Goal: Task Accomplishment & Management: Complete application form

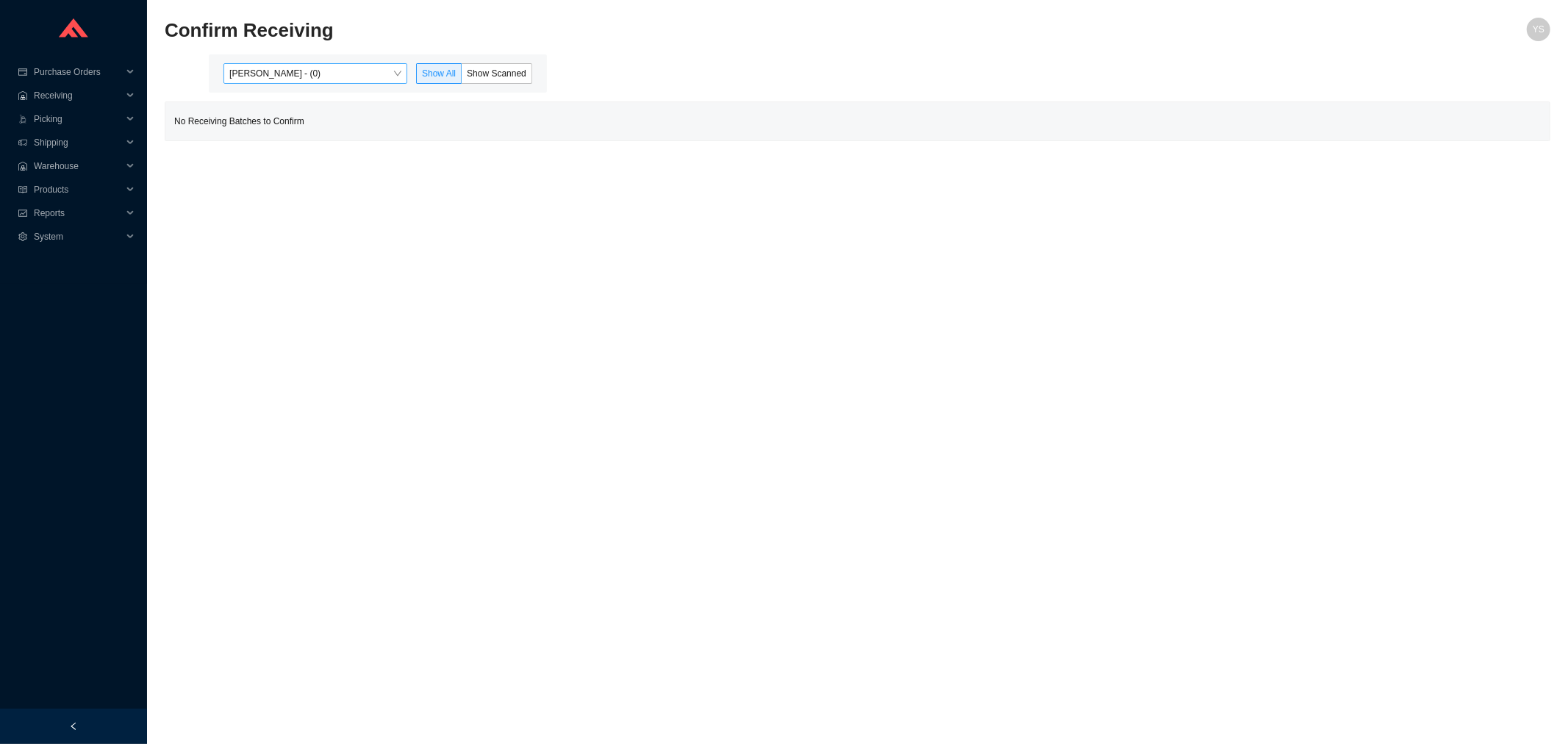
click at [327, 76] on span "[PERSON_NAME] - (0)" at bounding box center [315, 74] width 172 height 19
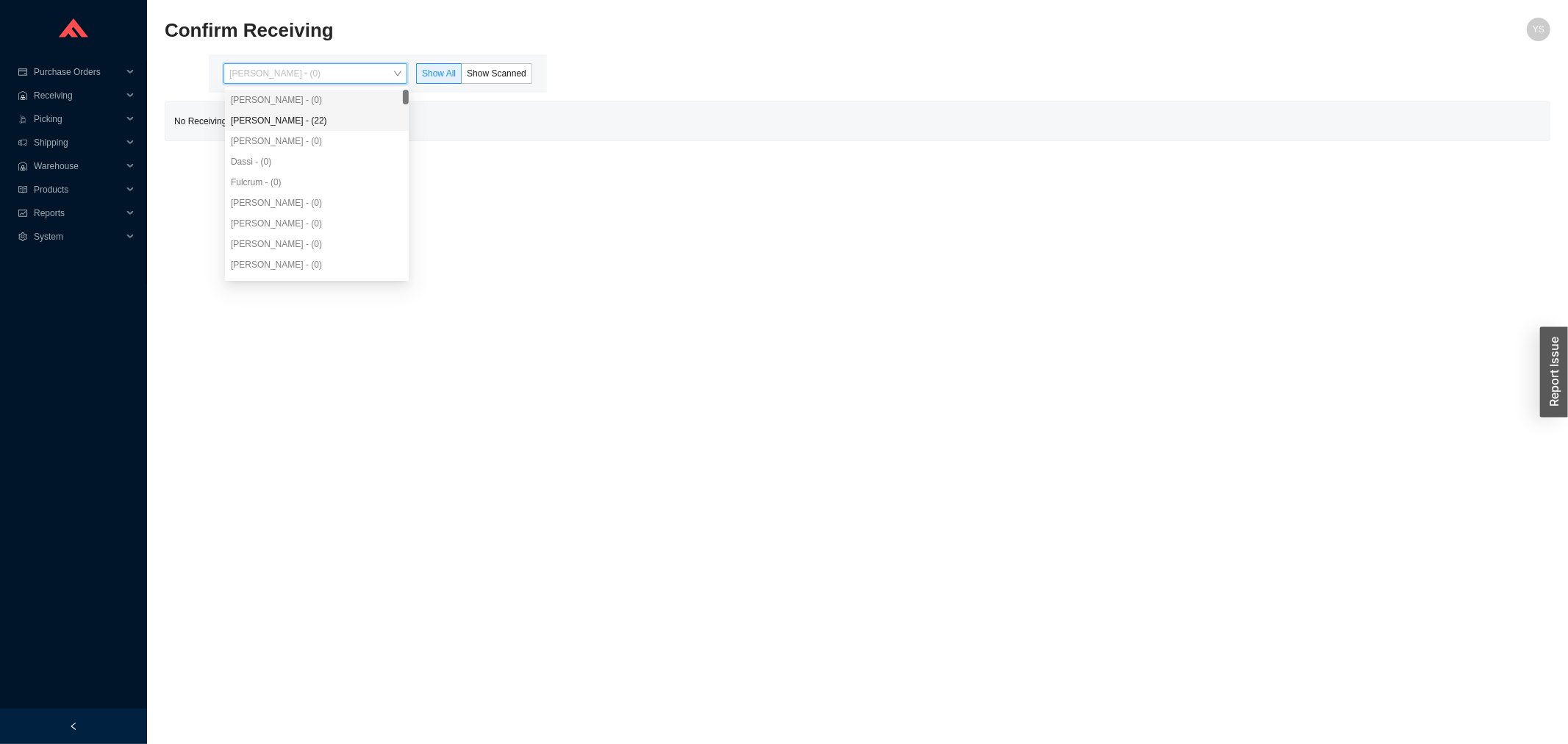
click at [329, 130] on div "[PERSON_NAME] - (0)" at bounding box center [317, 140] width 183 height 20
click at [333, 126] on div "[PERSON_NAME] - (22)" at bounding box center [317, 120] width 172 height 13
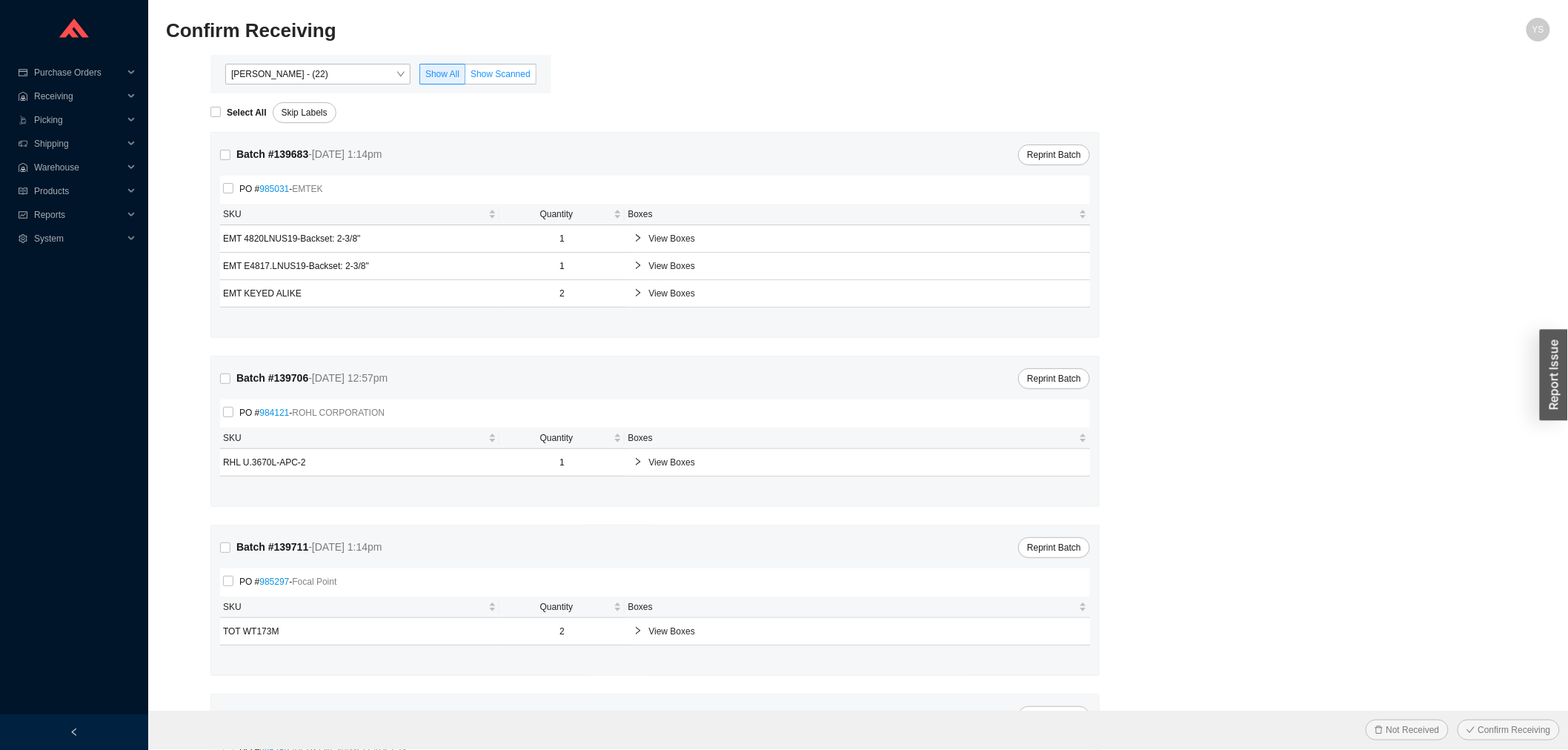
click at [494, 73] on span "Show Scanned" at bounding box center [500, 75] width 60 height 11
click at [466, 77] on input "Show Scanned" at bounding box center [466, 77] width 0 height 0
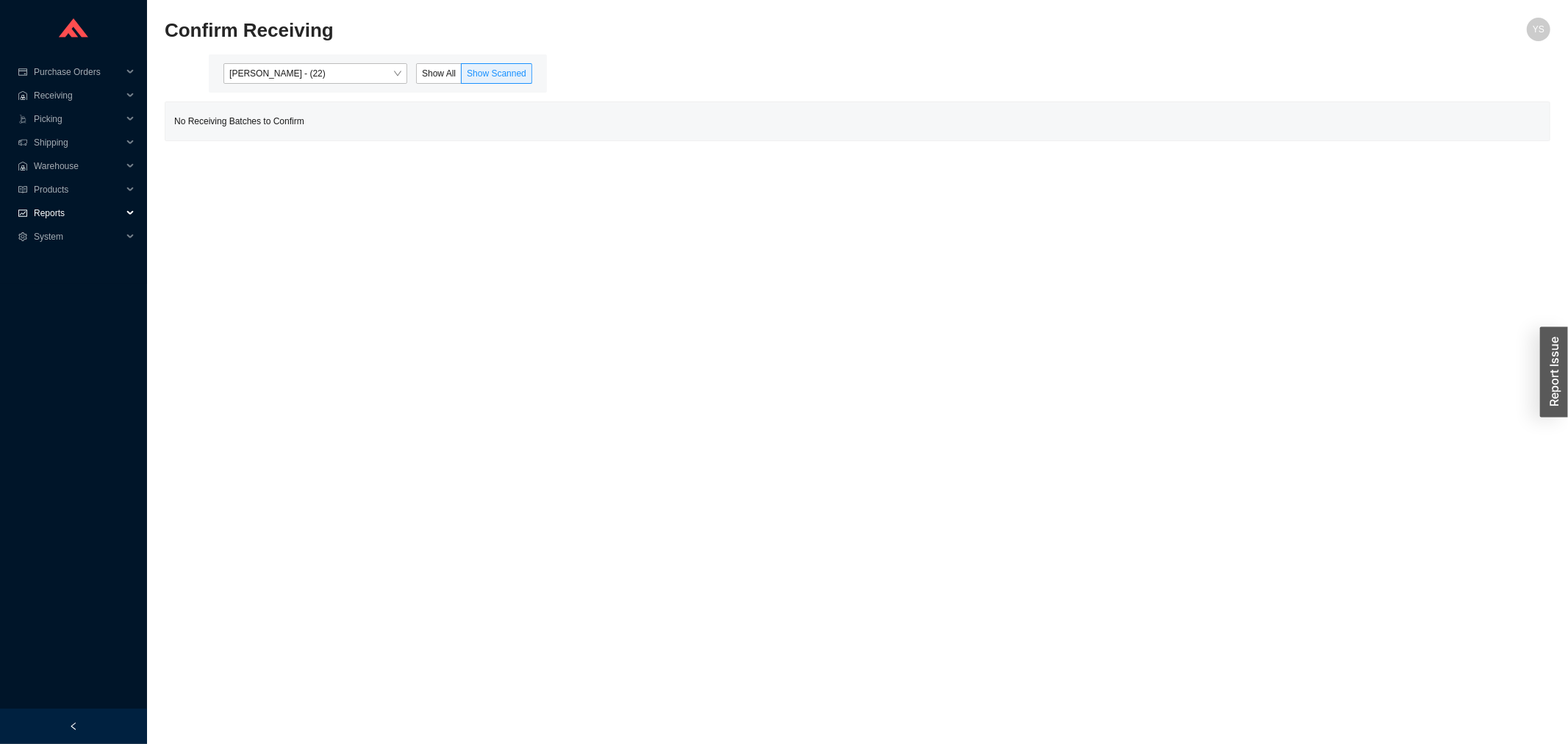
click at [26, 218] on div "Reports" at bounding box center [73, 212] width 147 height 24
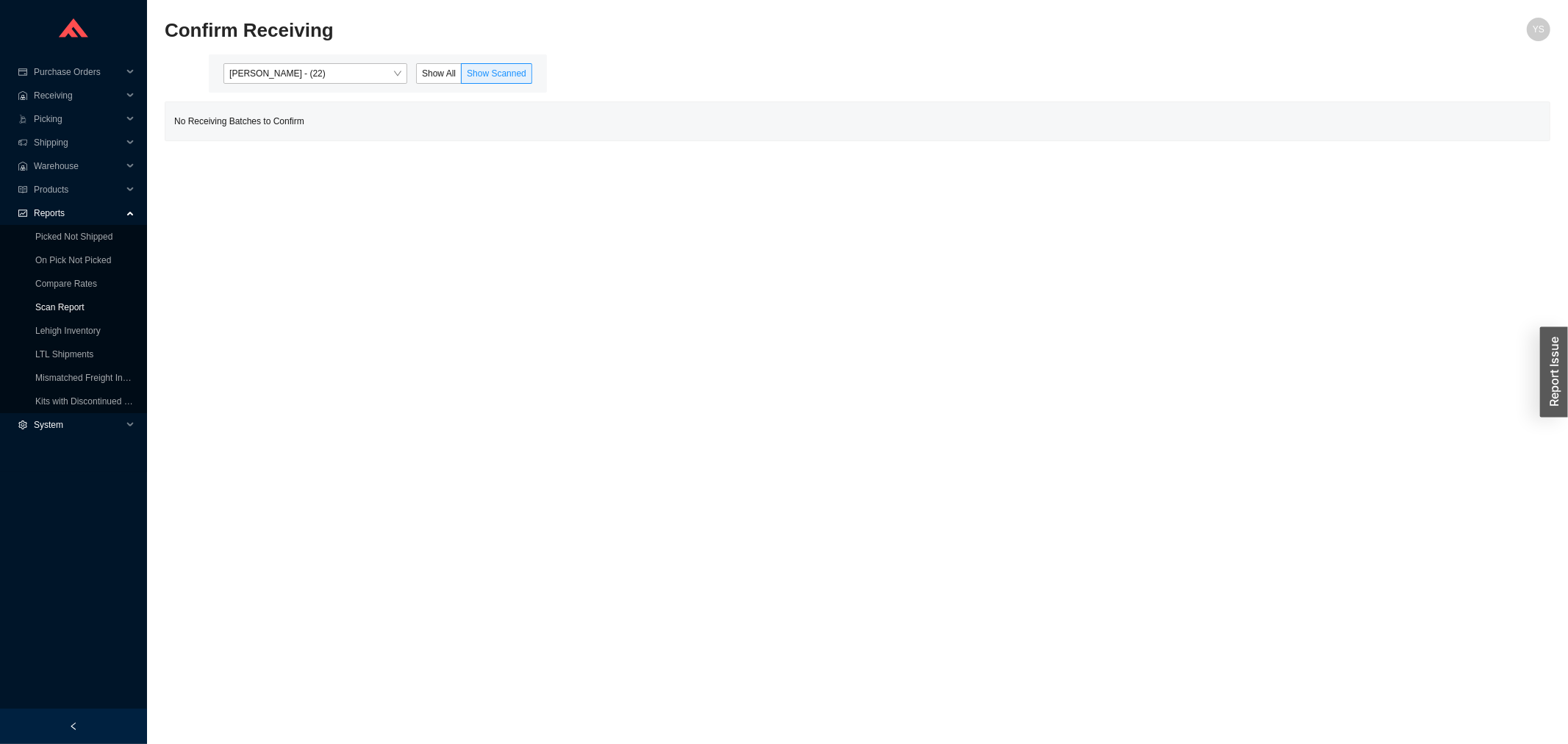
click at [56, 302] on link "Scan Report" at bounding box center [60, 308] width 49 height 11
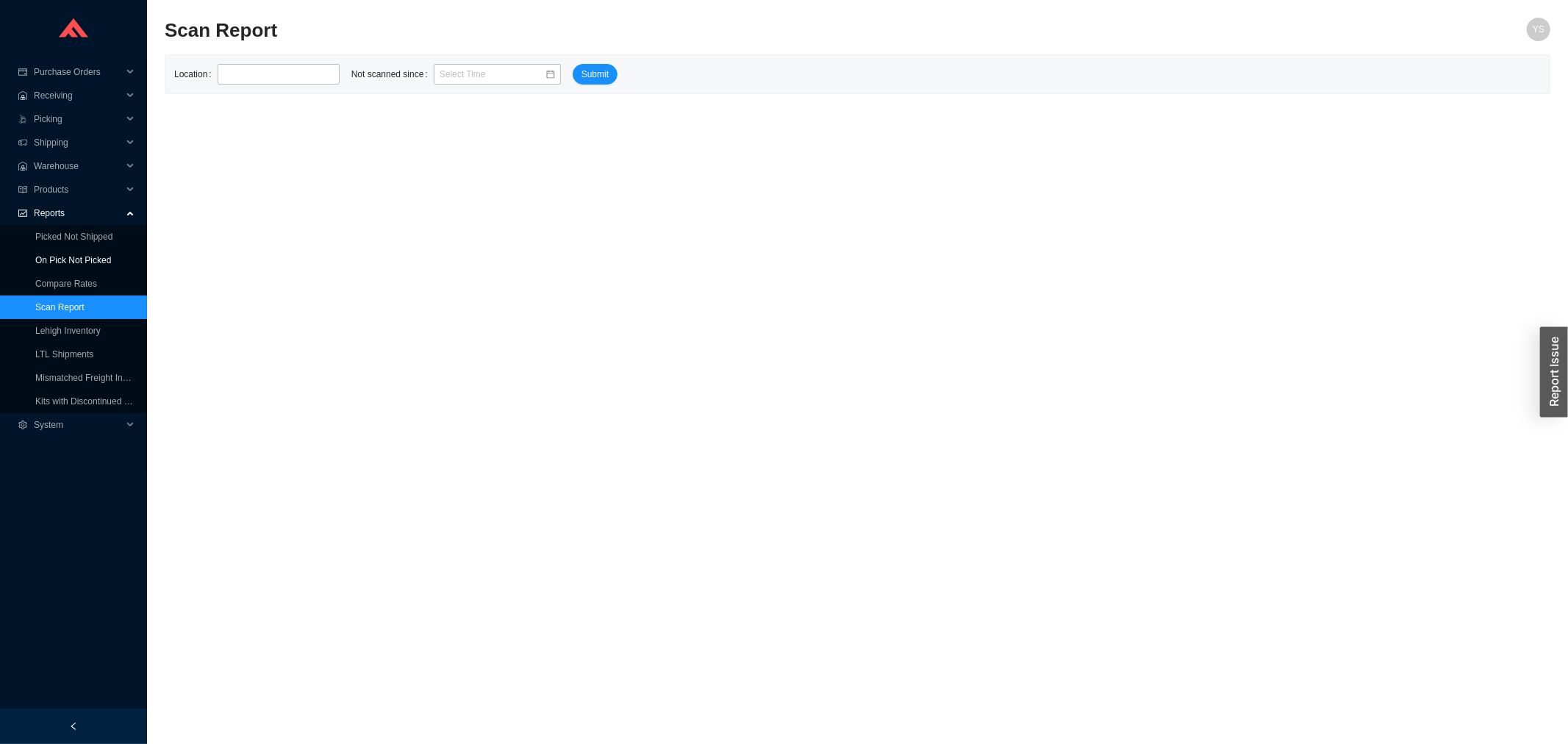
click at [42, 257] on link "On Pick Not Picked" at bounding box center [73, 260] width 76 height 11
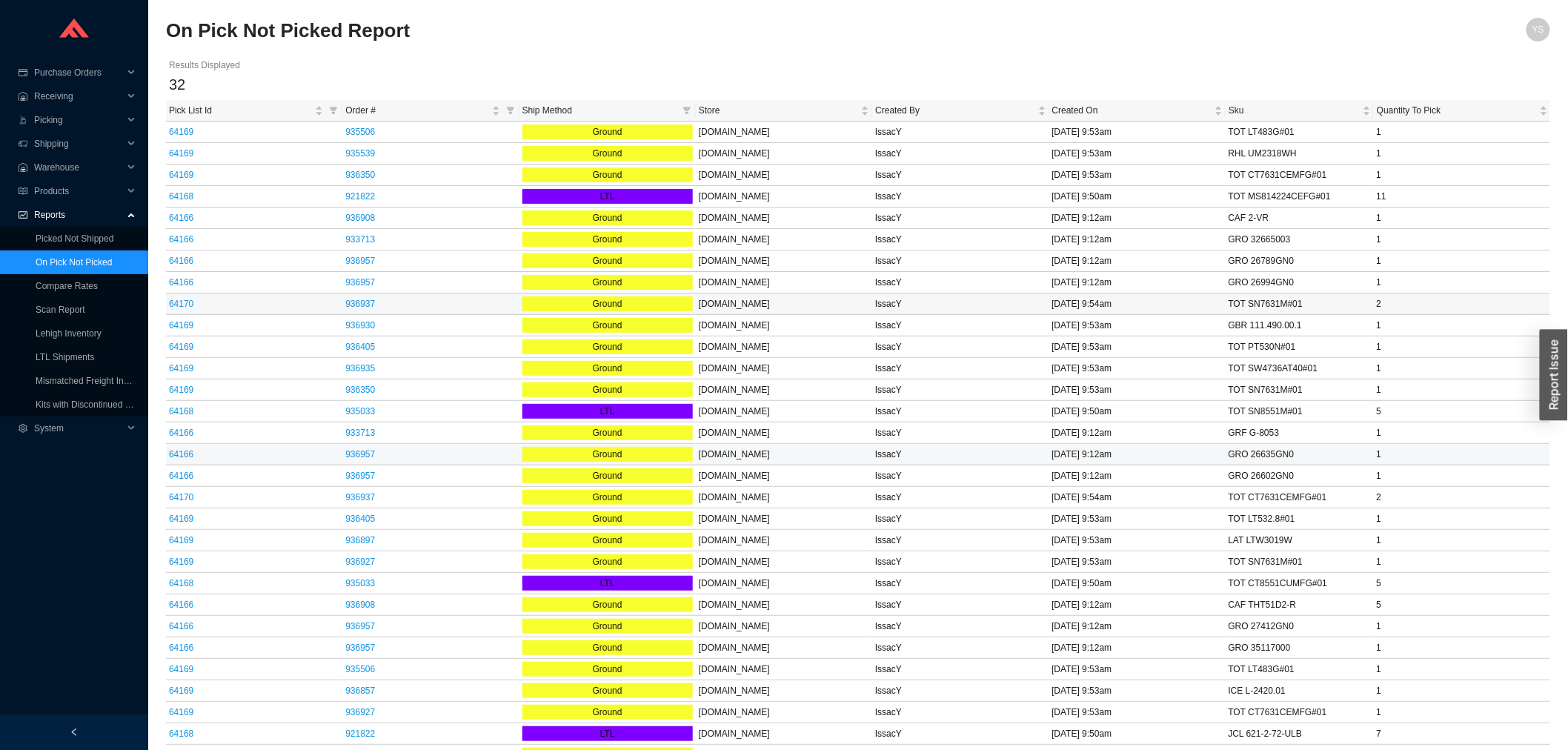
scroll to position [61, 0]
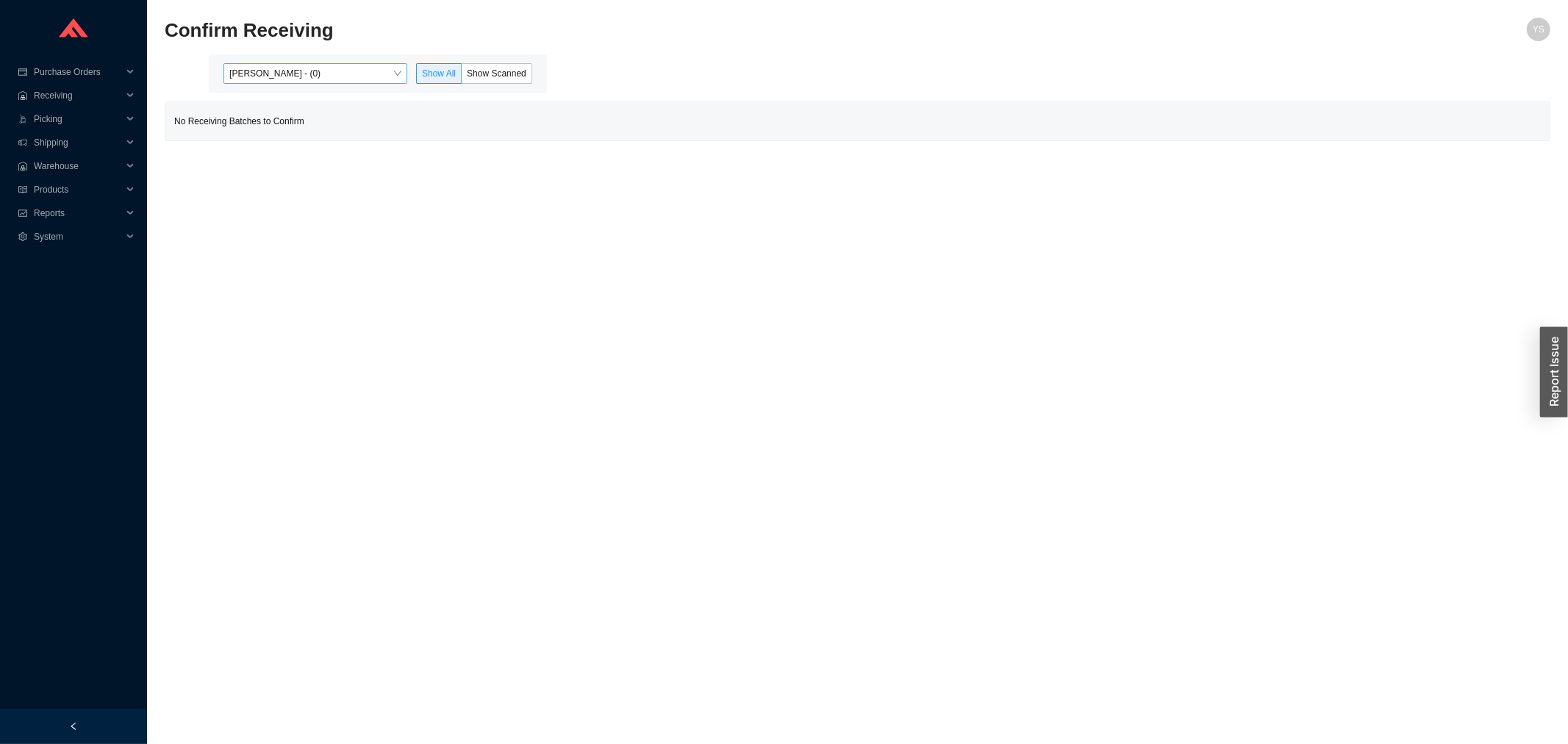
click at [355, 71] on span "Yossi Siff - (0)" at bounding box center [315, 74] width 172 height 19
click at [317, 135] on div "Aron - (0)" at bounding box center [317, 141] width 172 height 13
click at [317, 129] on div "Angel Negron - (22)" at bounding box center [317, 120] width 183 height 20
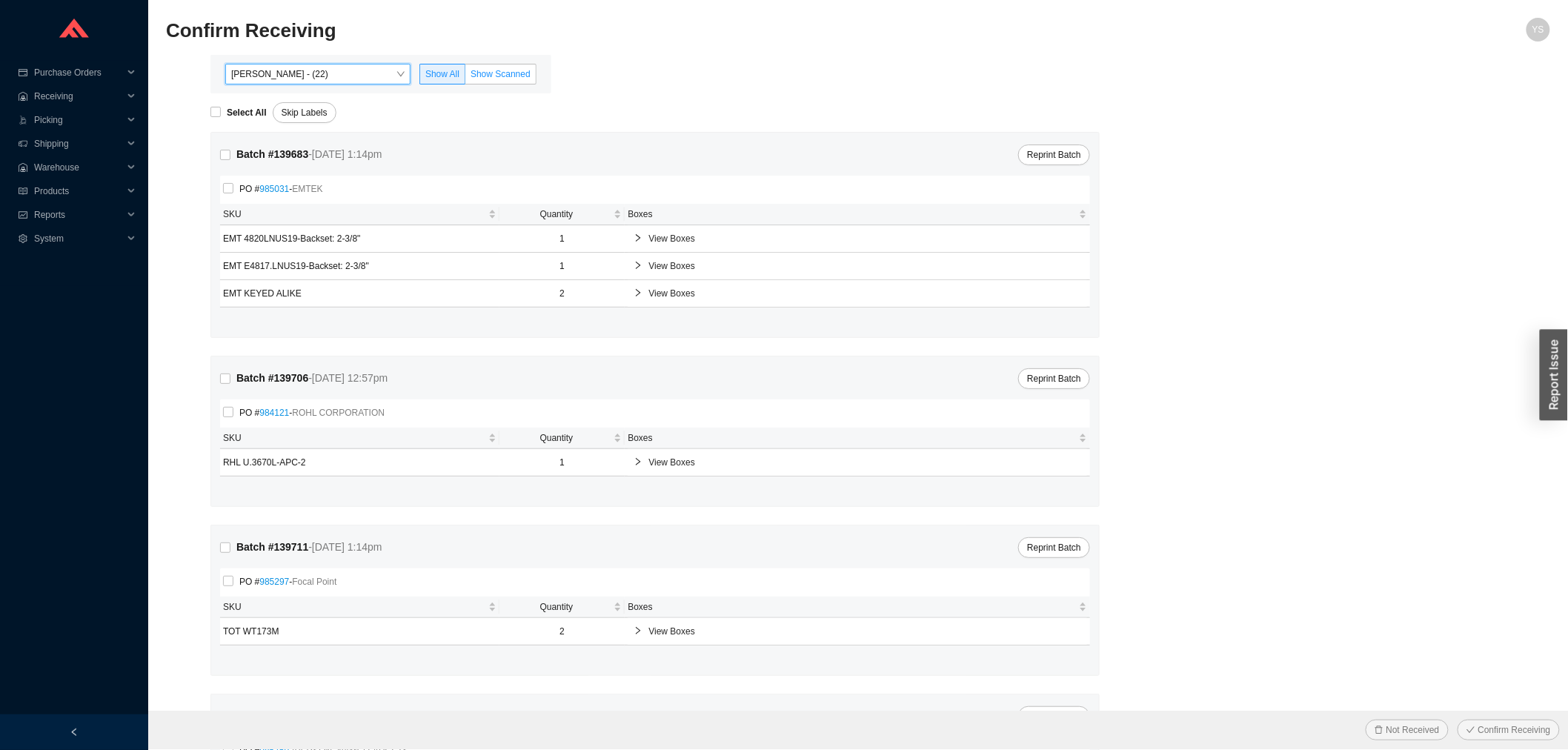
click at [519, 72] on span "Show Scanned" at bounding box center [500, 75] width 60 height 11
click at [466, 77] on input "Show Scanned" at bounding box center [466, 77] width 0 height 0
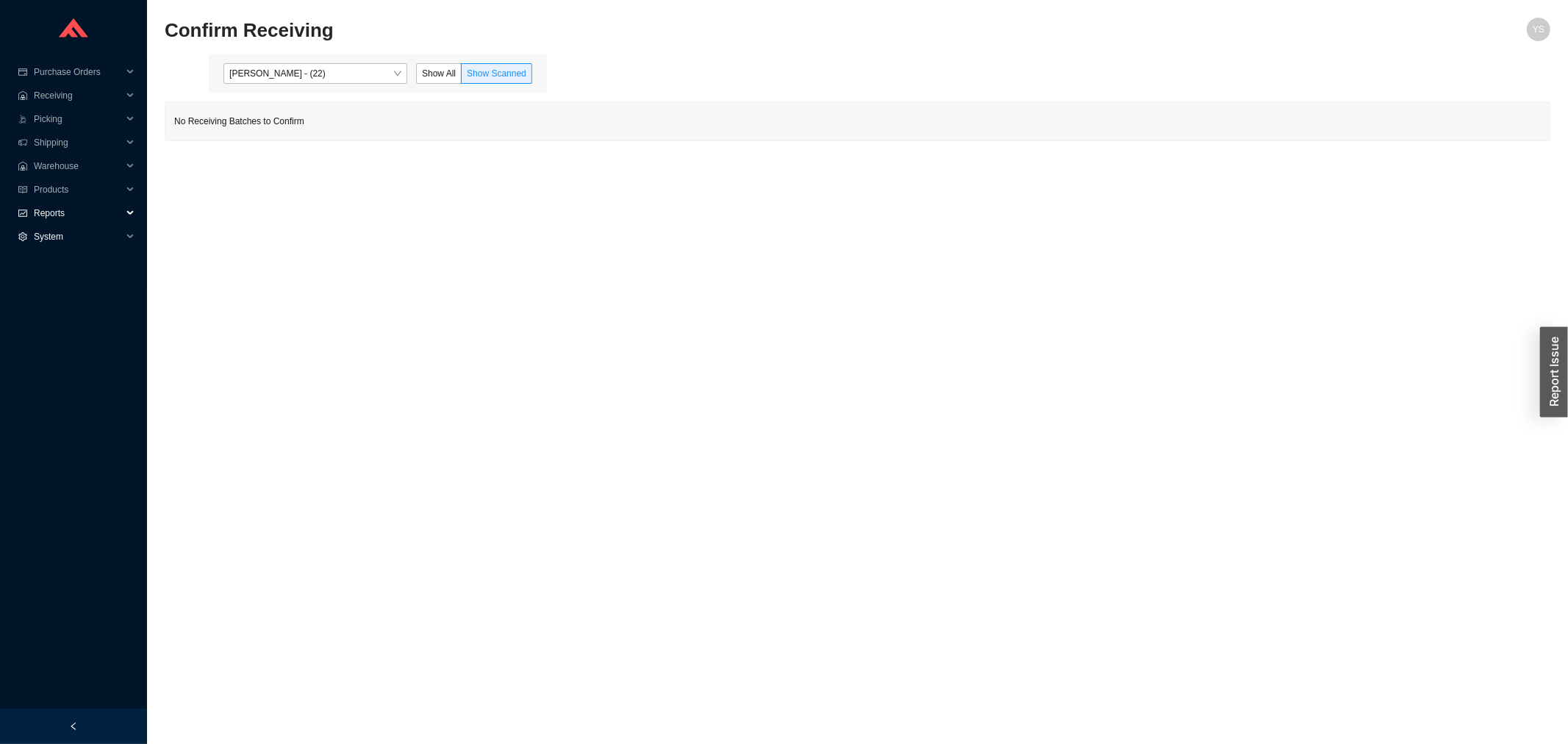
drag, startPoint x: 52, startPoint y: 213, endPoint x: 47, endPoint y: 258, distance: 45.3
click at [51, 212] on span "Reports" at bounding box center [78, 212] width 88 height 24
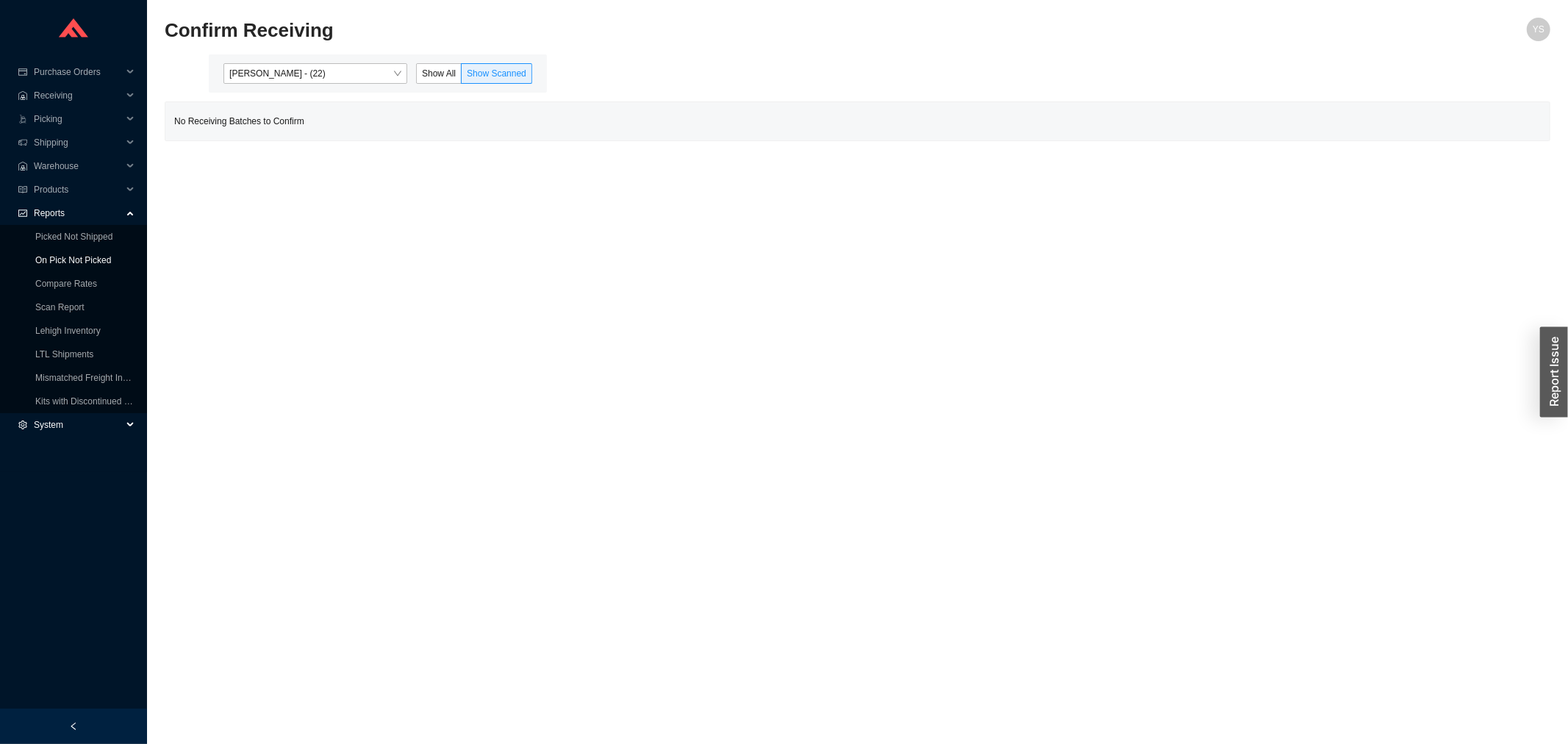
click at [48, 265] on link "On Pick Not Picked" at bounding box center [73, 260] width 76 height 11
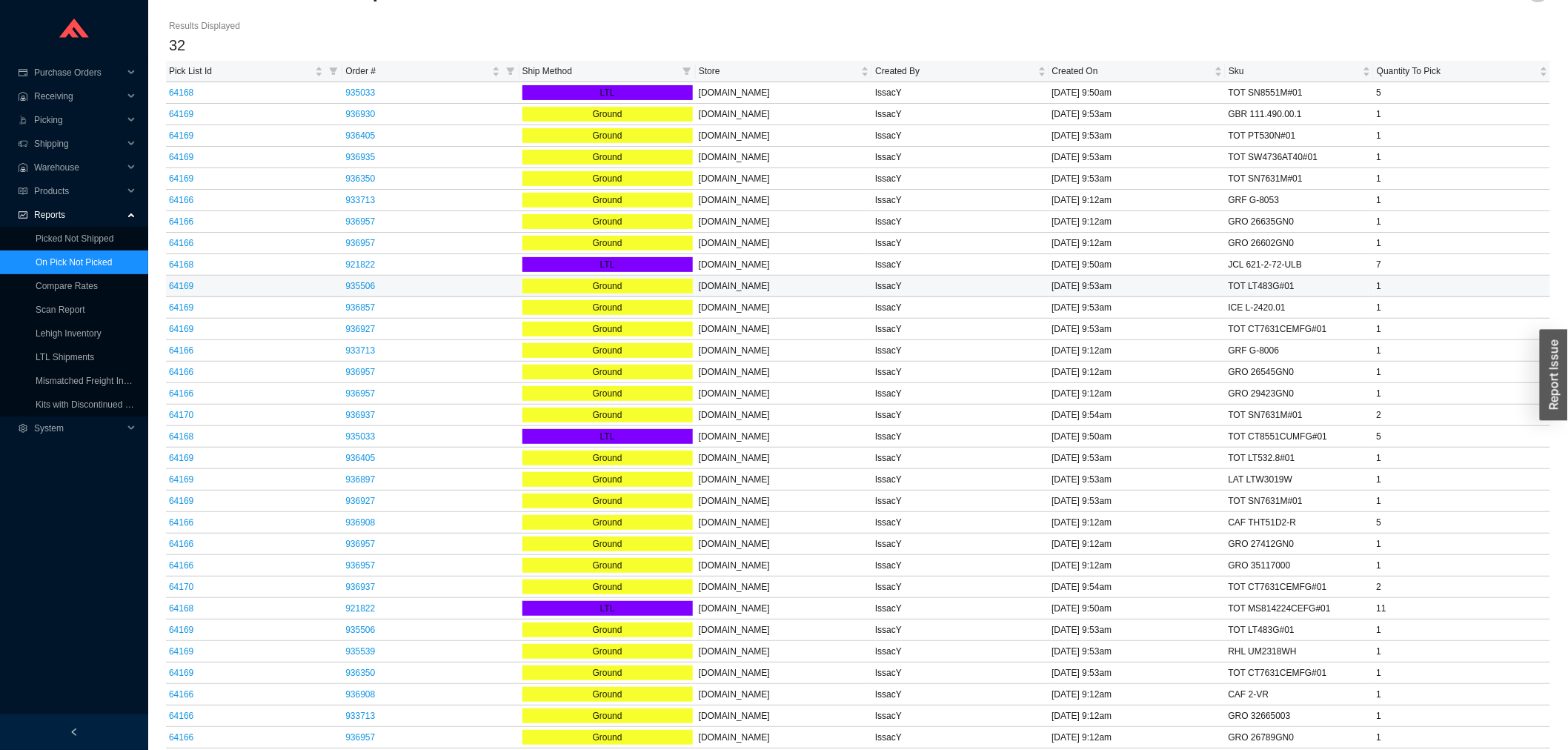
scroll to position [61, 0]
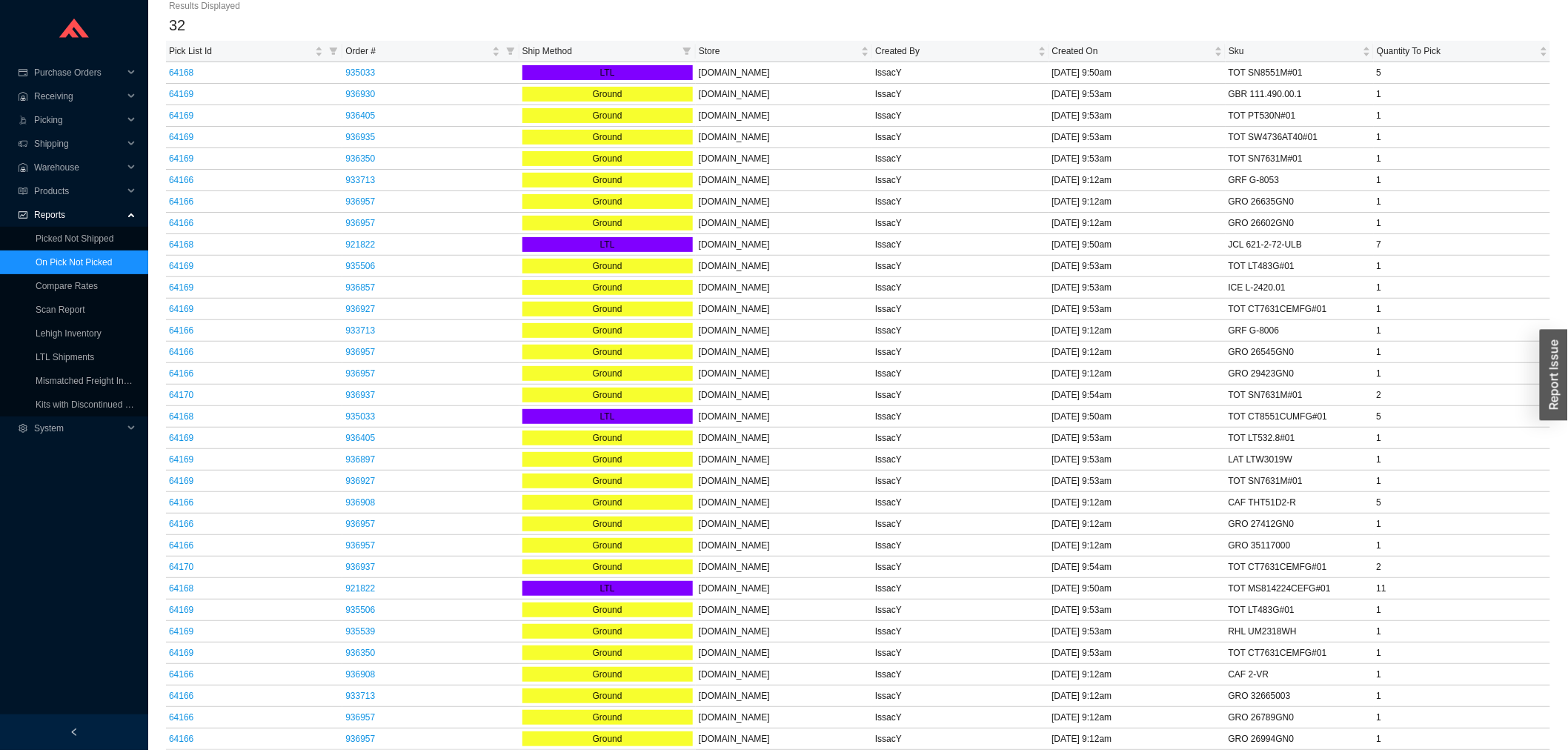
click at [564, 47] on span "Ship Method" at bounding box center [599, 51] width 154 height 15
click at [449, 55] on span "Order #" at bounding box center [416, 51] width 143 height 15
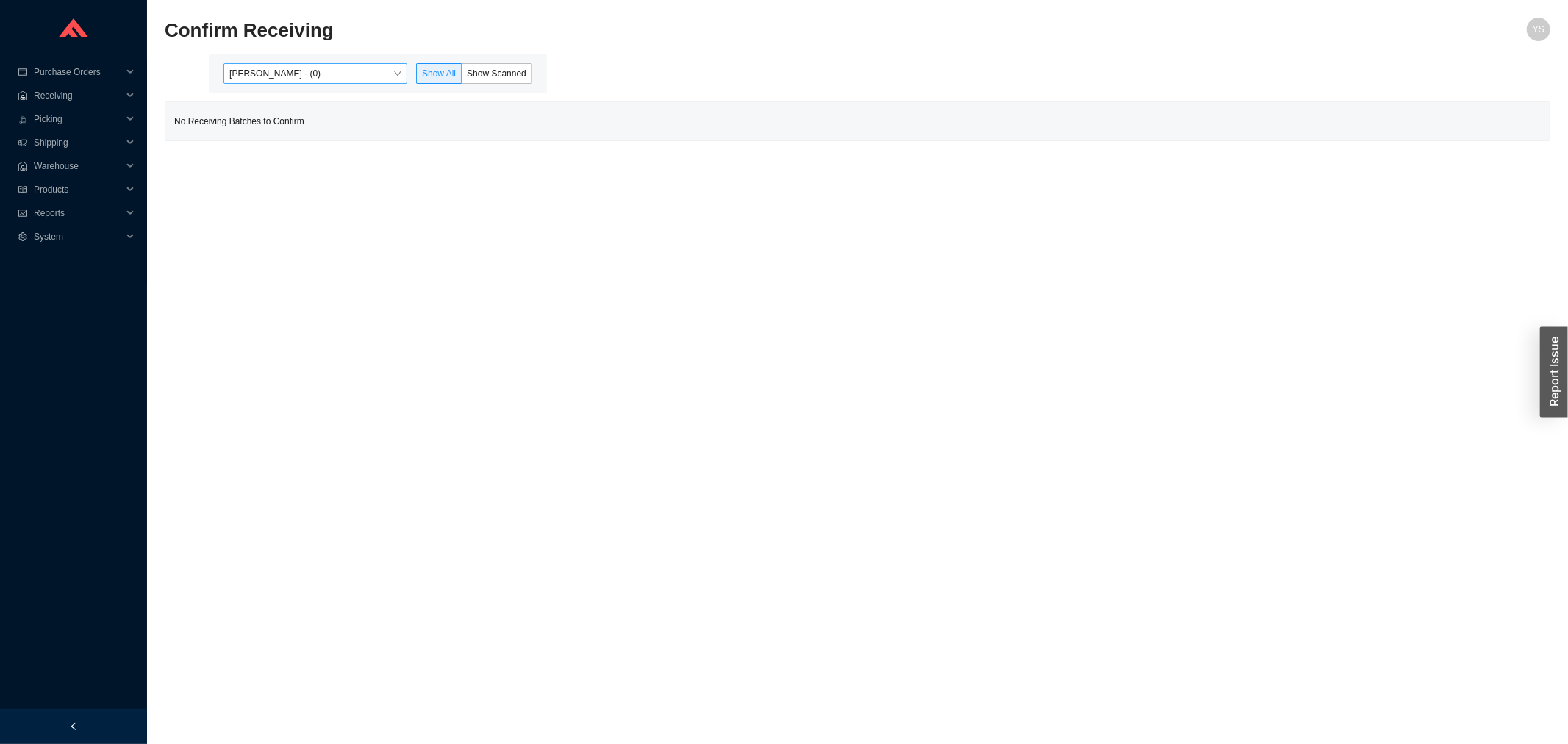
drag, startPoint x: 318, startPoint y: 70, endPoint x: 317, endPoint y: 78, distance: 8.1
click at [317, 73] on span "[PERSON_NAME] - (0)" at bounding box center [315, 74] width 172 height 19
click at [312, 122] on div "[PERSON_NAME] - (22)" at bounding box center [317, 120] width 172 height 13
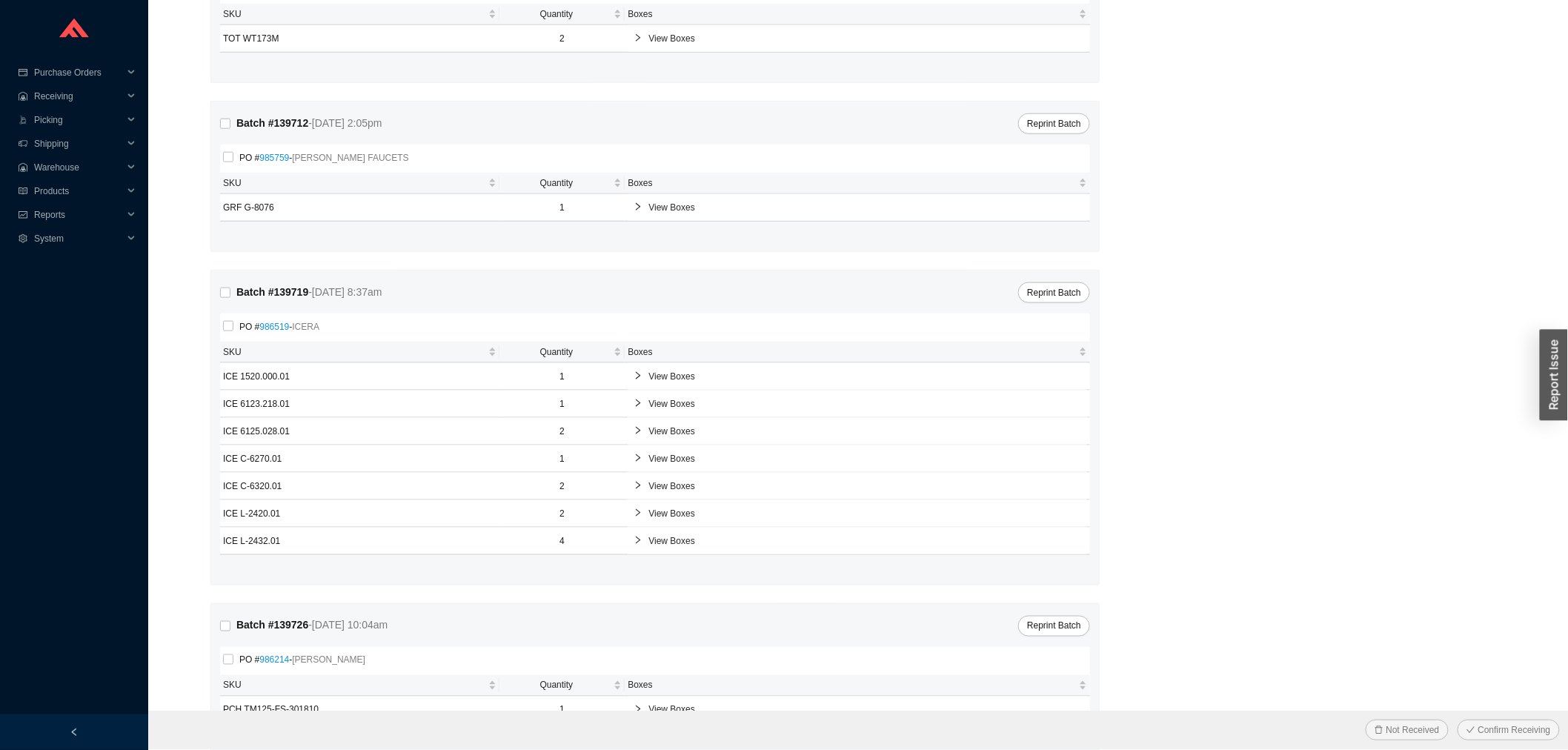
scroll to position [655, 0]
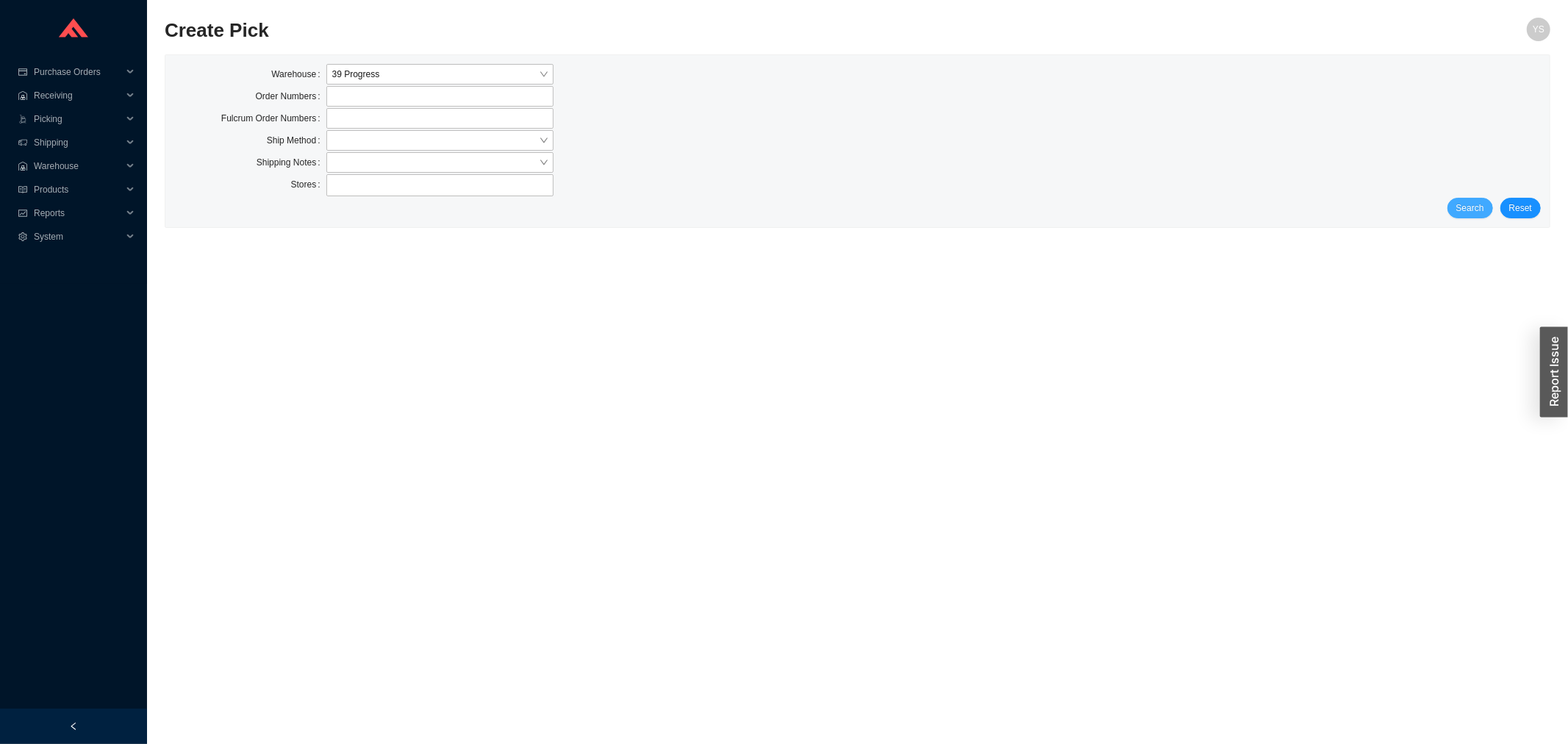
click at [1480, 216] on button "Search" at bounding box center [1470, 207] width 46 height 20
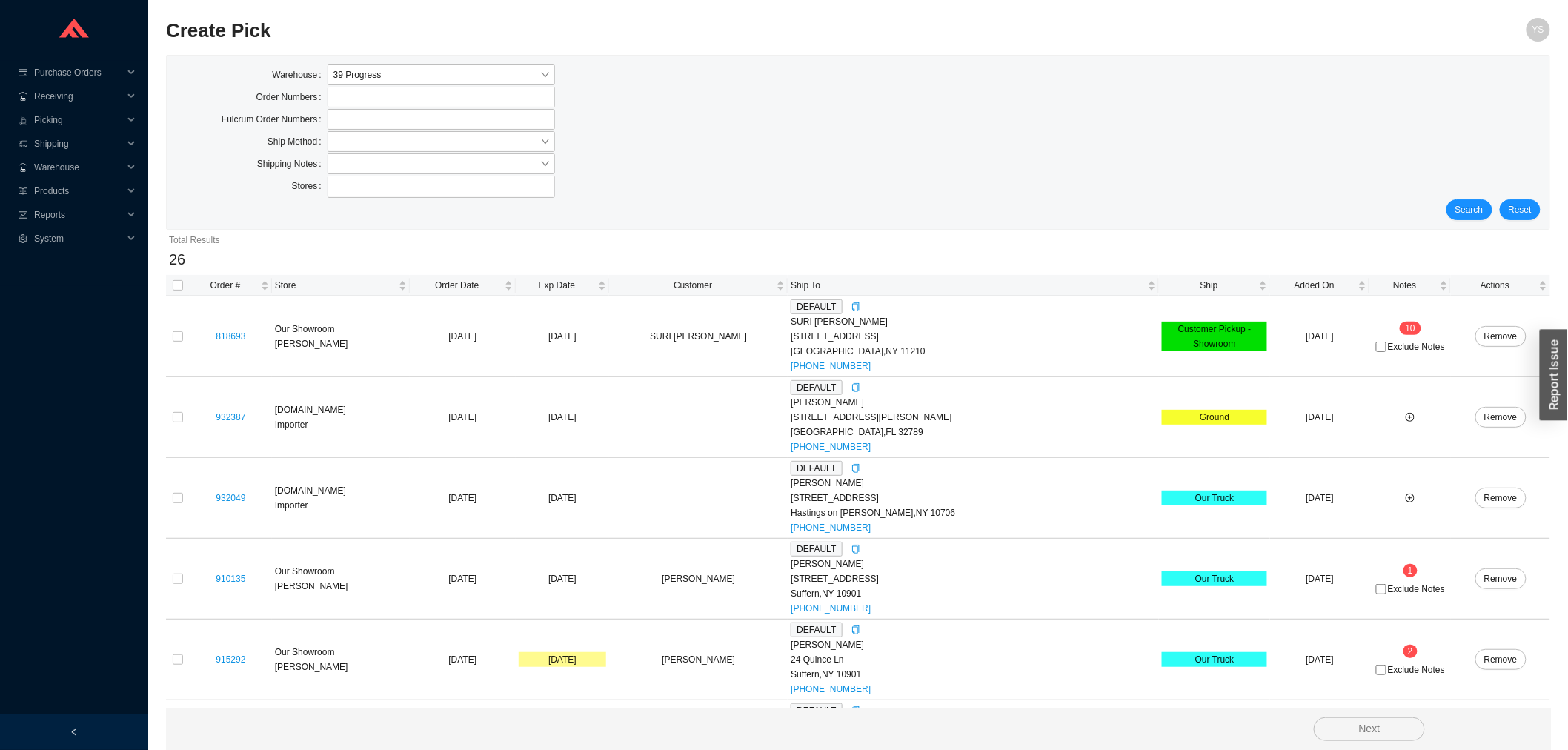
click at [1485, 218] on button "Search" at bounding box center [1469, 209] width 46 height 20
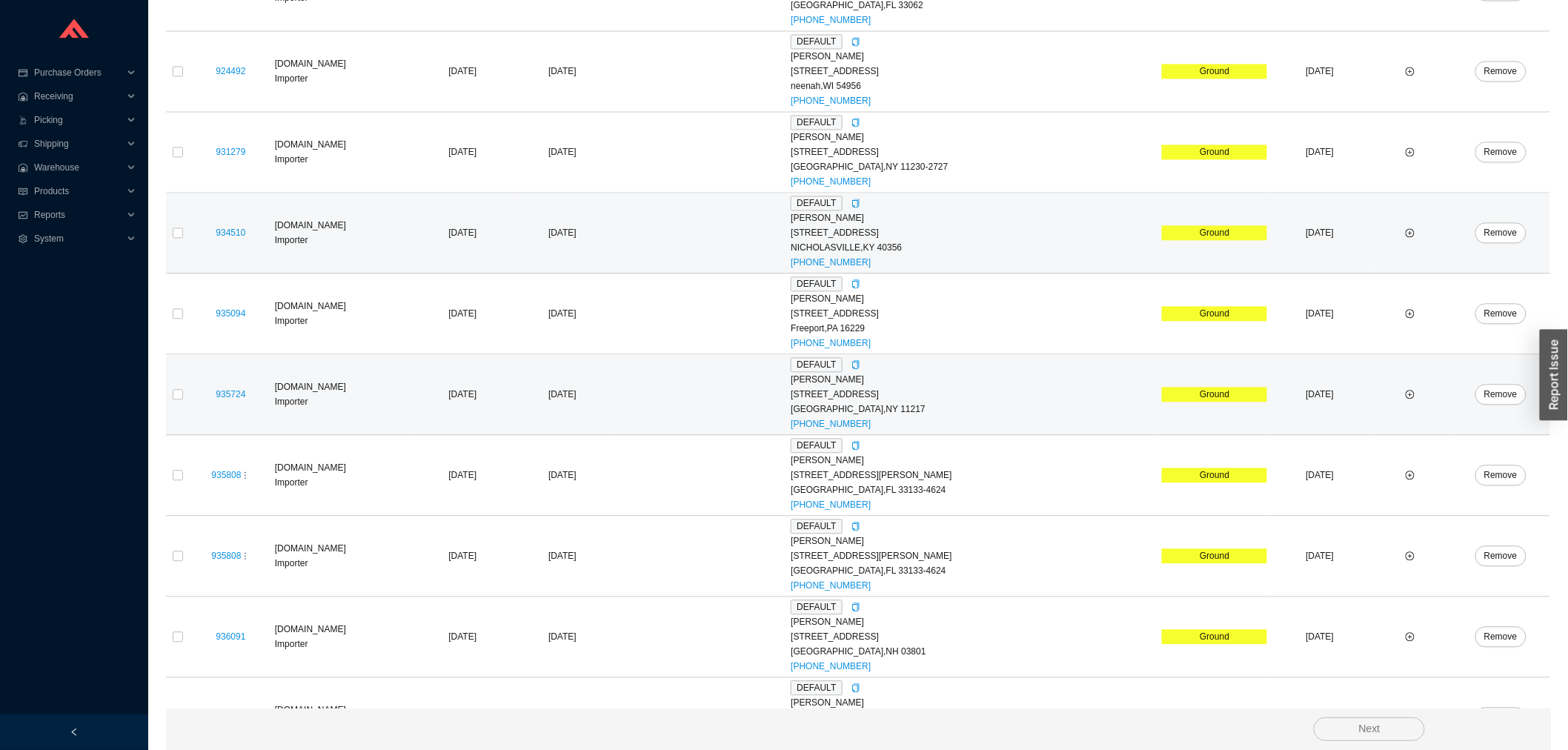
scroll to position [1693, 0]
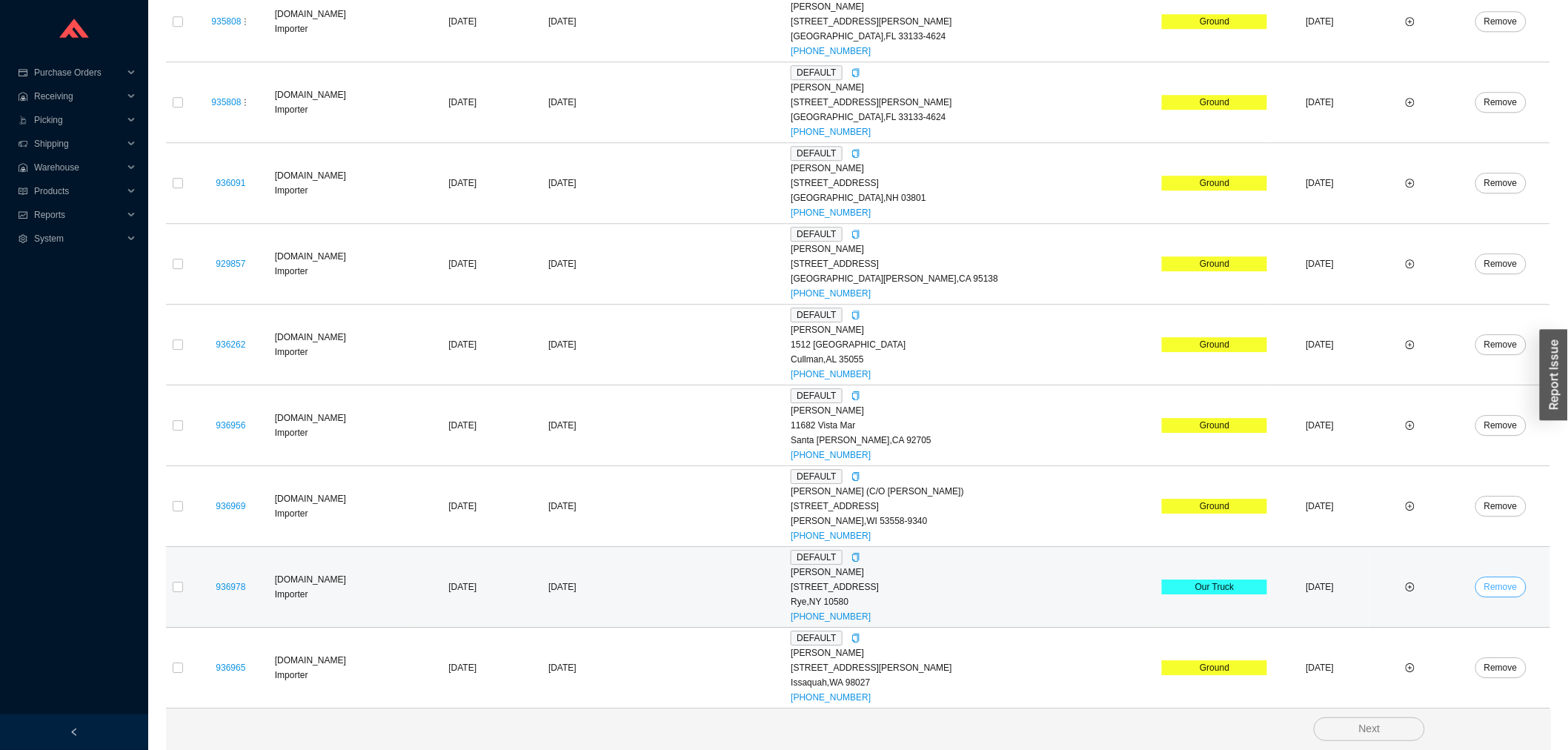
click at [1484, 584] on span "Remove" at bounding box center [1501, 586] width 34 height 15
click at [1430, 596] on span "Yes" at bounding box center [1429, 603] width 15 height 15
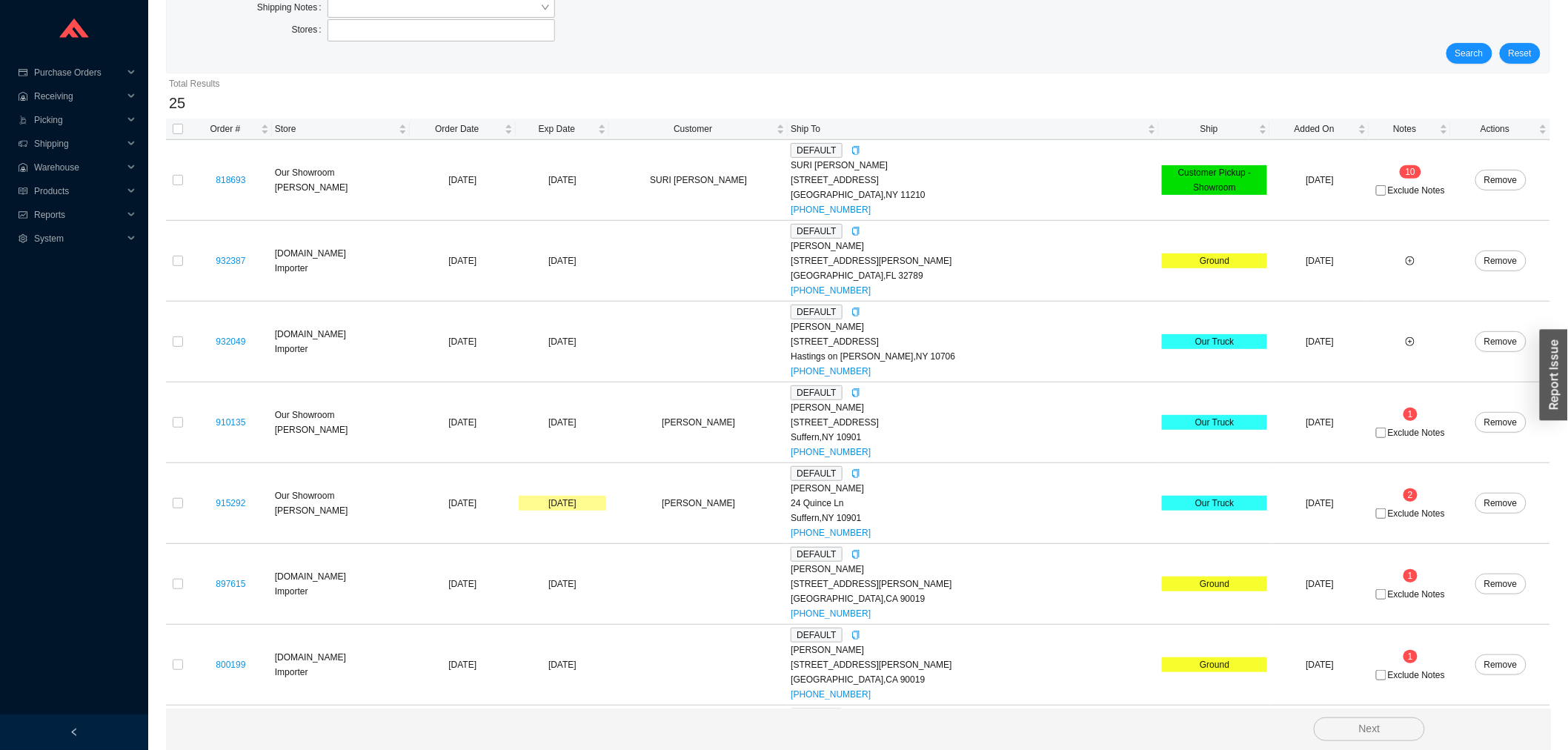
scroll to position [0, 0]
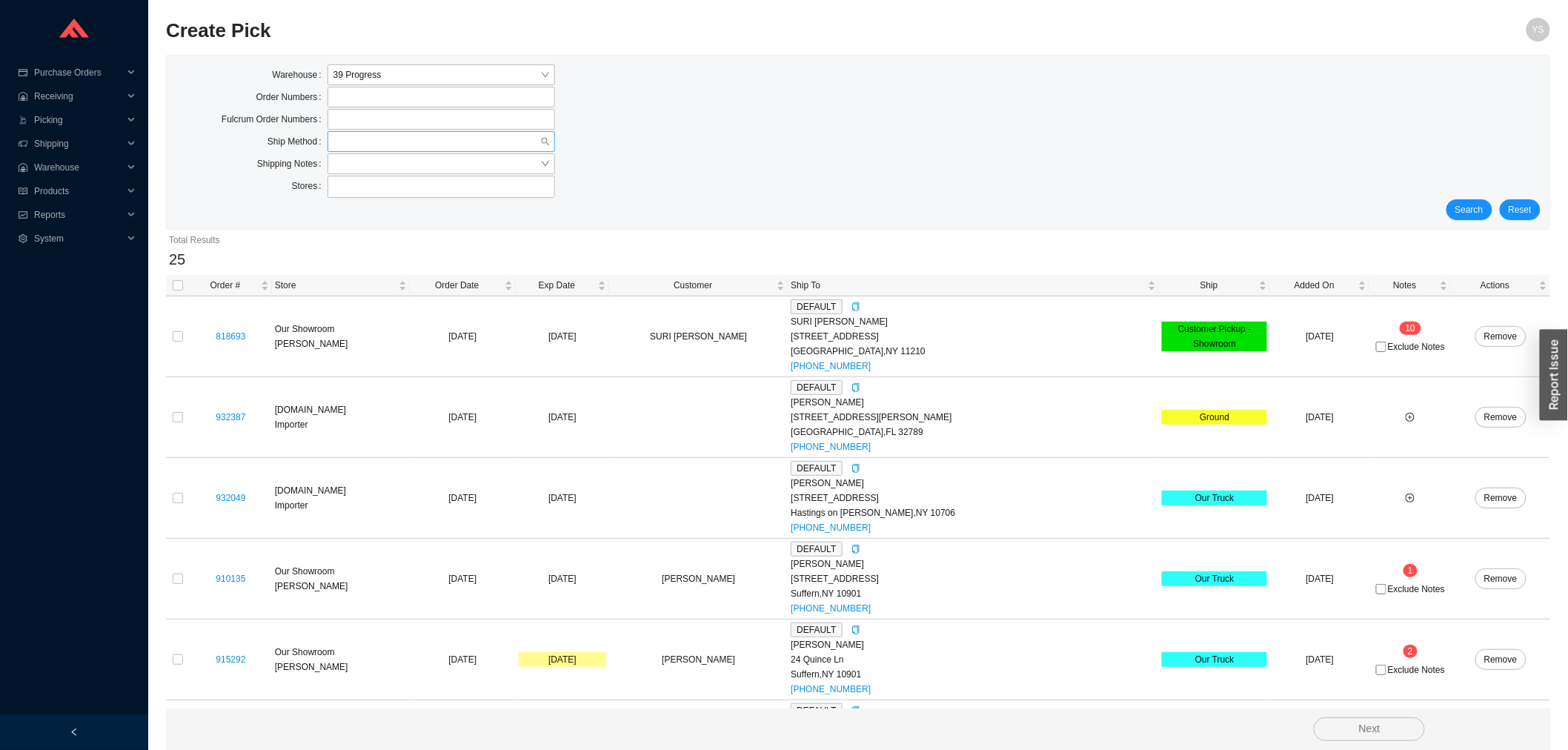
click at [354, 135] on input "search" at bounding box center [436, 141] width 207 height 20
click at [366, 248] on div "UPS" at bounding box center [441, 251] width 216 height 13
click at [1463, 216] on span "Search" at bounding box center [1469, 210] width 28 height 15
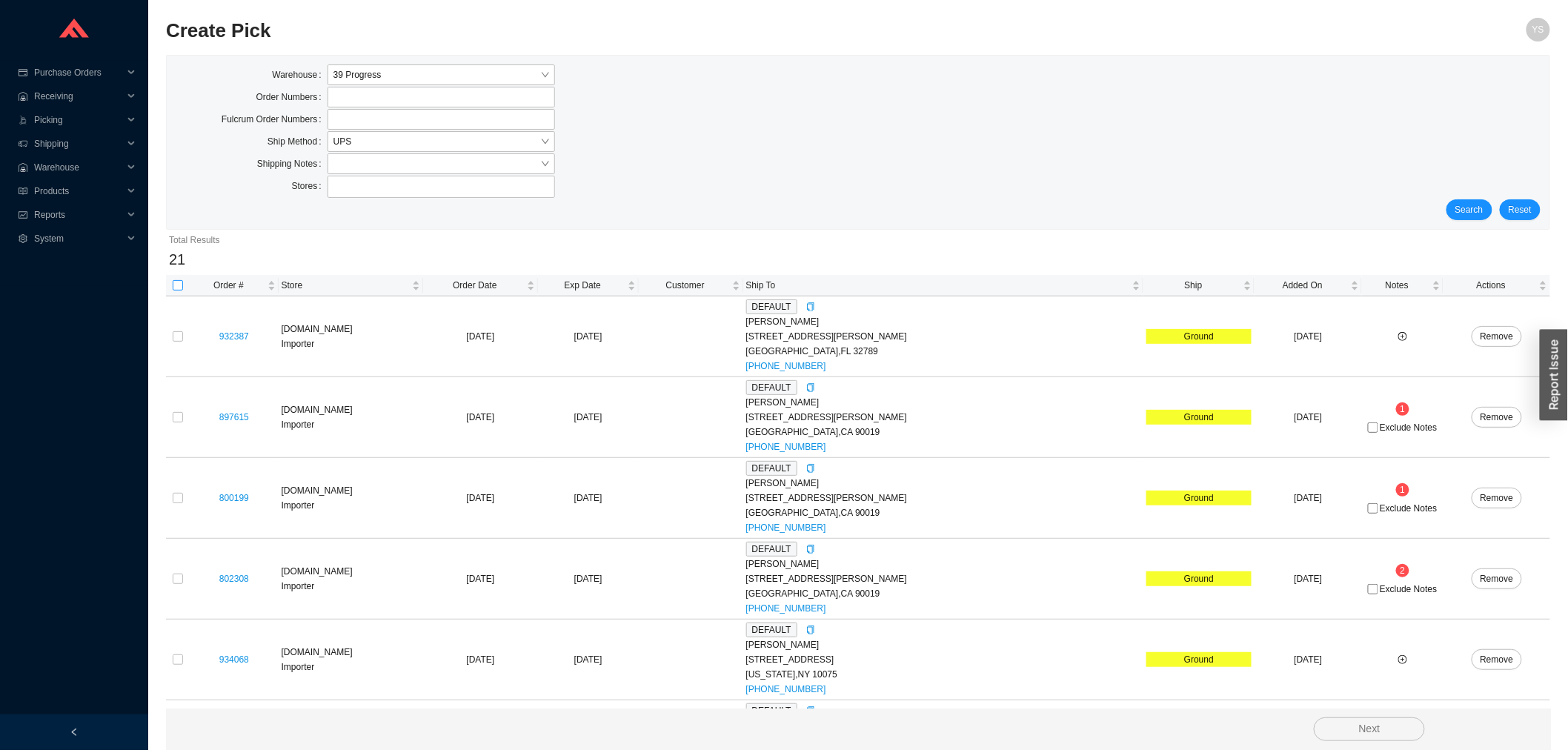
click at [175, 283] on input "checkbox" at bounding box center [178, 285] width 11 height 11
checkbox input "true"
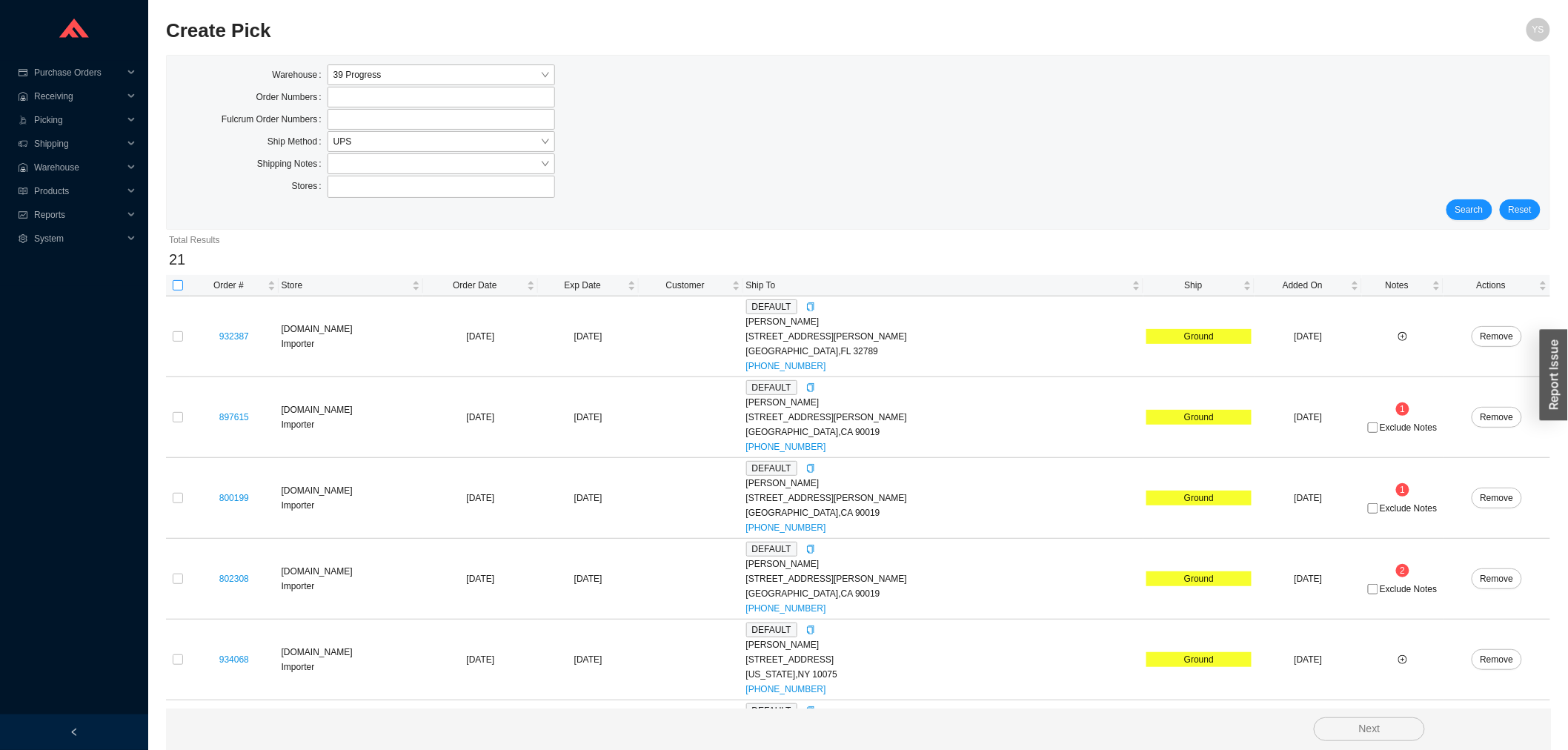
checkbox input "true"
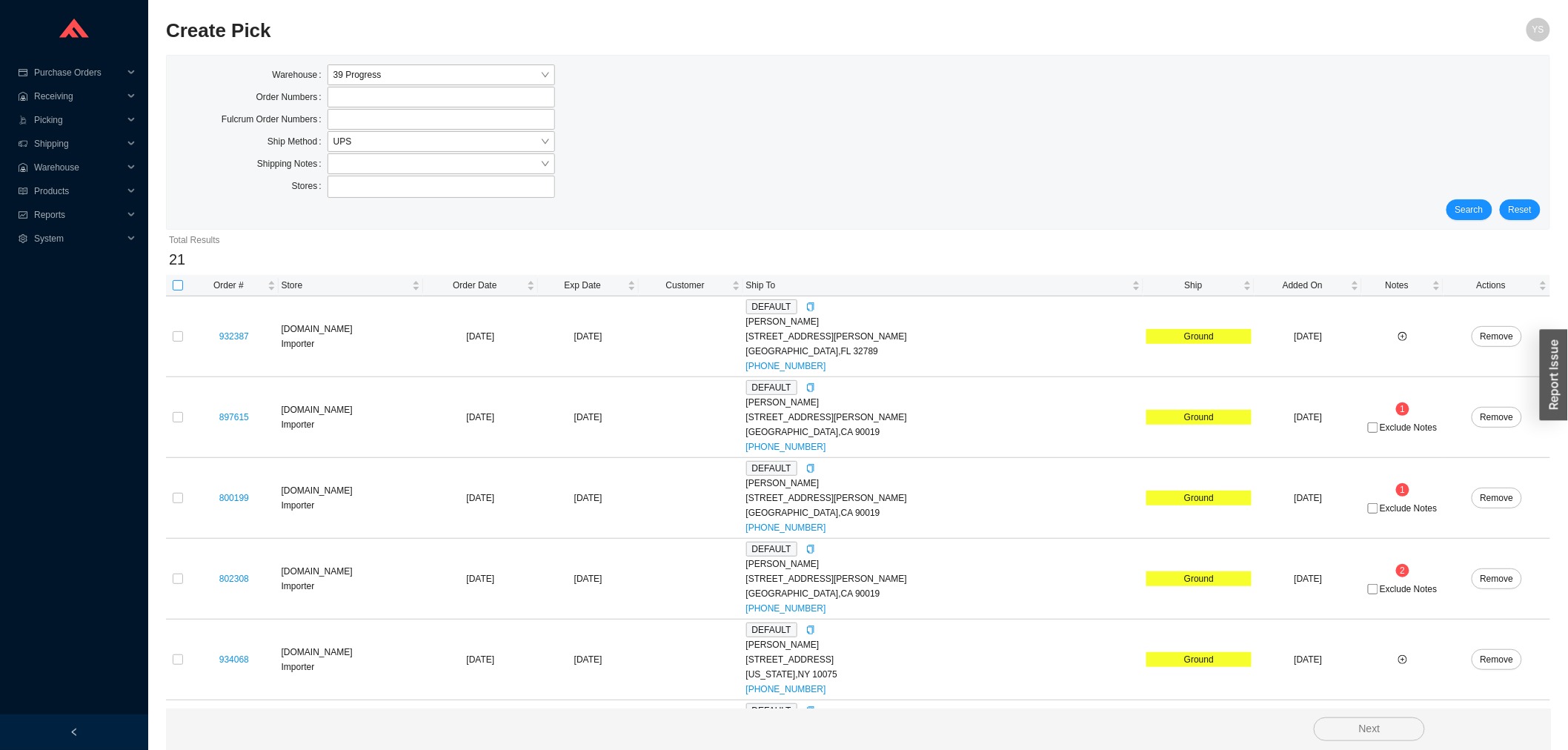
checkbox input "true"
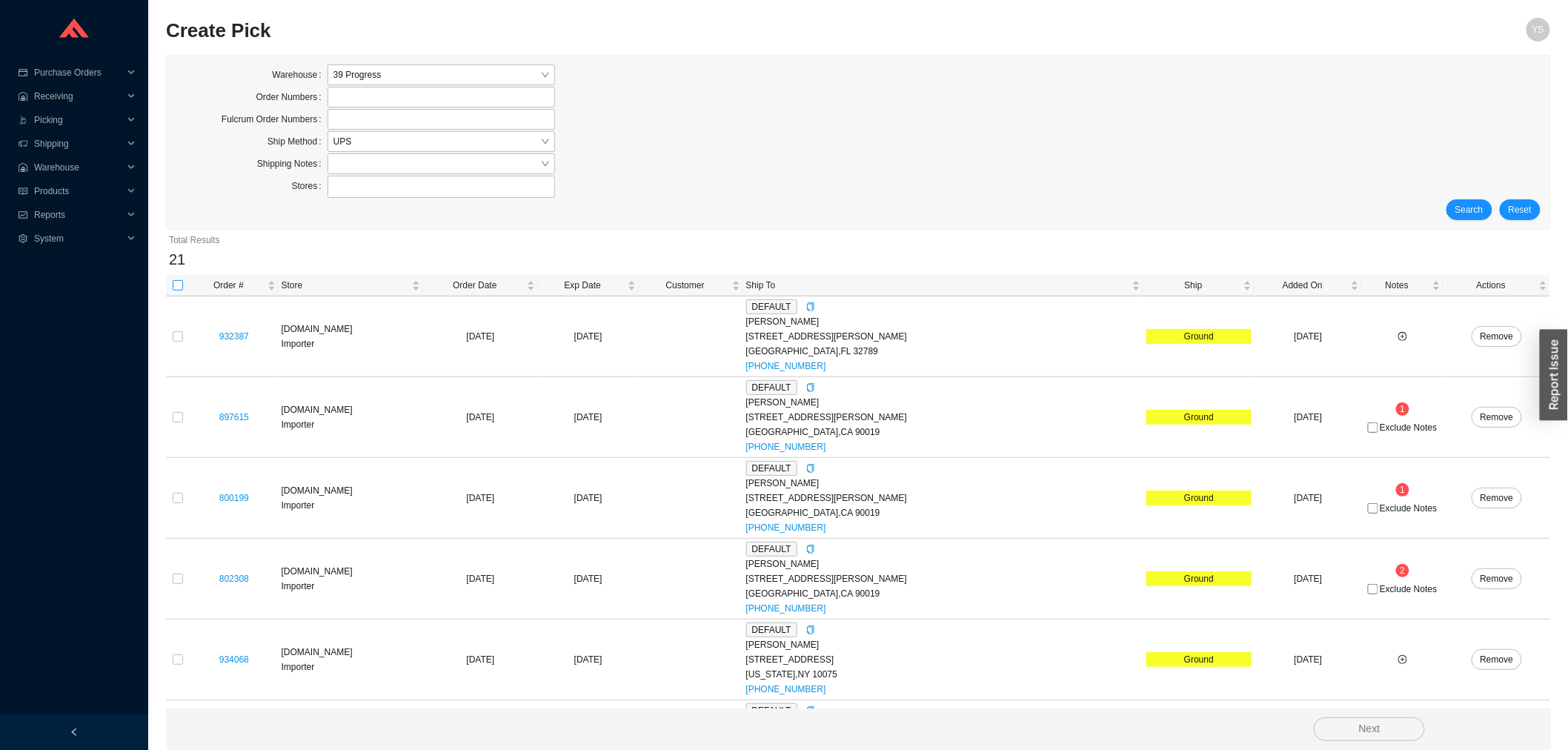
checkbox input "true"
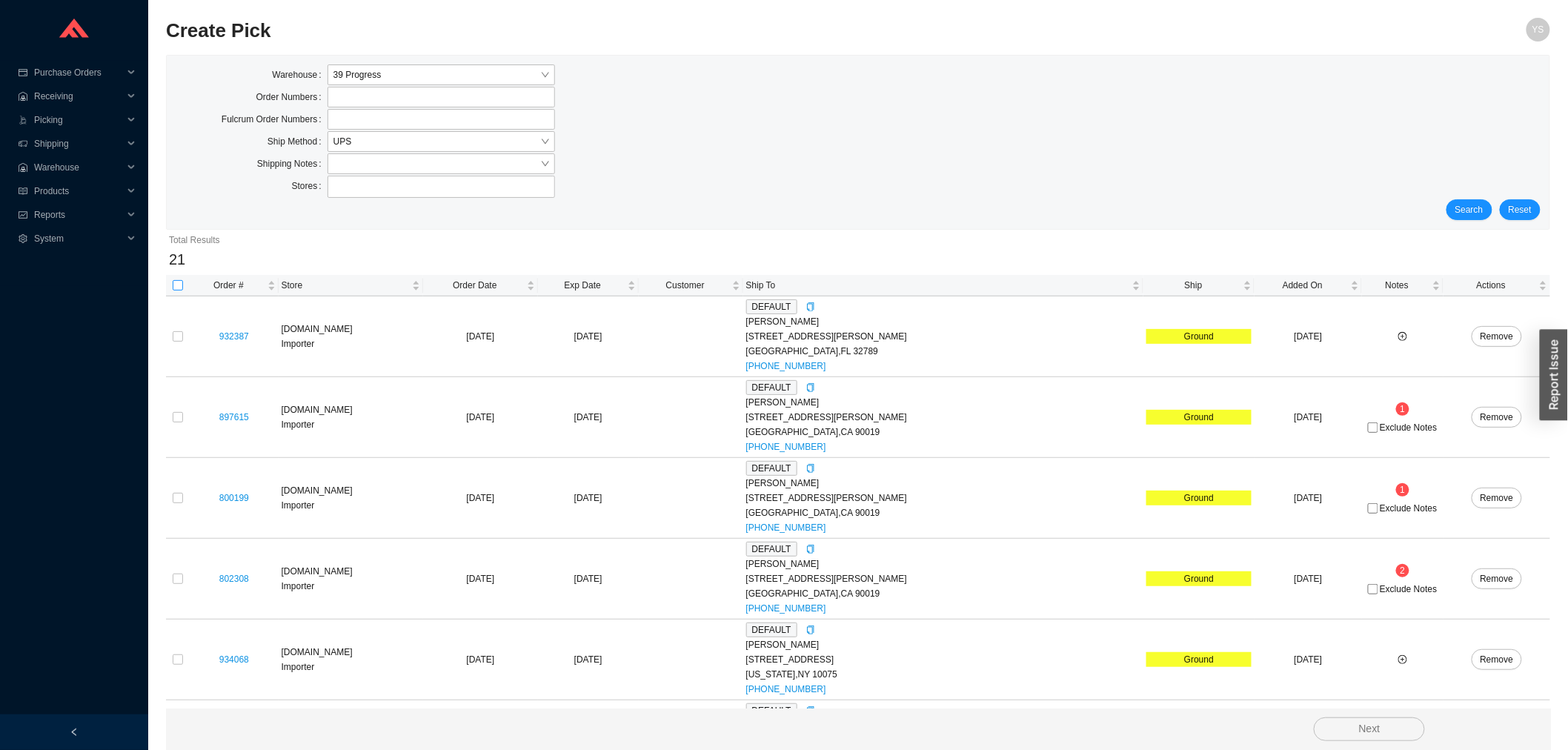
checkbox input "true"
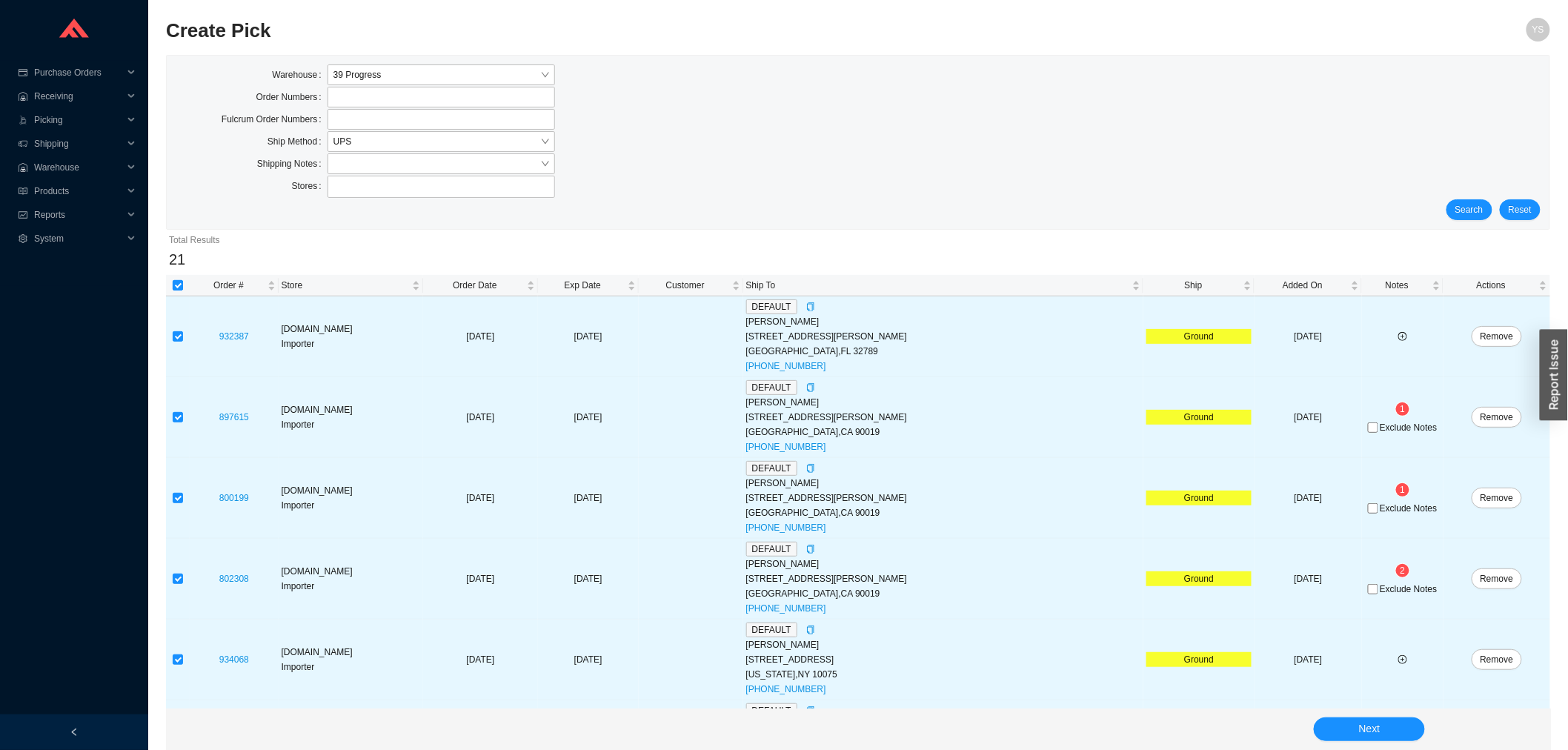
click at [175, 291] on input "checkbox" at bounding box center [178, 285] width 11 height 11
checkbox input "false"
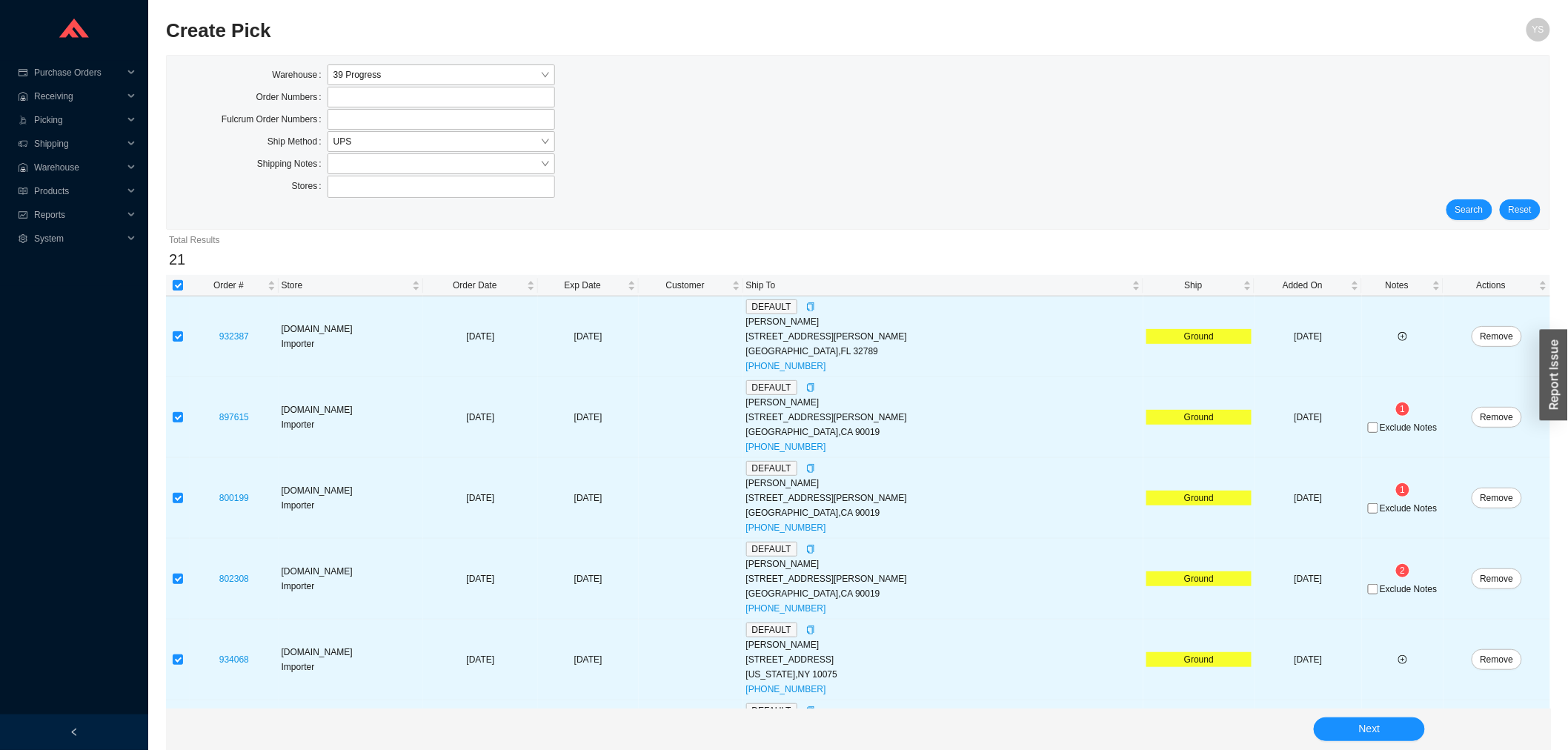
checkbox input "false"
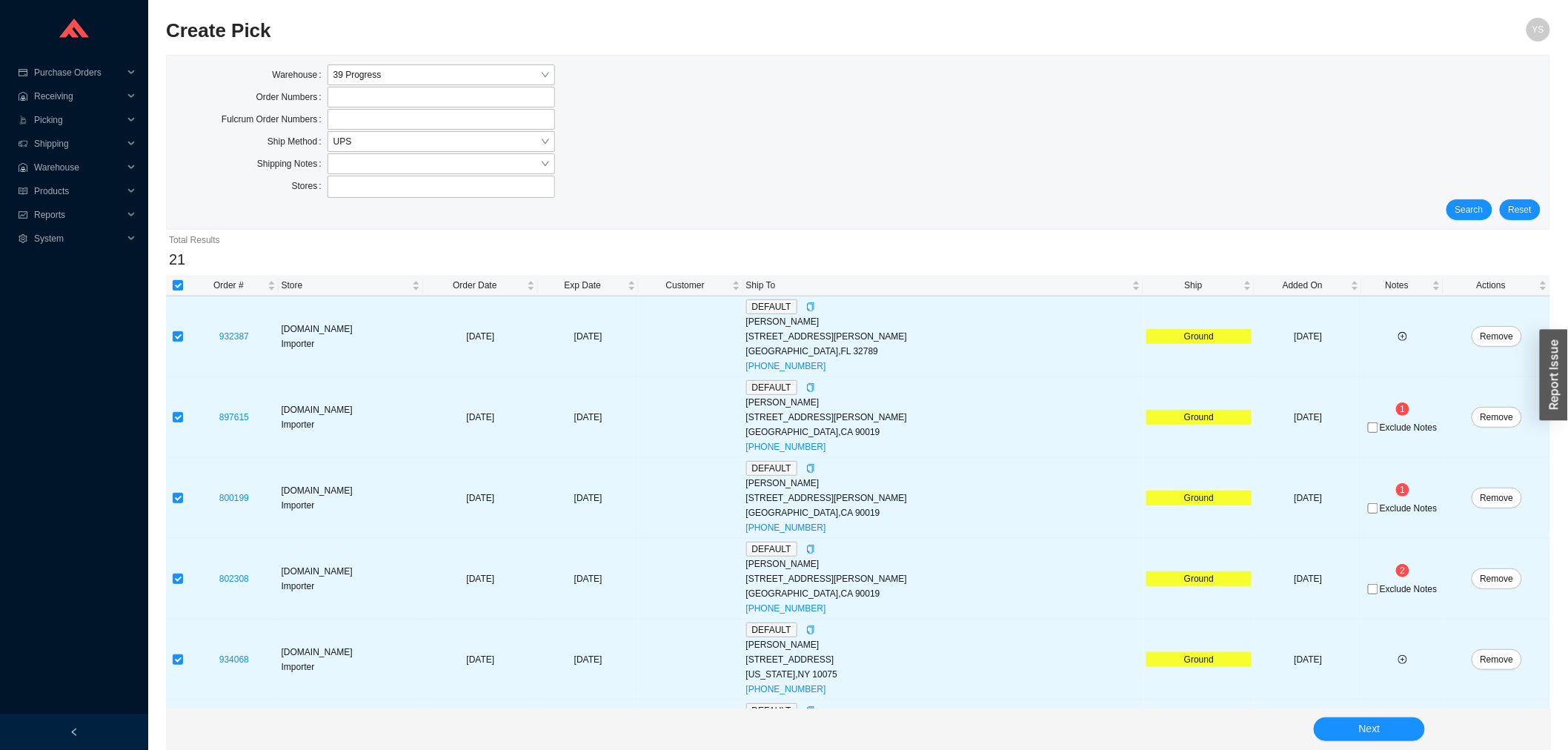
checkbox input "false"
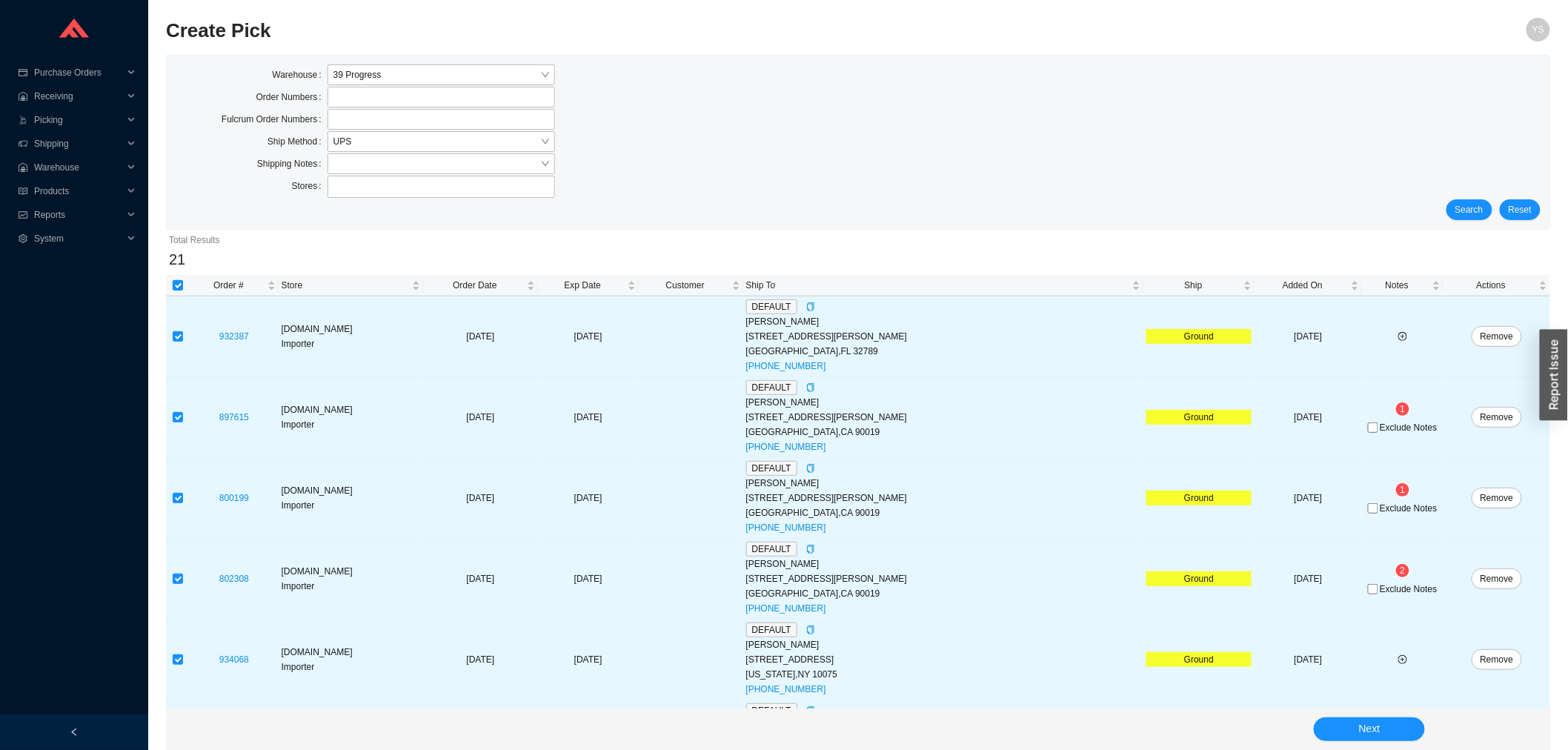
checkbox input "false"
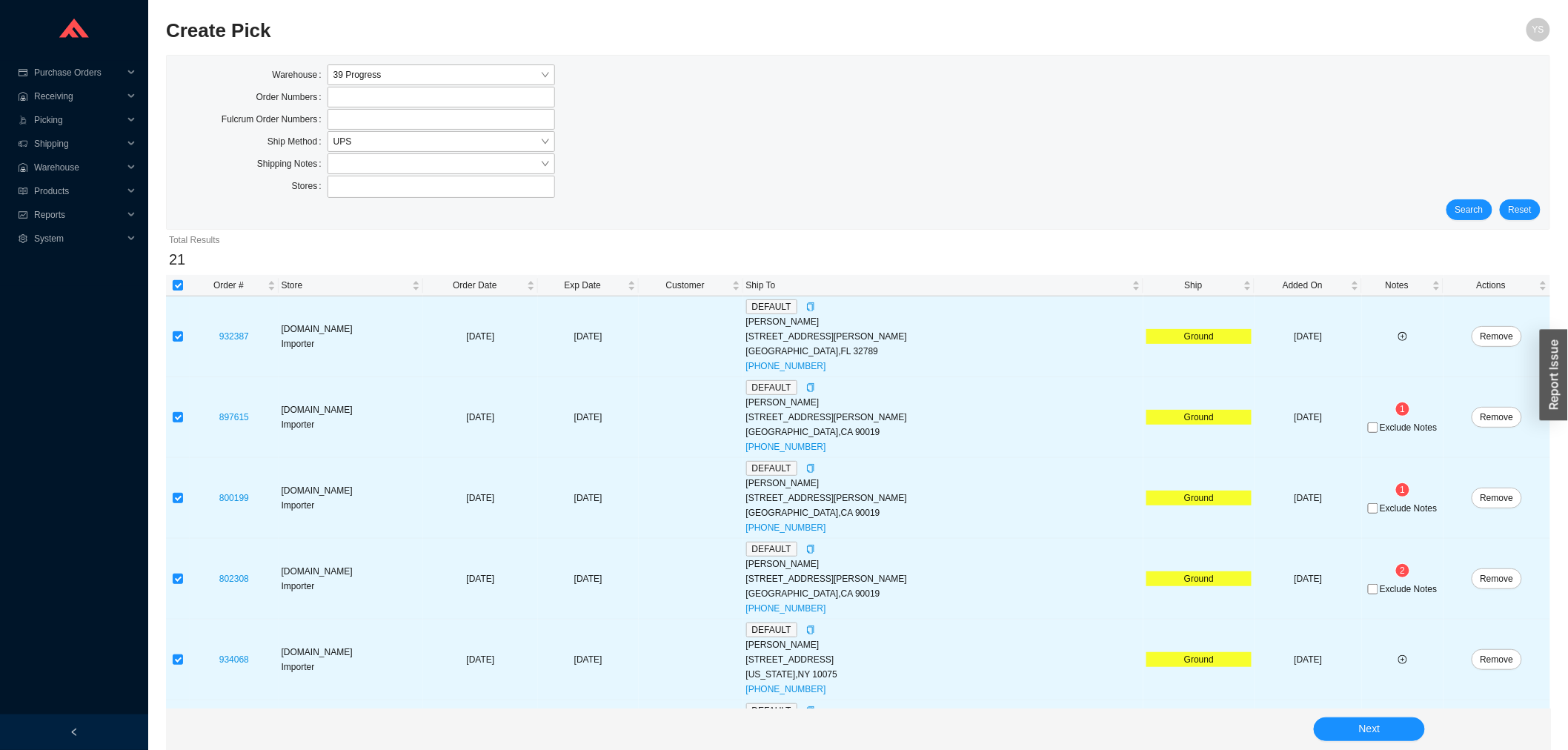
checkbox input "false"
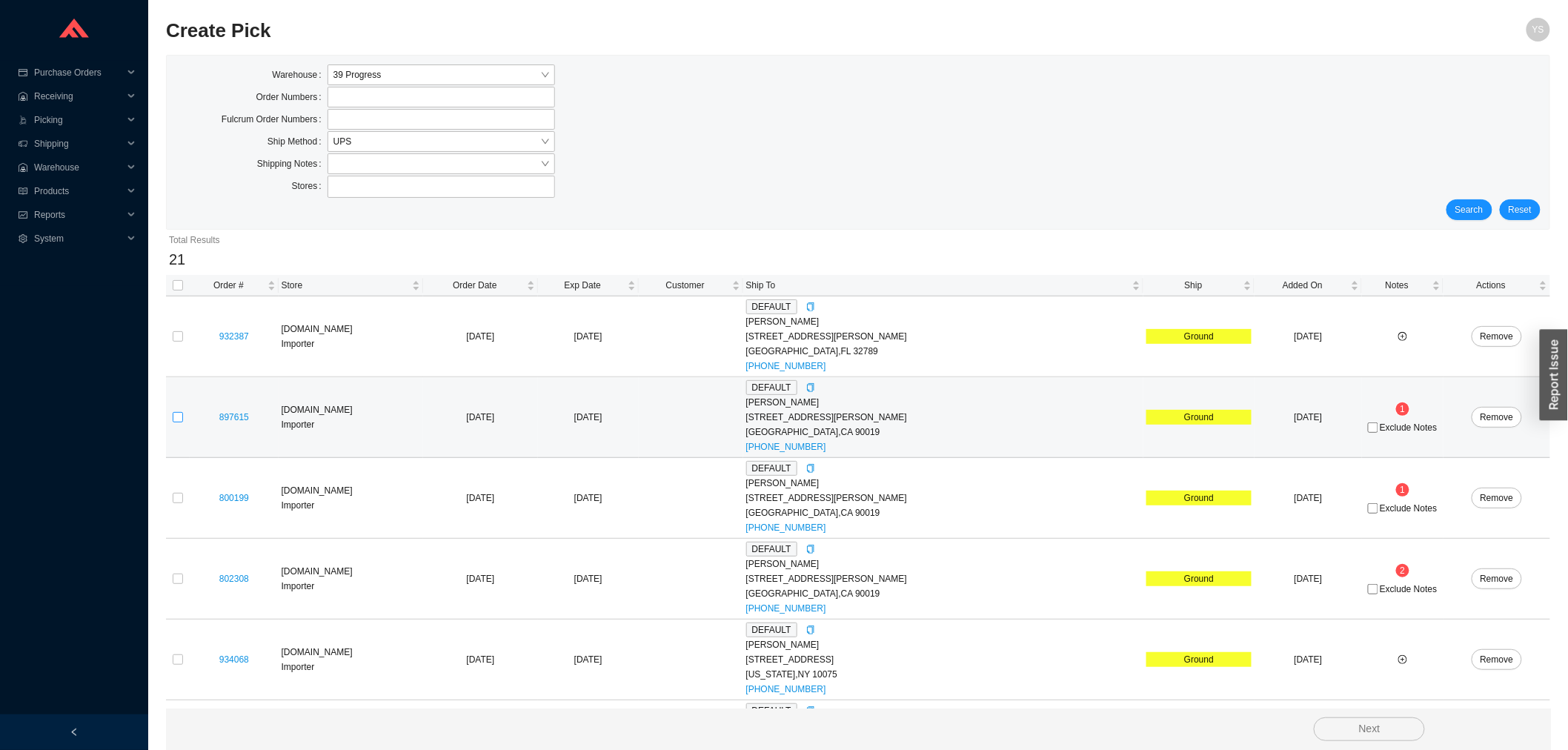
click at [175, 419] on input "checkbox" at bounding box center [178, 417] width 11 height 11
checkbox input "true"
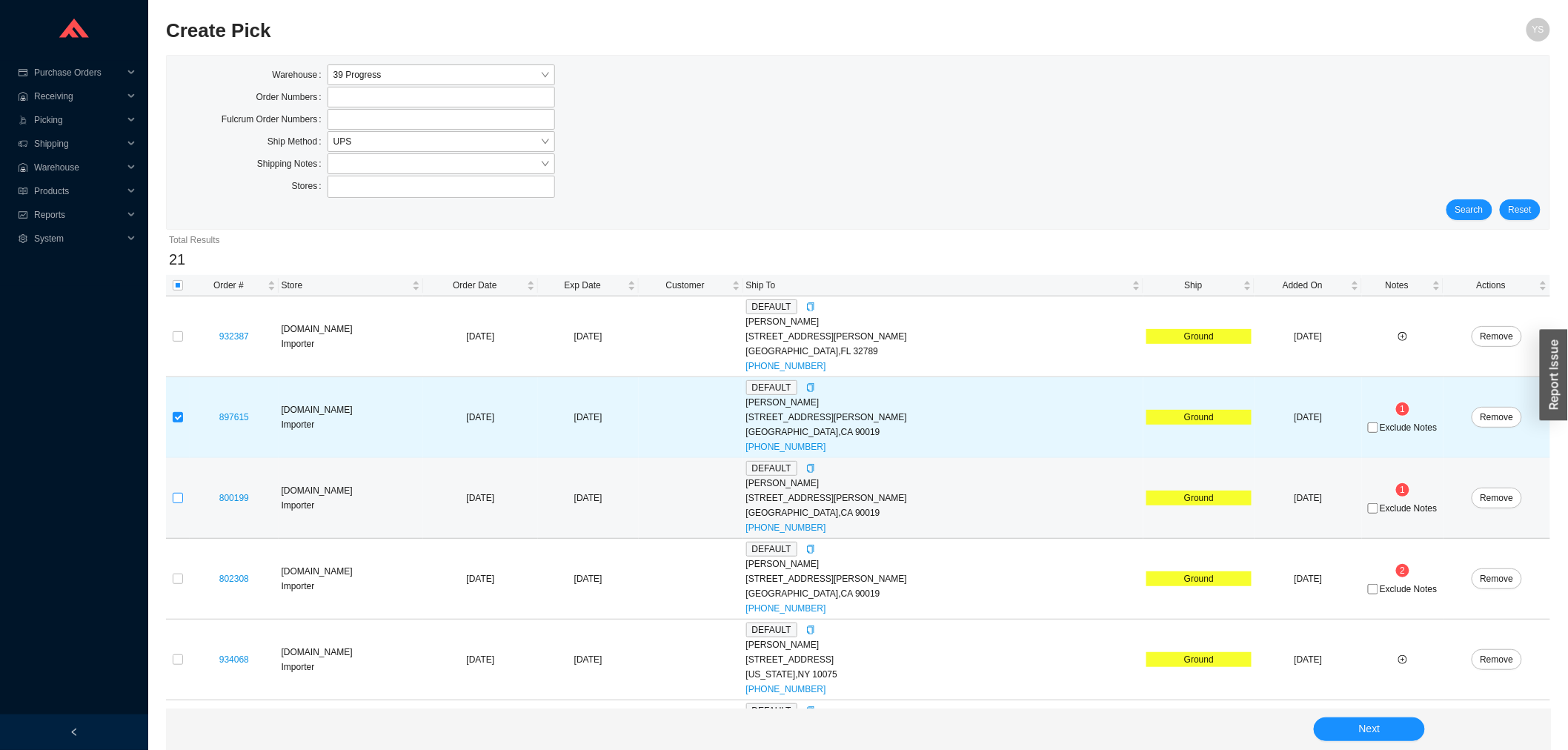
click at [172, 497] on label at bounding box center [178, 498] width 11 height 15
click at [172, 501] on input "checkbox" at bounding box center [178, 498] width 11 height 11
checkbox input "true"
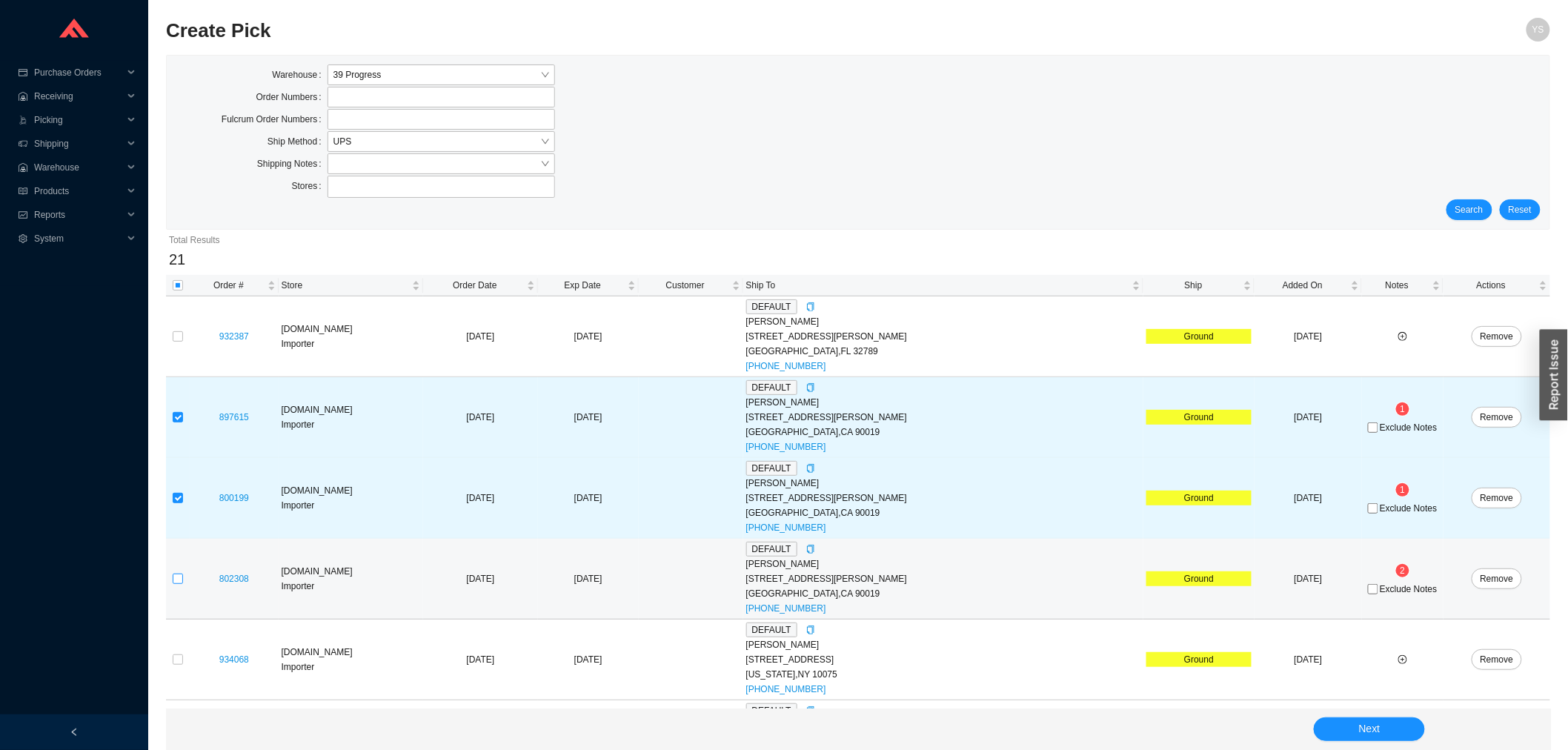
drag, startPoint x: 176, startPoint y: 567, endPoint x: 175, endPoint y: 577, distance: 10.0
click at [176, 568] on td at bounding box center [178, 578] width 24 height 81
click at [175, 577] on input "checkbox" at bounding box center [178, 578] width 11 height 11
checkbox input "true"
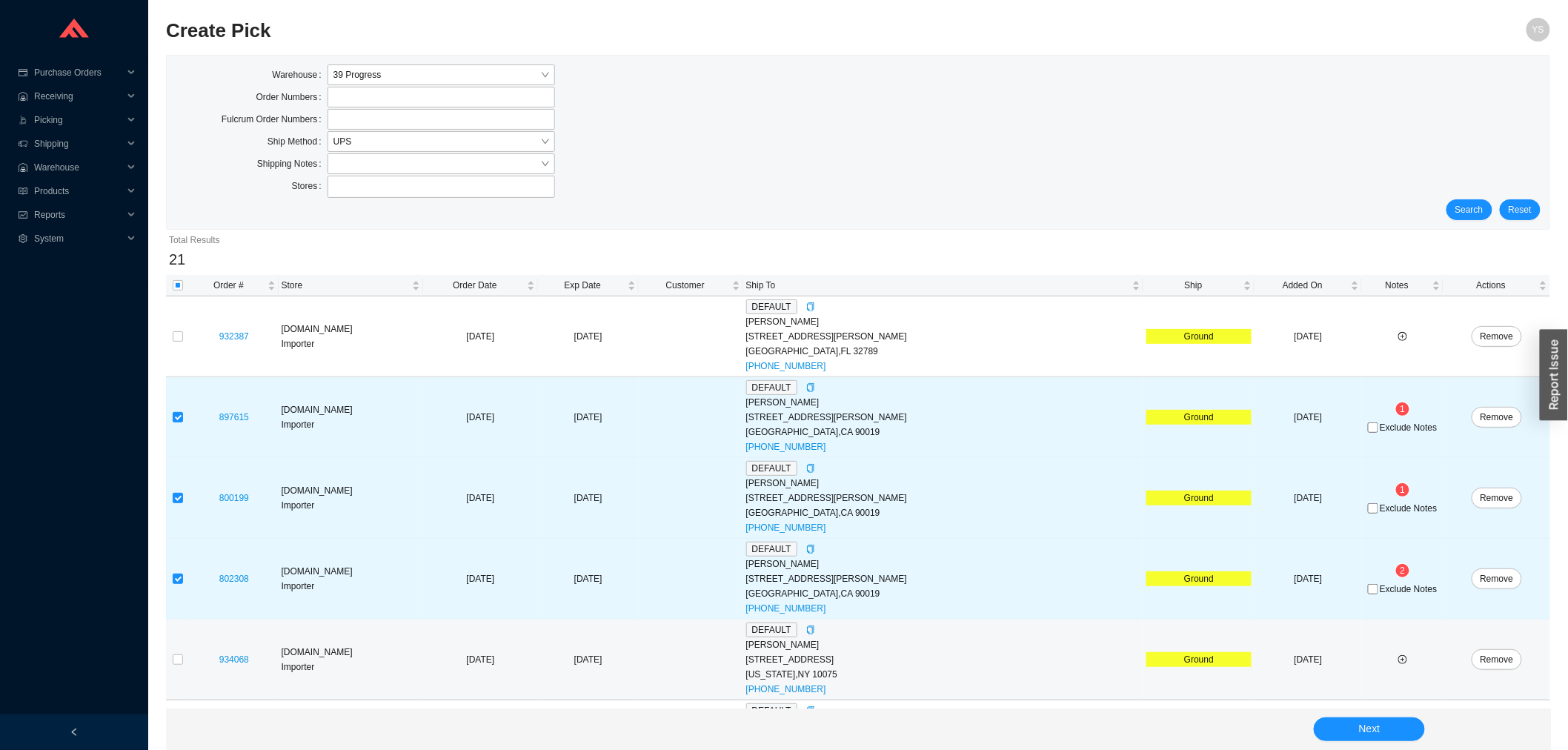
click at [1365, 693] on td at bounding box center [1403, 659] width 82 height 81
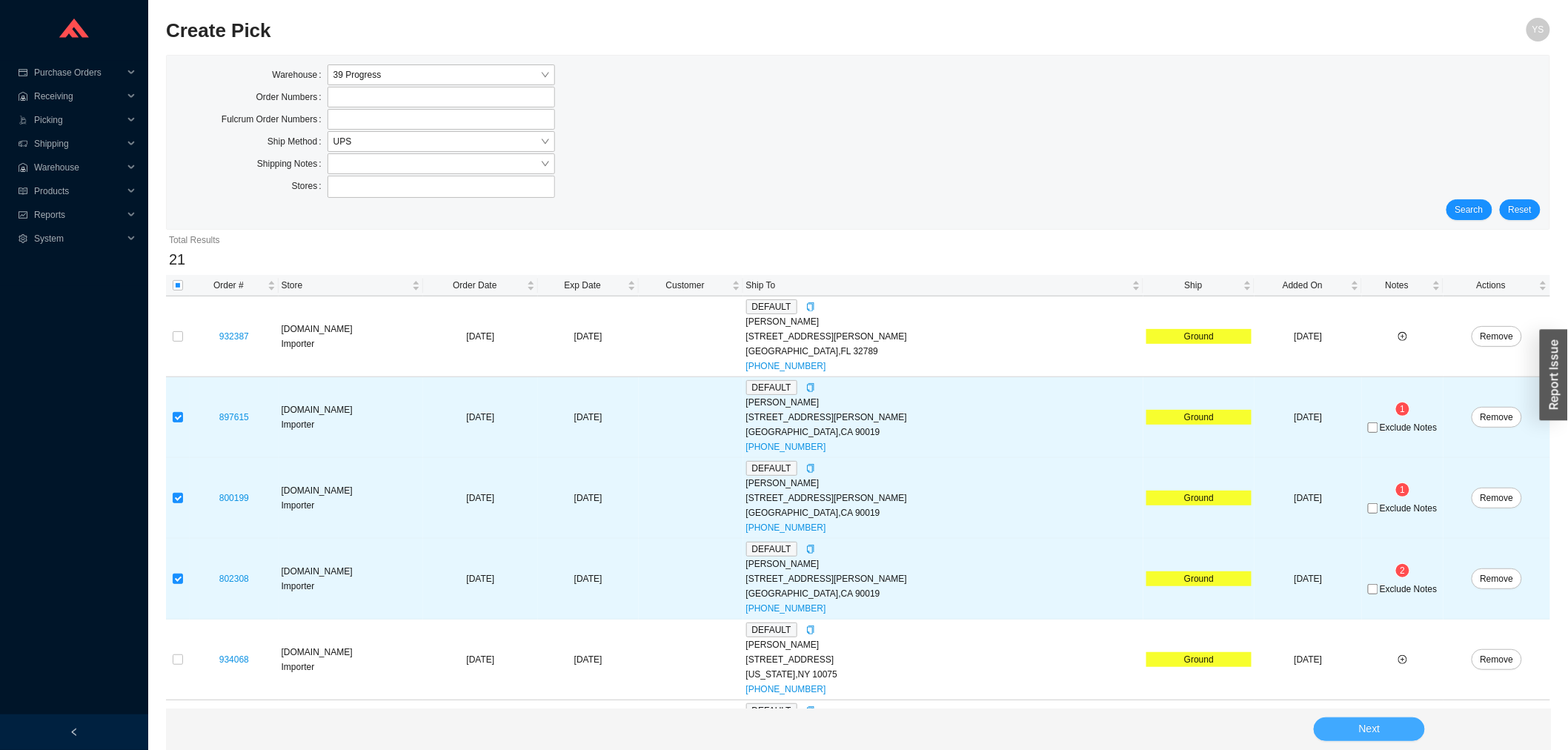
click at [1382, 724] on button "Next" at bounding box center [1369, 729] width 111 height 24
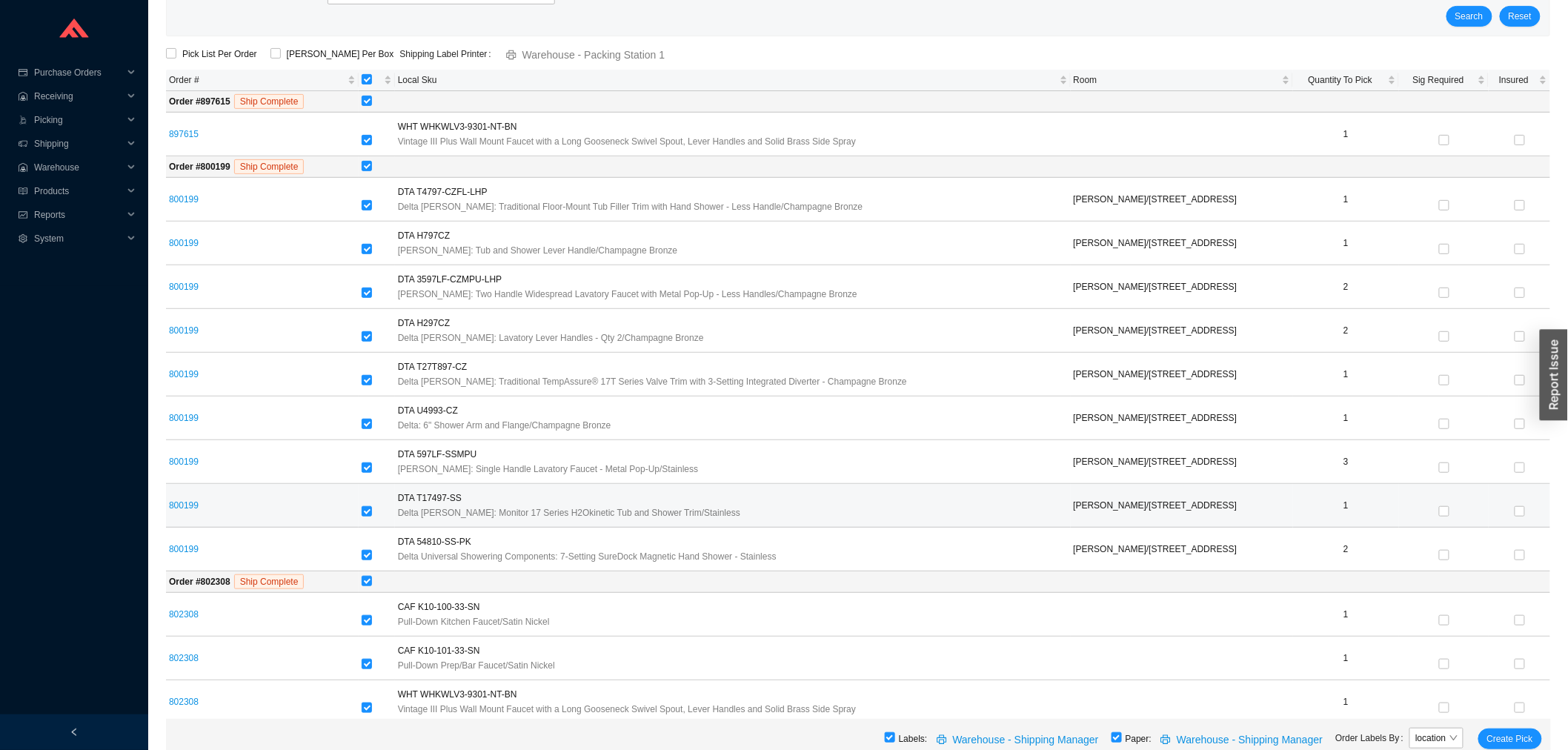
scroll to position [209, 0]
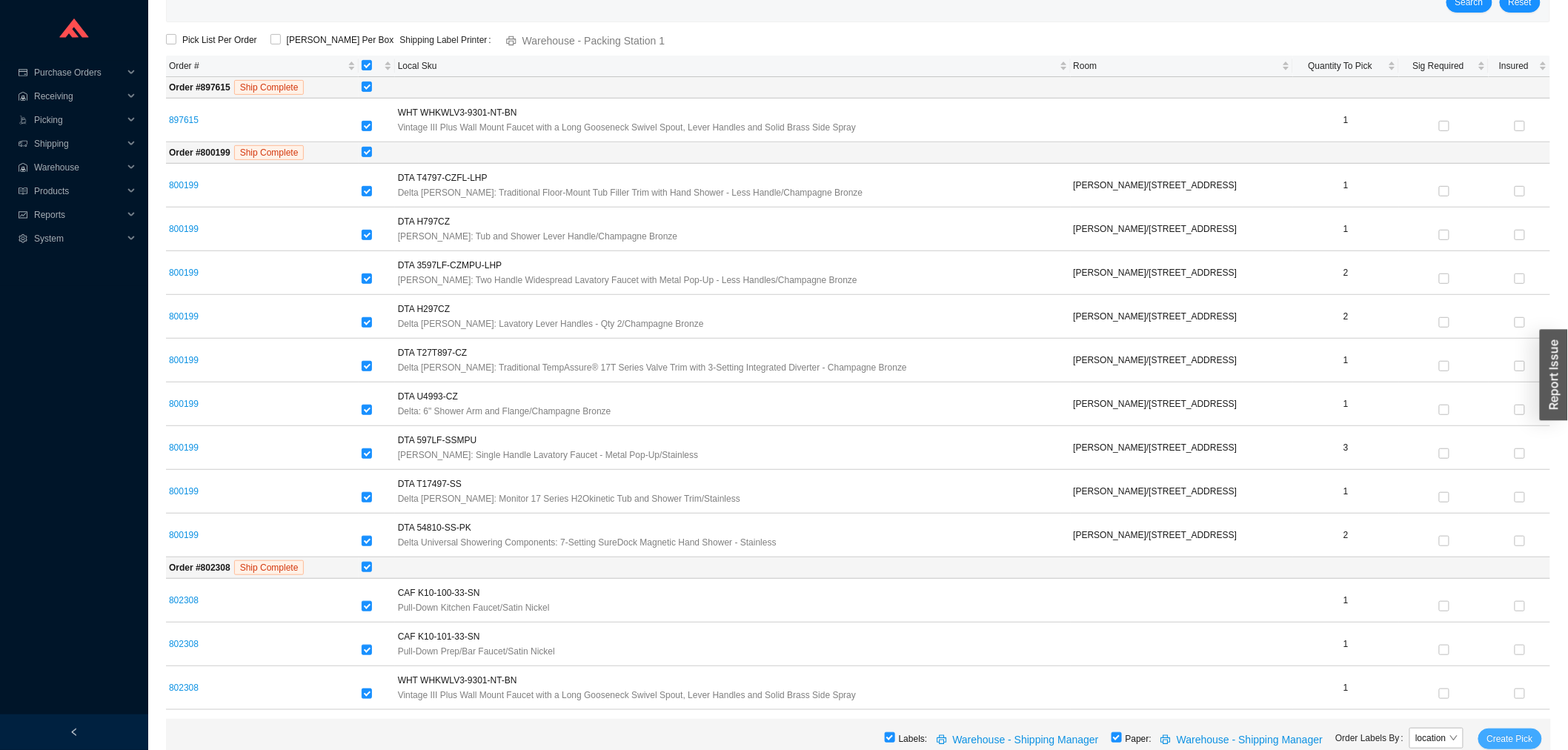
click at [1495, 728] on button "Create Pick" at bounding box center [1510, 738] width 64 height 20
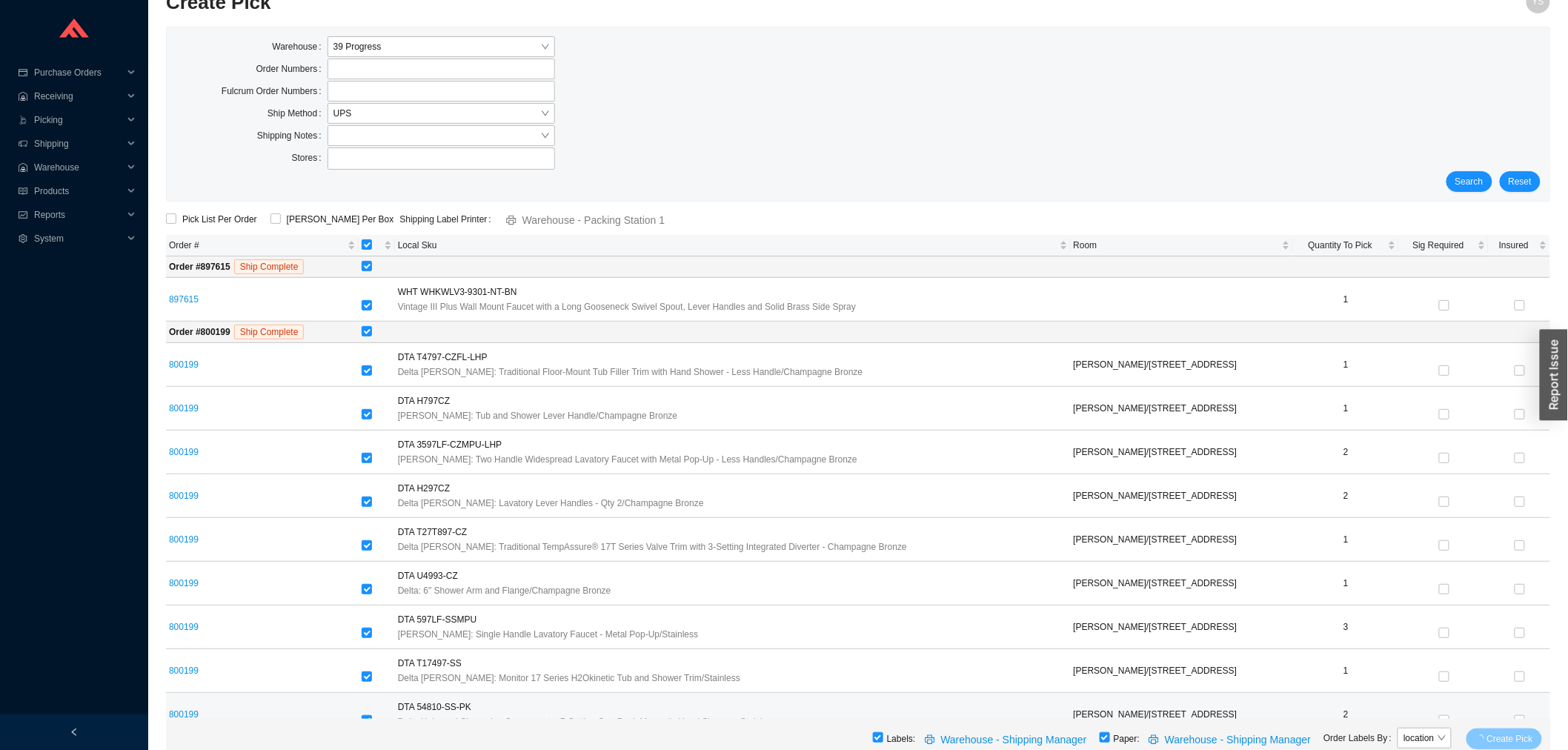
scroll to position [0, 0]
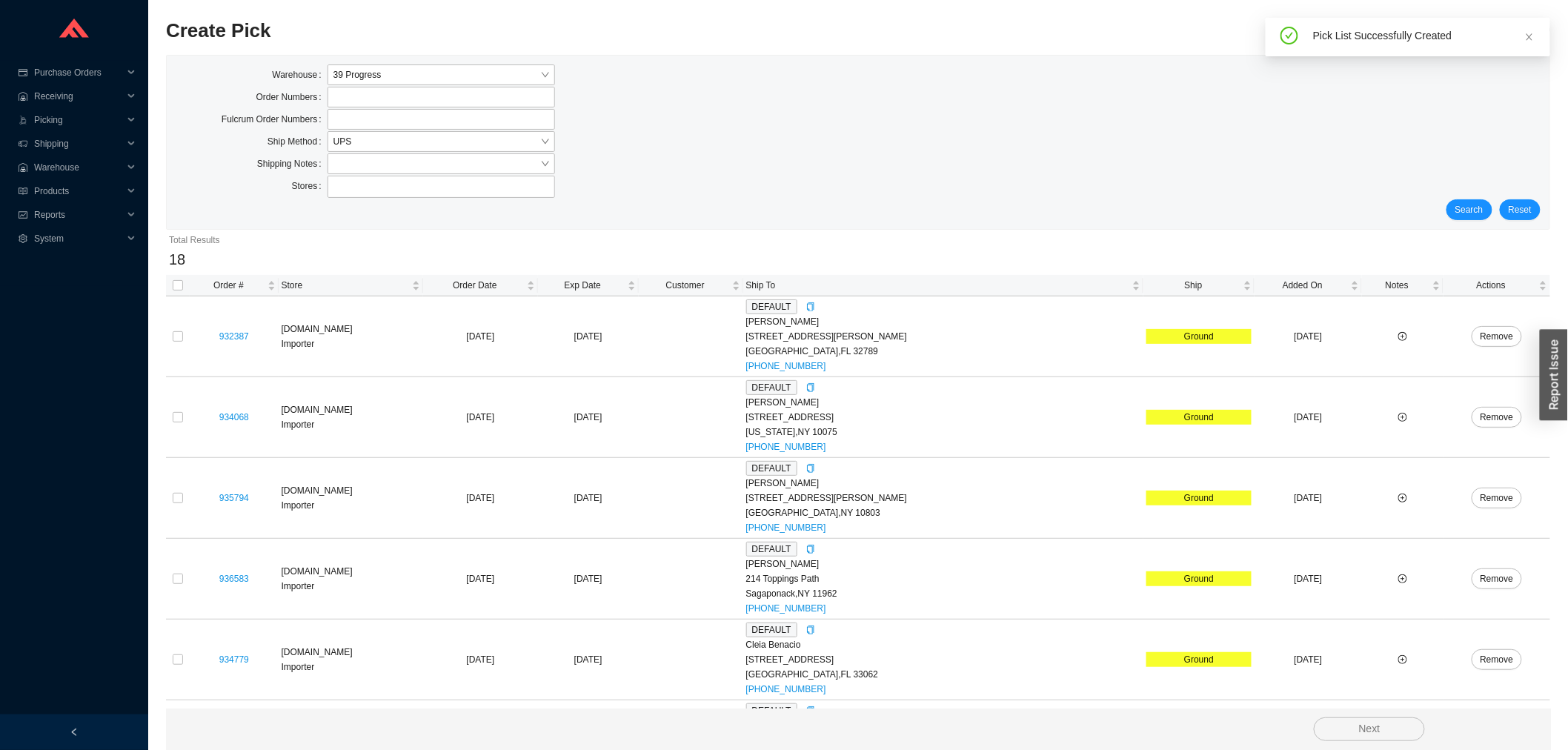
click at [179, 277] on th at bounding box center [178, 285] width 24 height 21
click at [179, 279] on label at bounding box center [178, 285] width 11 height 15
click at [179, 280] on input "checkbox" at bounding box center [178, 285] width 11 height 11
checkbox input "true"
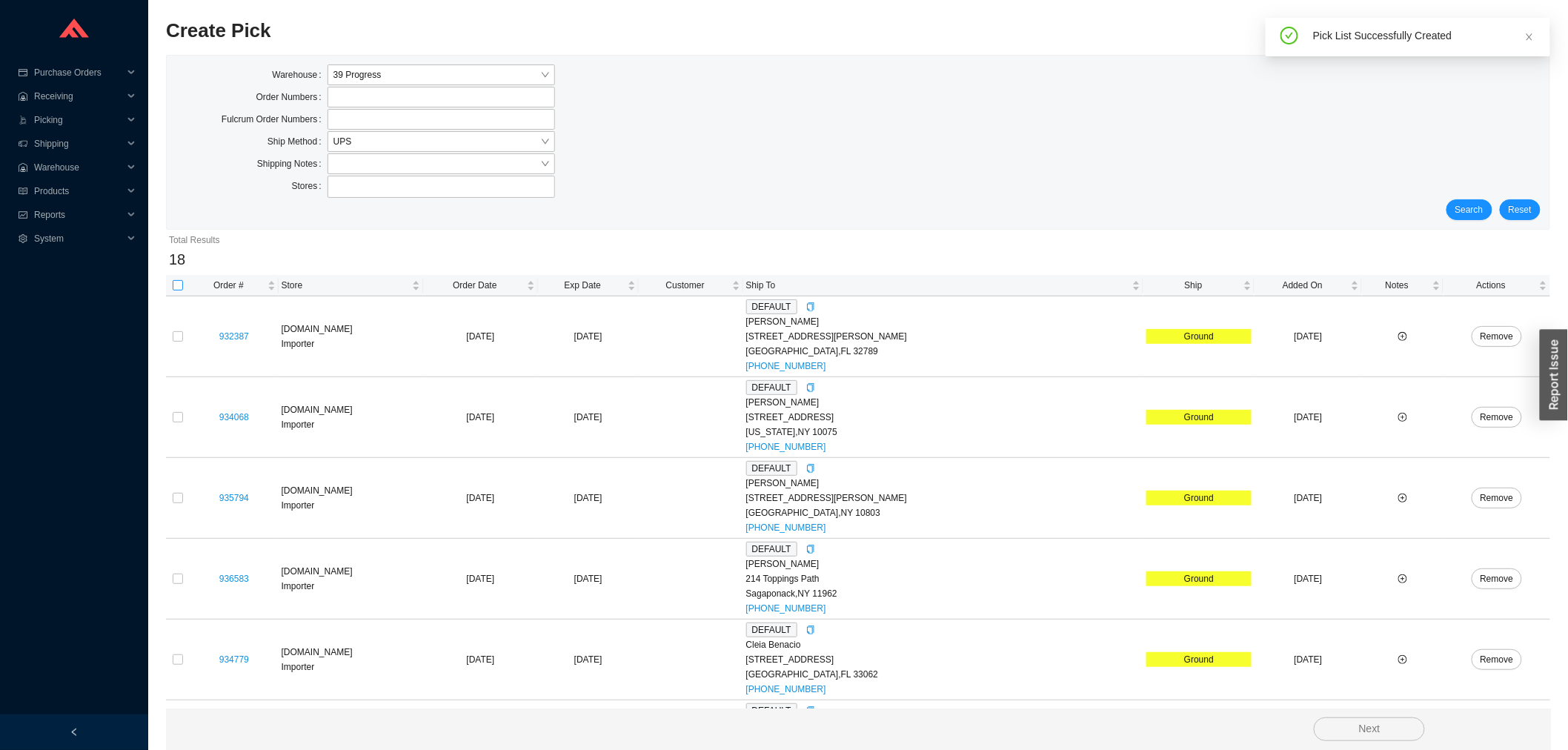
checkbox input "true"
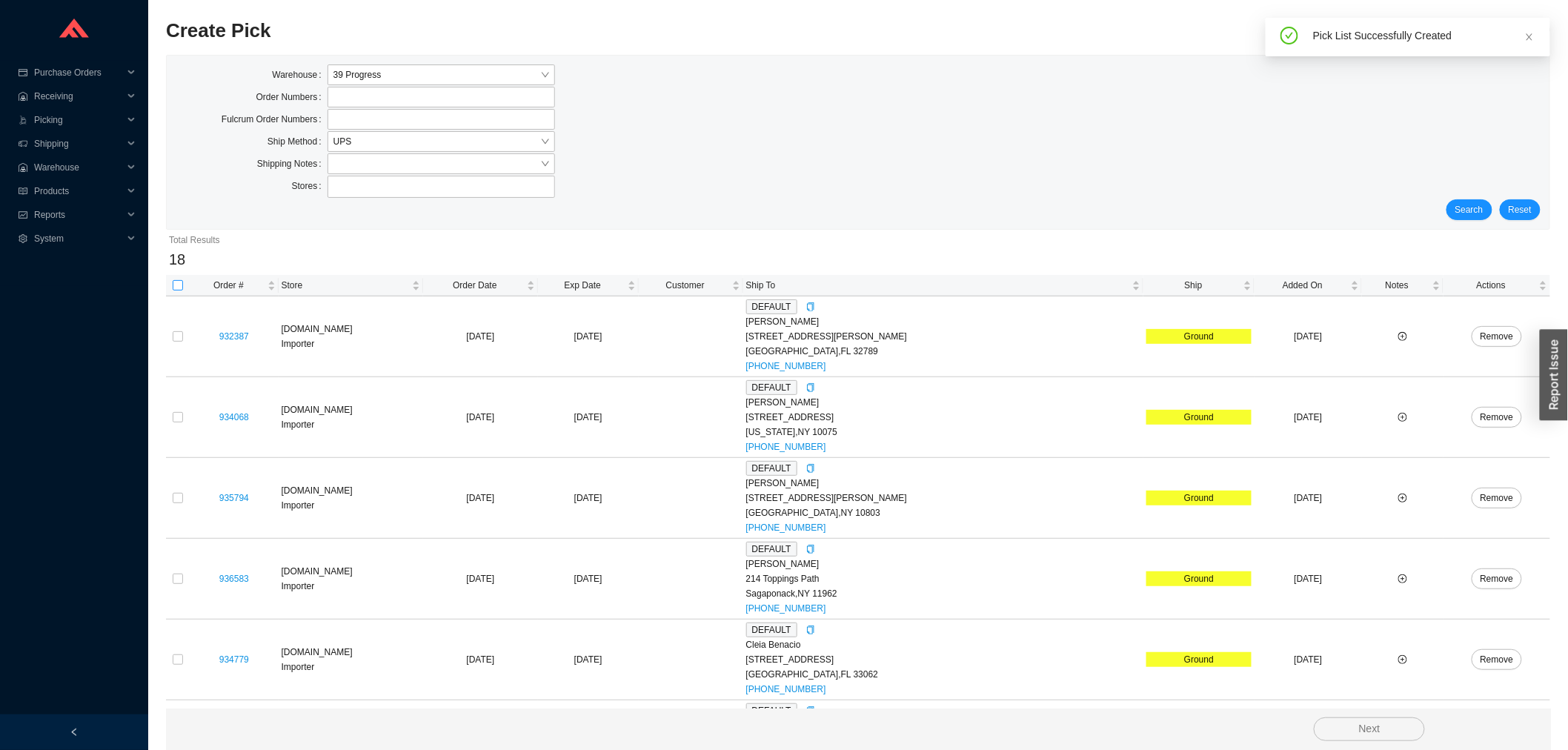
checkbox input "true"
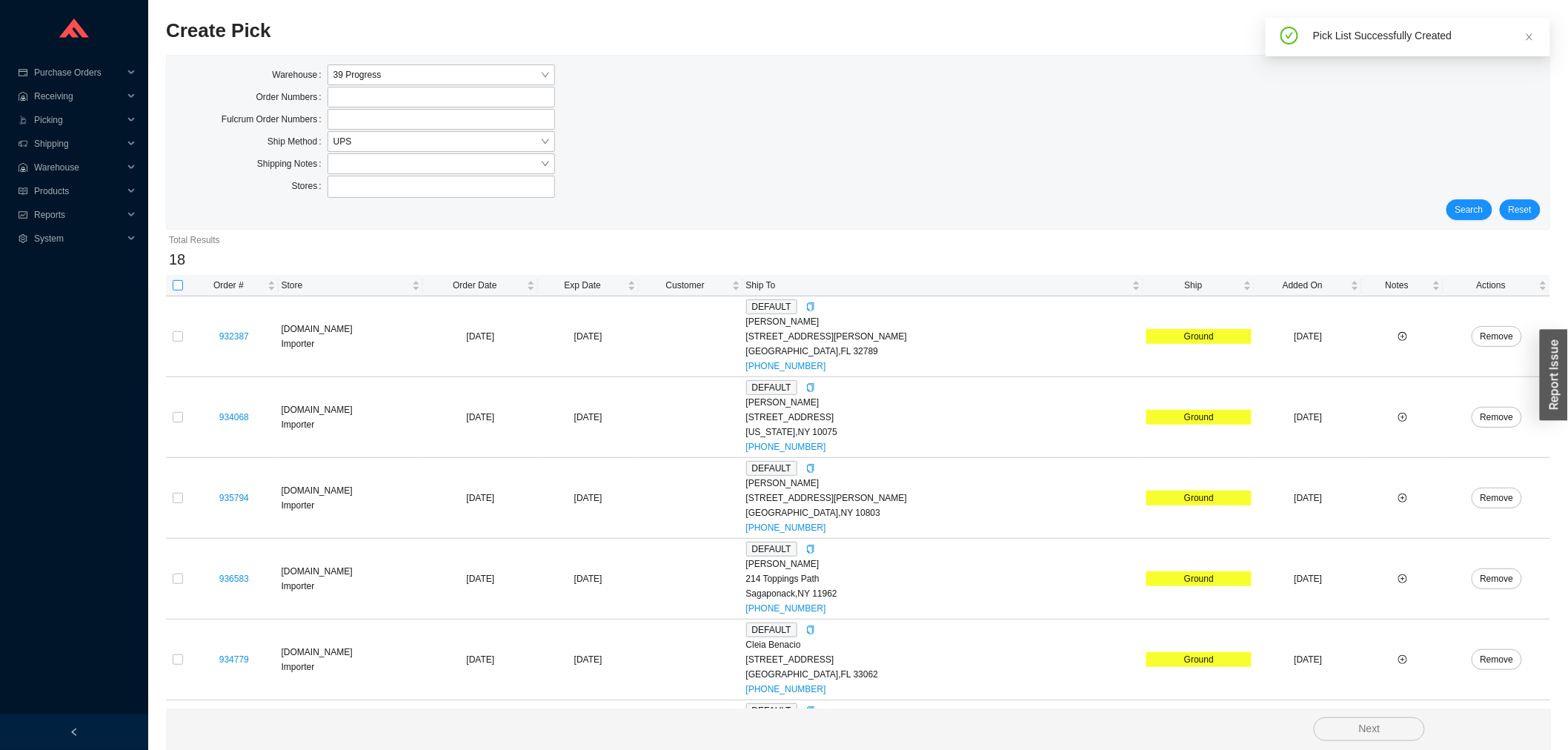
checkbox input "true"
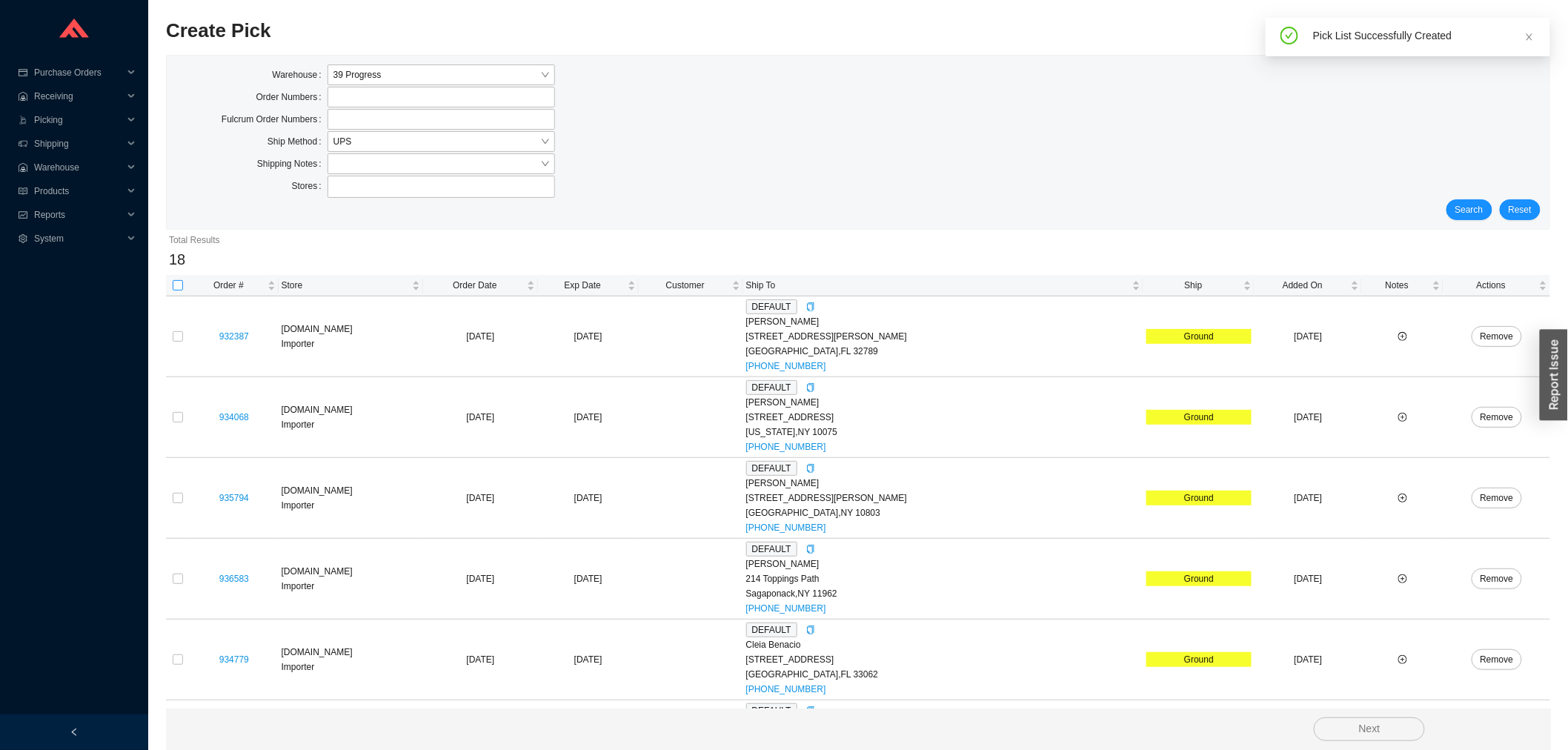
checkbox input "true"
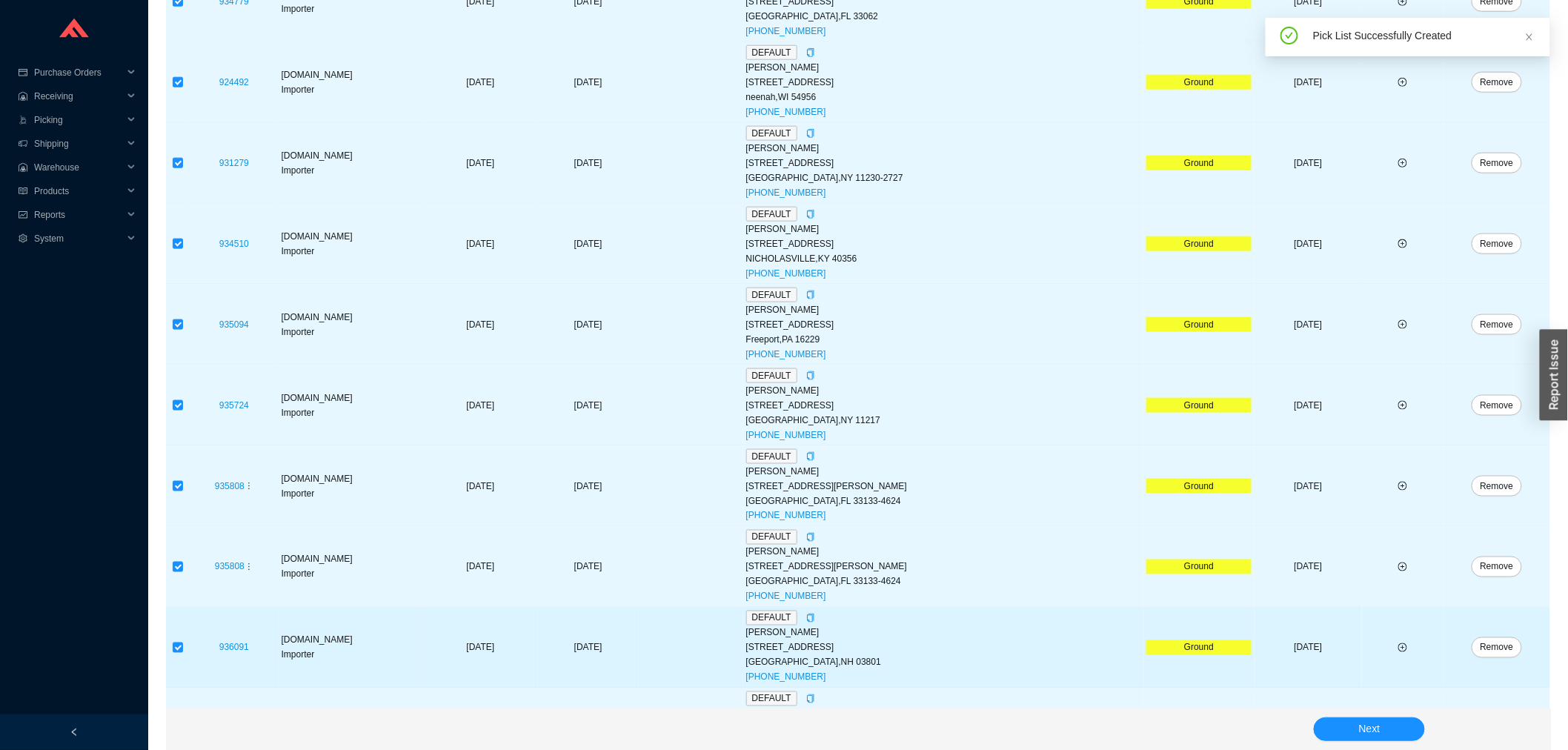
scroll to position [1045, 0]
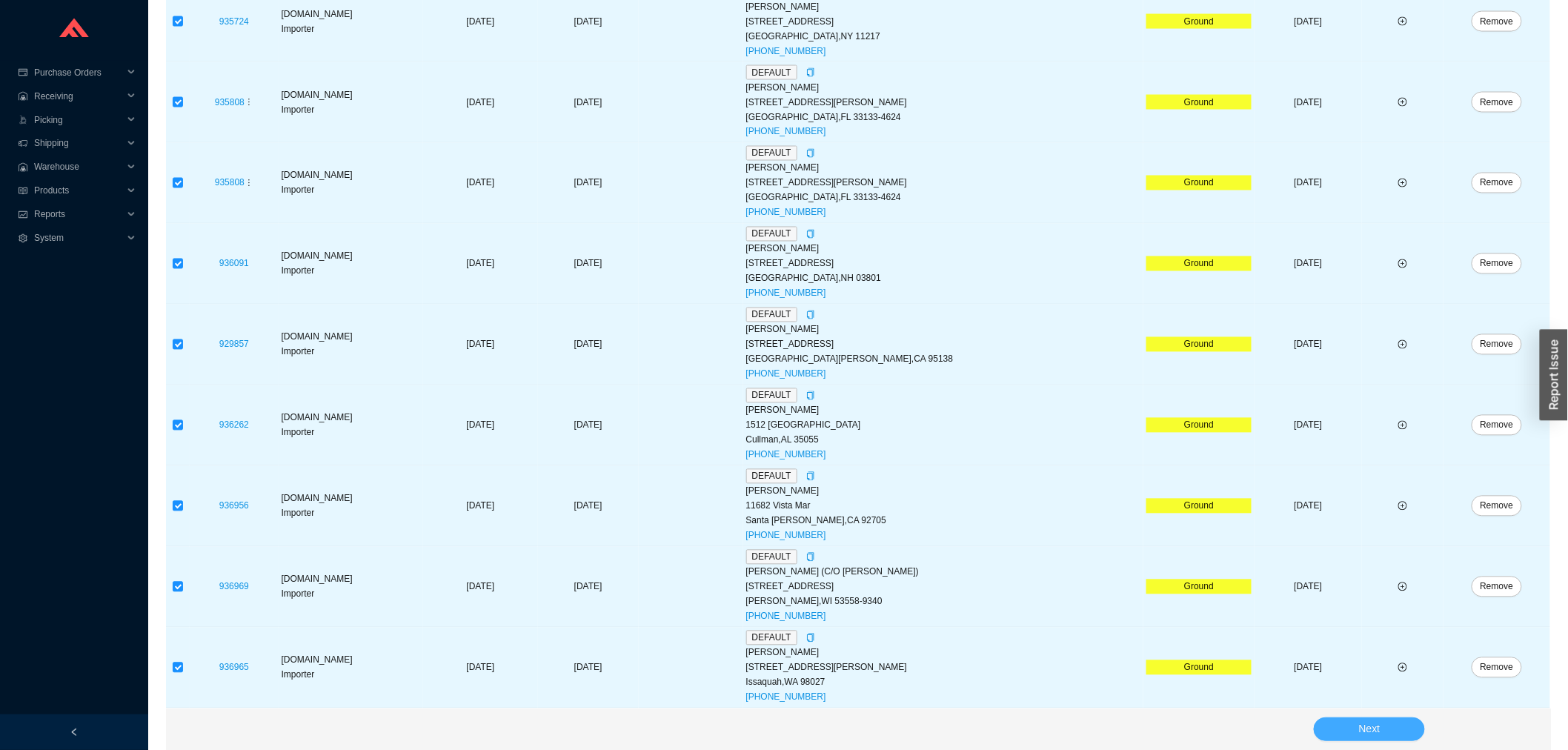
click at [1331, 728] on button "Next" at bounding box center [1369, 729] width 111 height 24
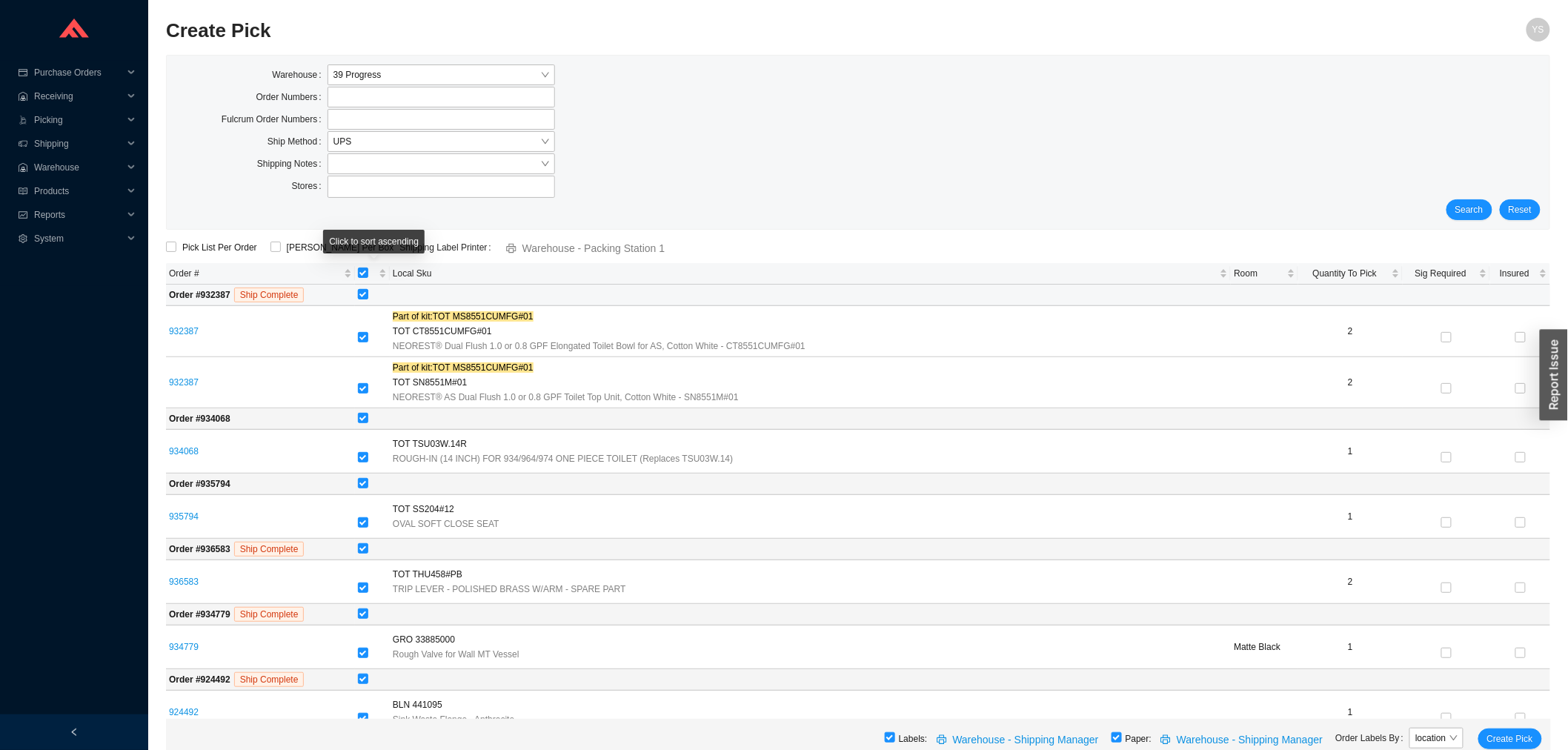
click at [363, 293] on input "checkbox" at bounding box center [364, 294] width 11 height 11
checkbox input "false"
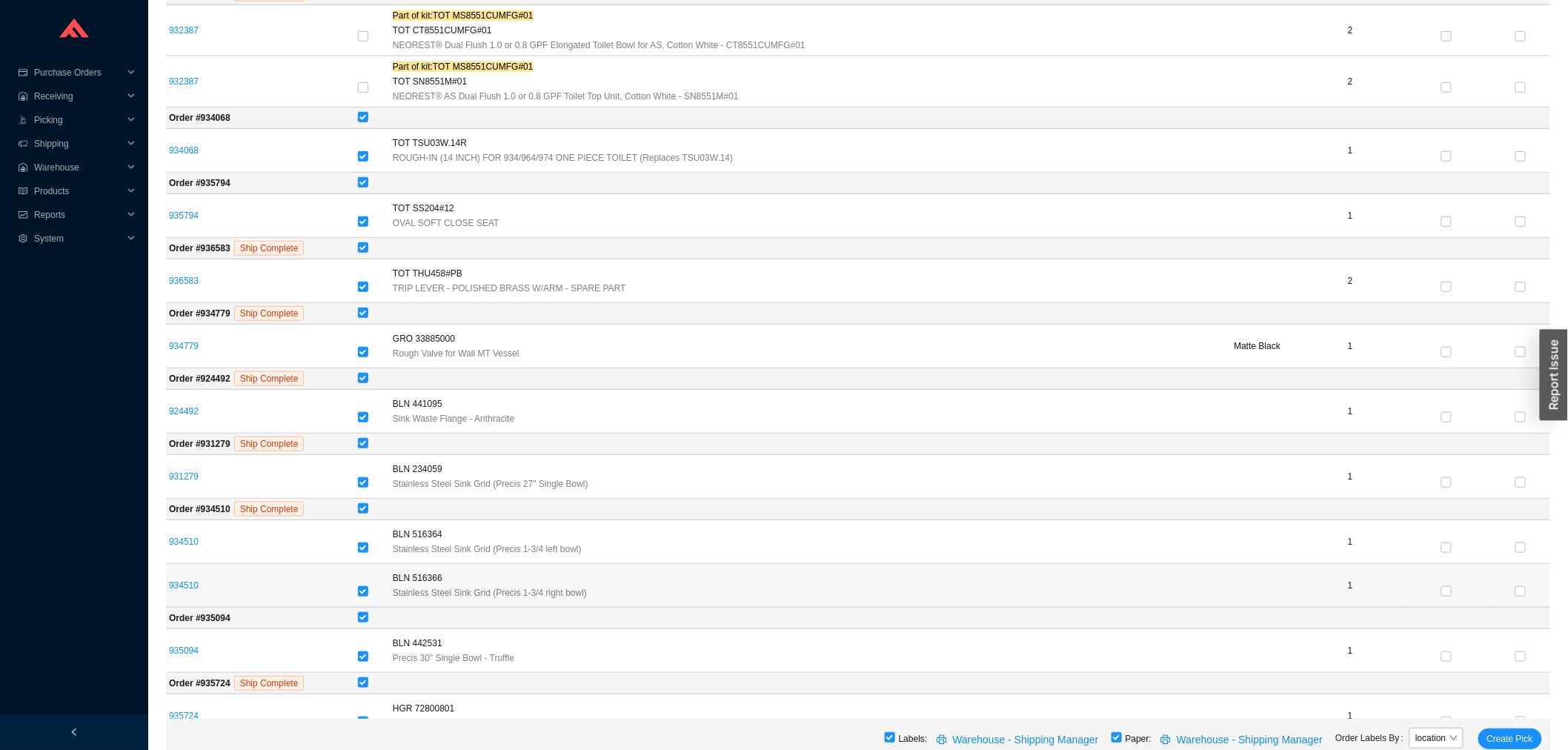
scroll to position [329, 0]
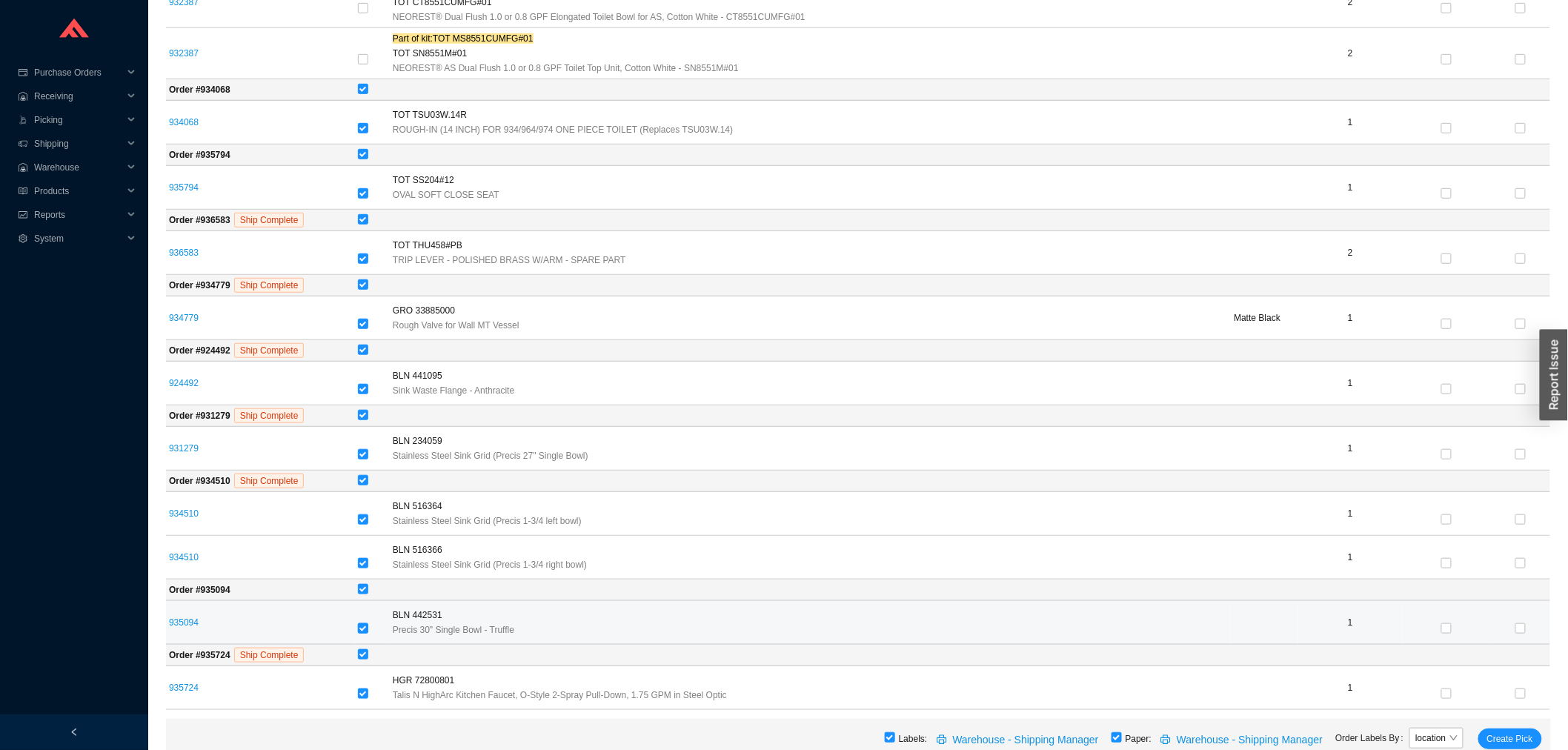
click at [368, 632] on input "checkbox" at bounding box center [364, 628] width 11 height 11
checkbox input "false"
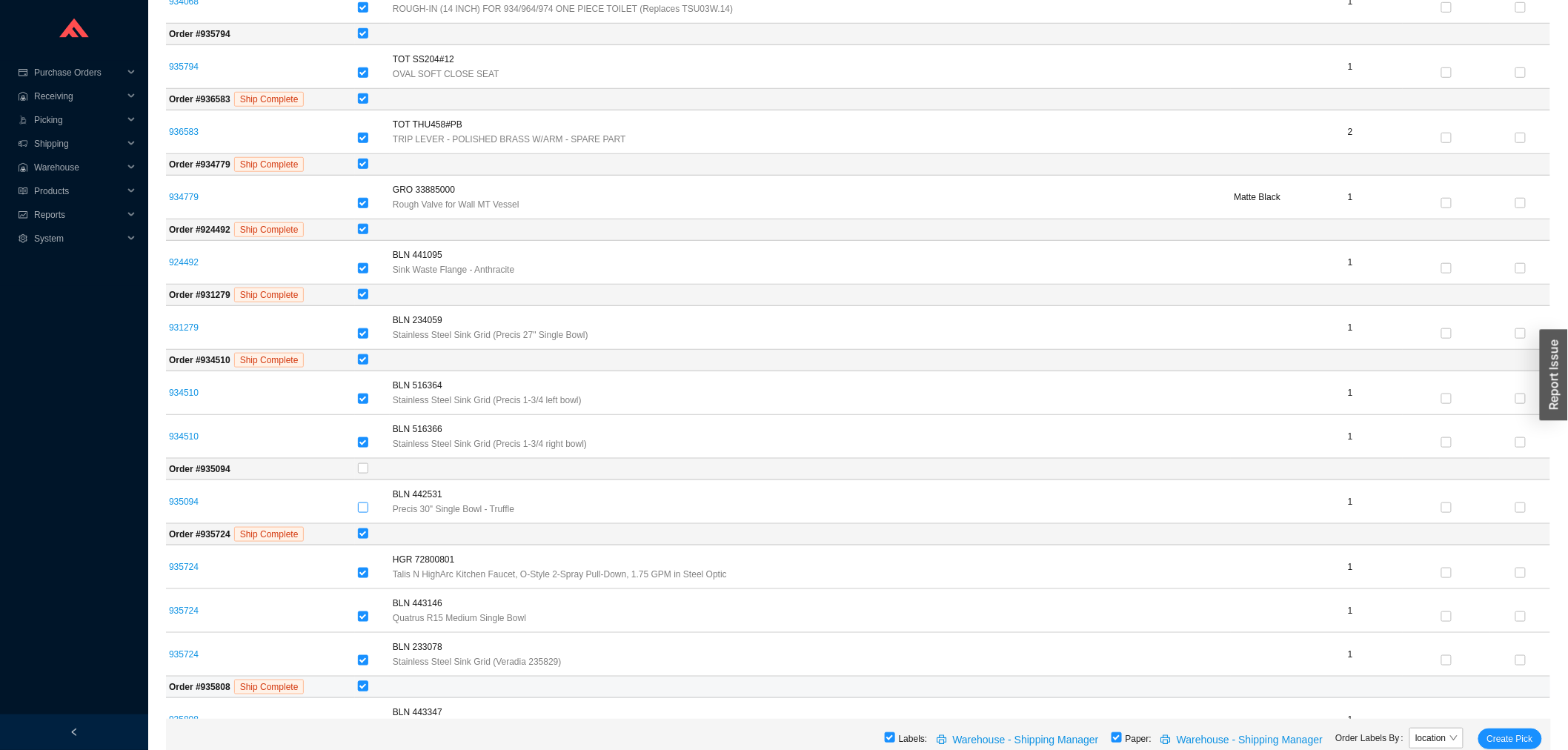
scroll to position [493, 0]
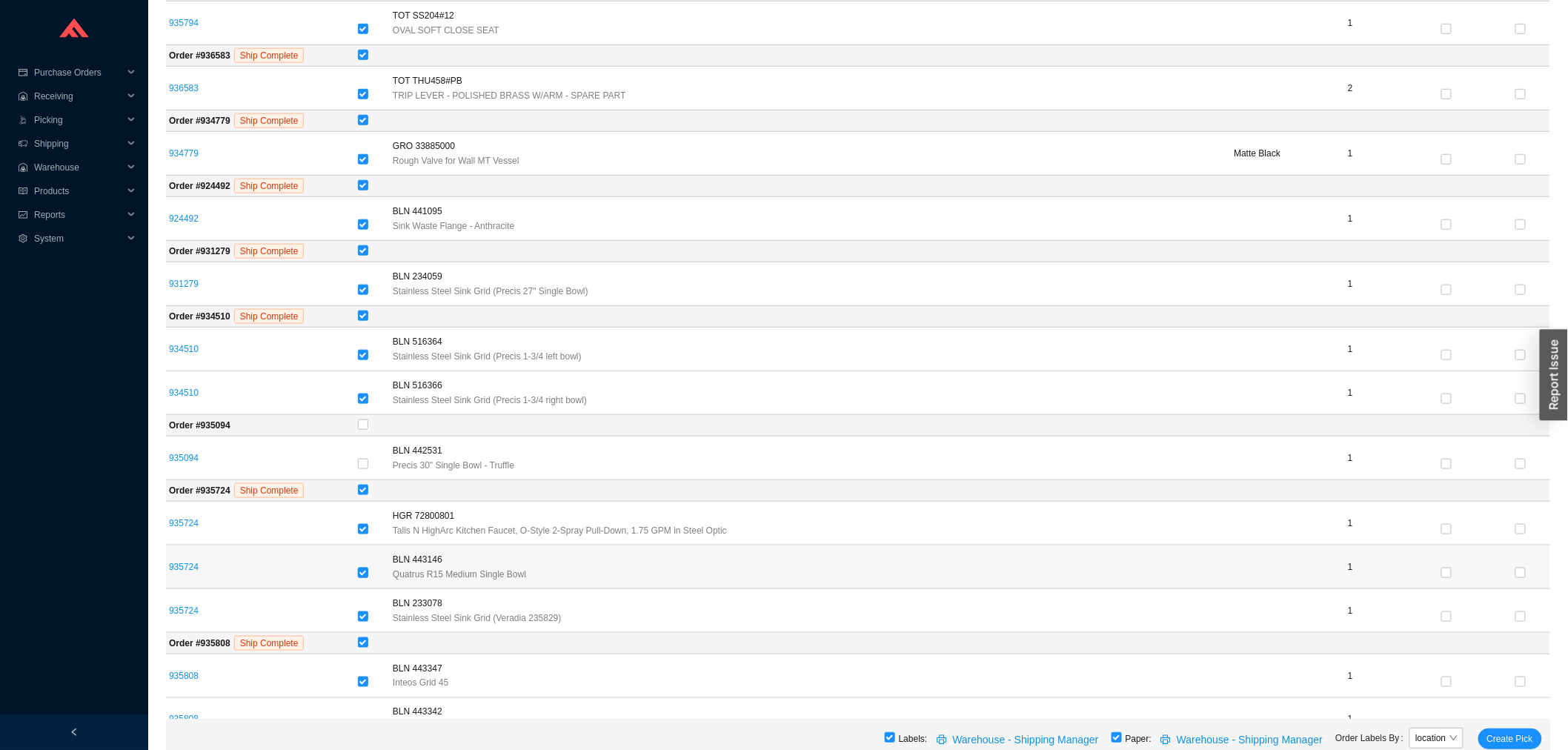
click at [358, 572] on input "checkbox" at bounding box center [364, 573] width 11 height 11
checkbox input "false"
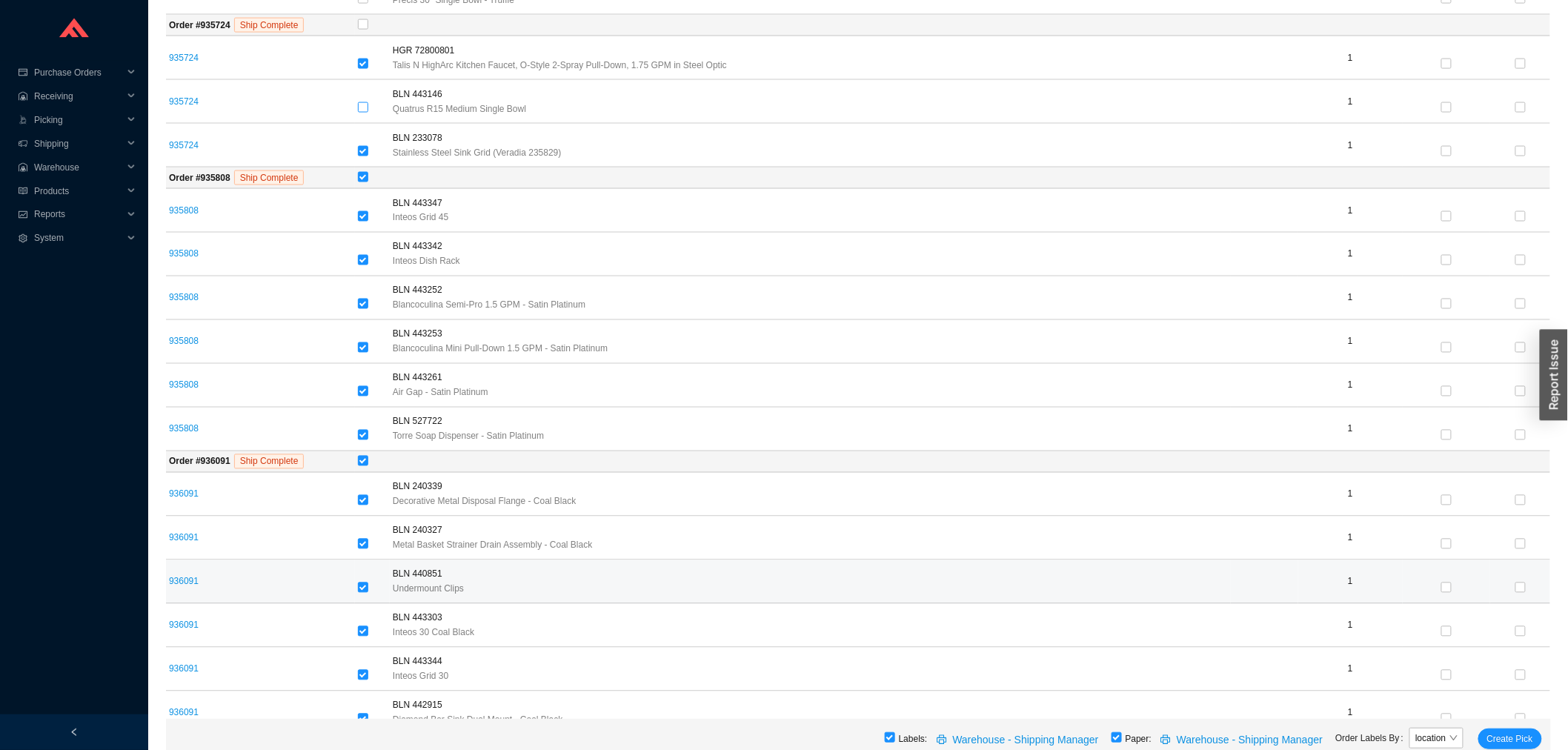
scroll to position [987, 0]
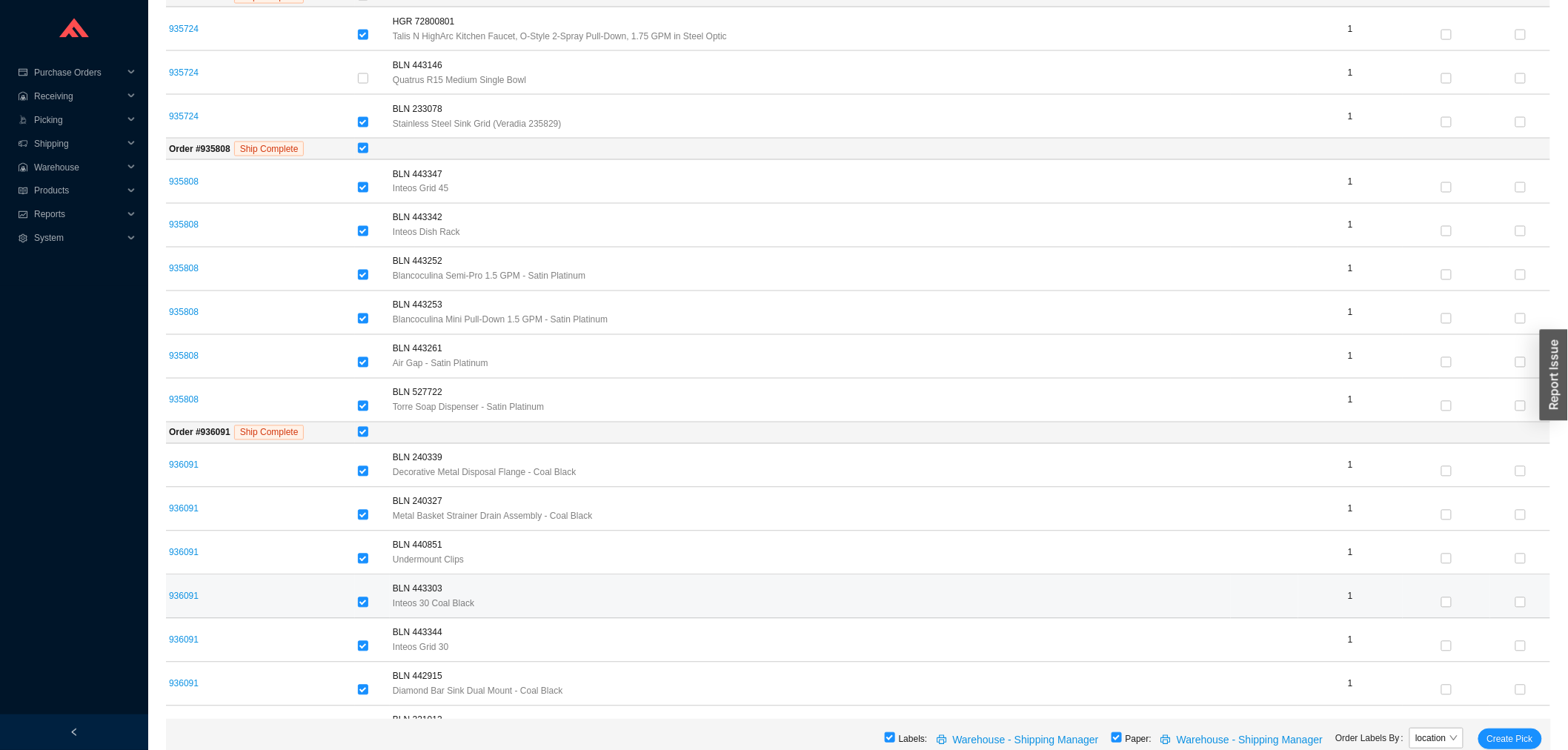
click at [369, 602] on div at bounding box center [372, 602] width 29 height 15
click at [363, 605] on input "checkbox" at bounding box center [364, 602] width 11 height 11
checkbox input "false"
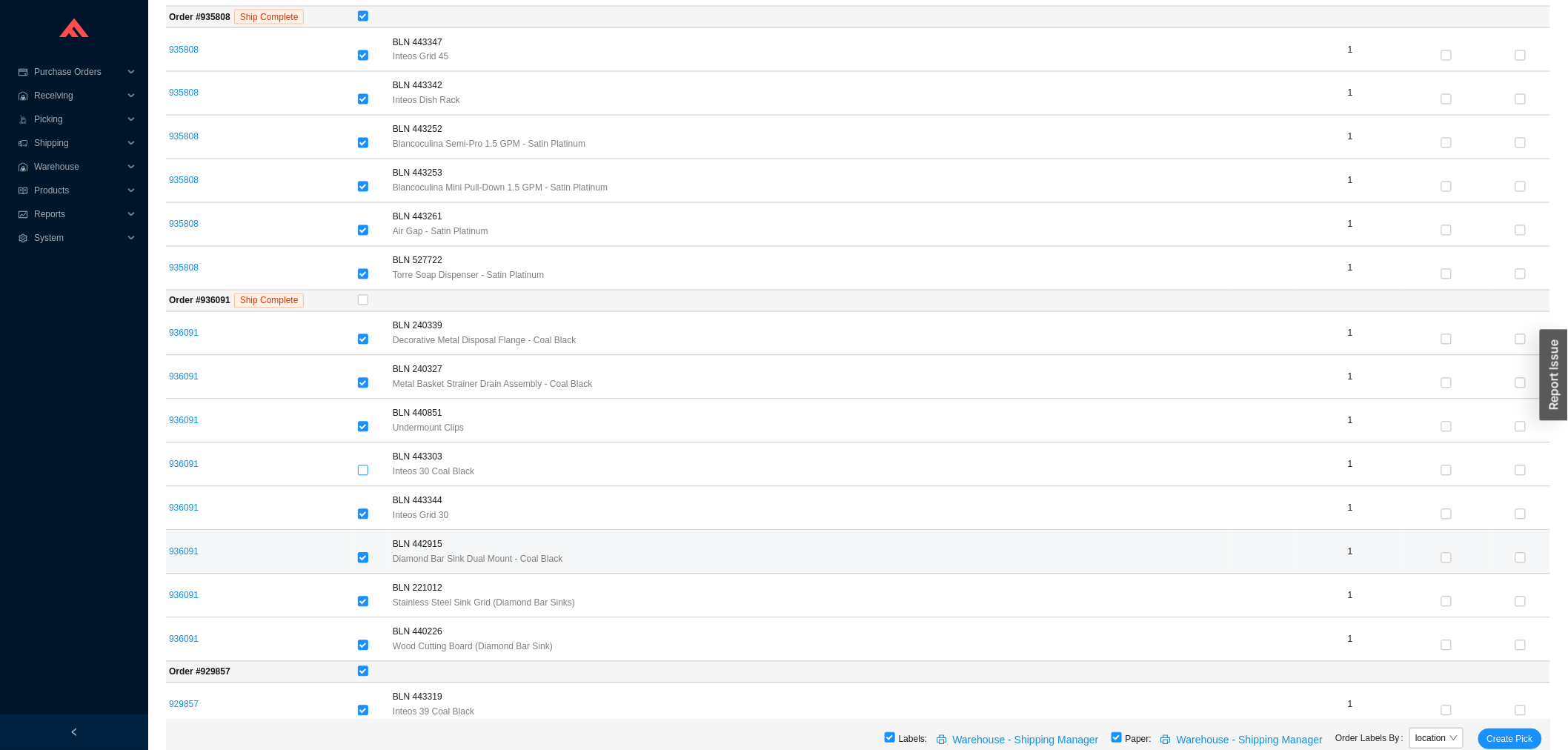
scroll to position [1152, 0]
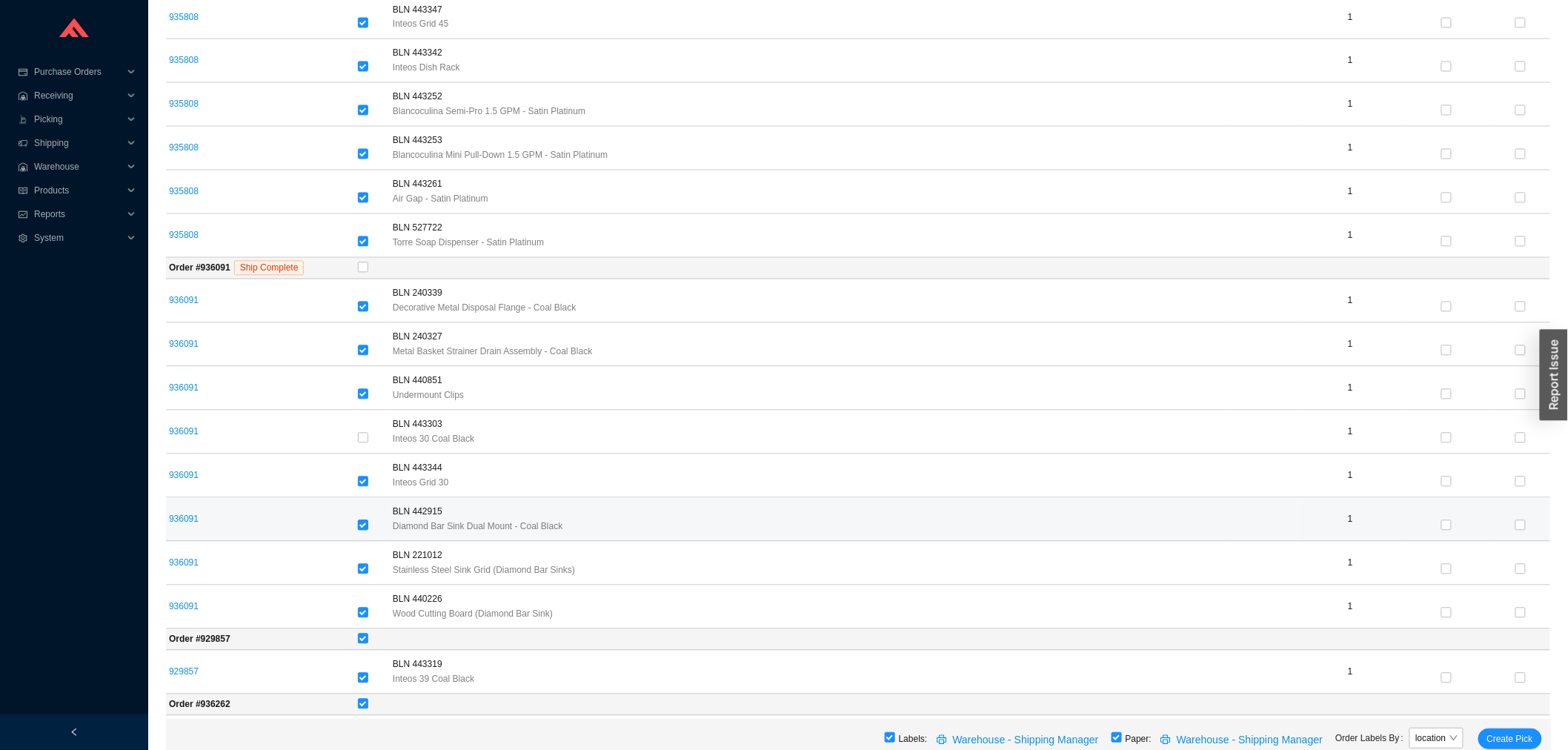
click at [367, 524] on input "checkbox" at bounding box center [364, 525] width 11 height 11
checkbox input "false"
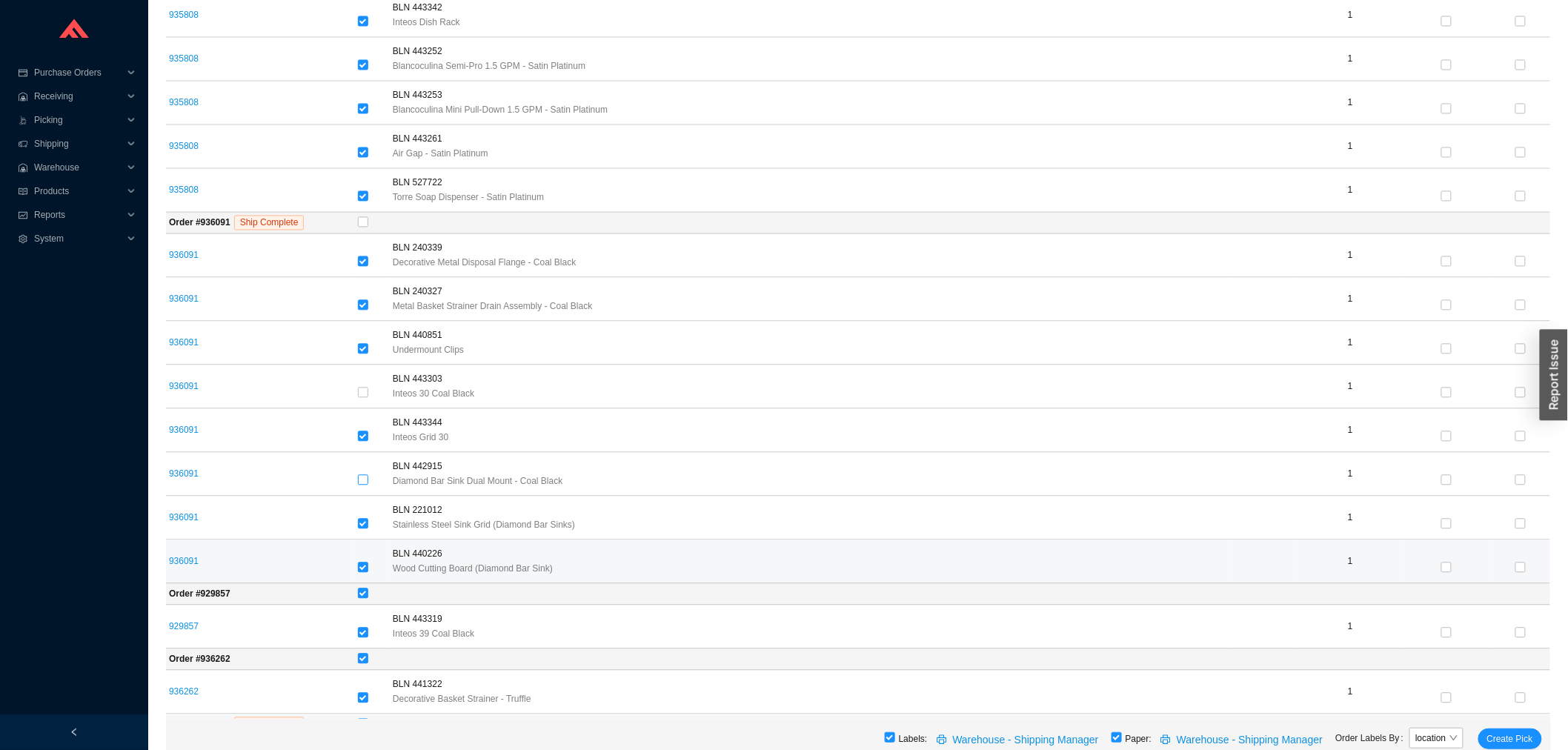
scroll to position [1316, 0]
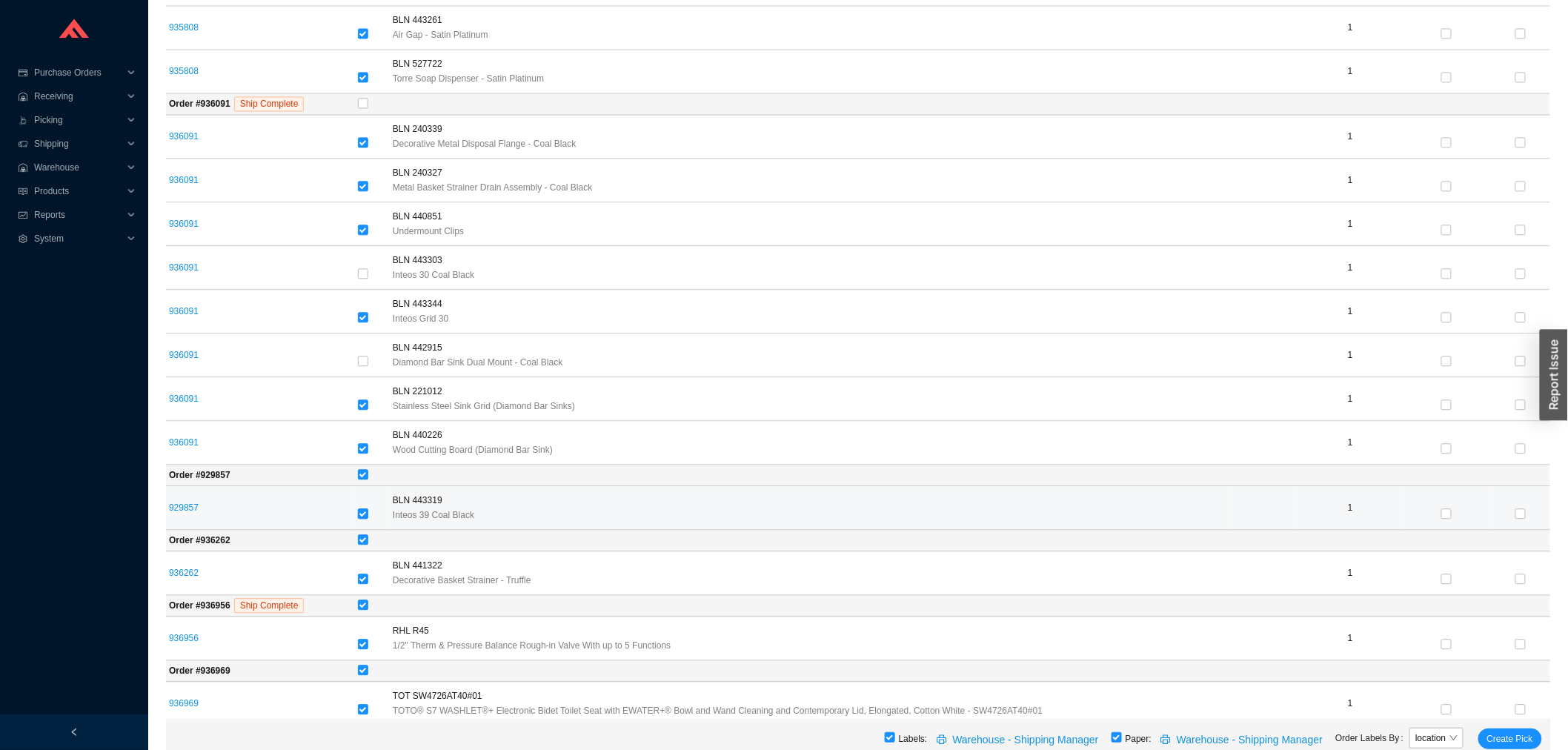
click at [362, 519] on input "checkbox" at bounding box center [364, 514] width 11 height 11
checkbox input "false"
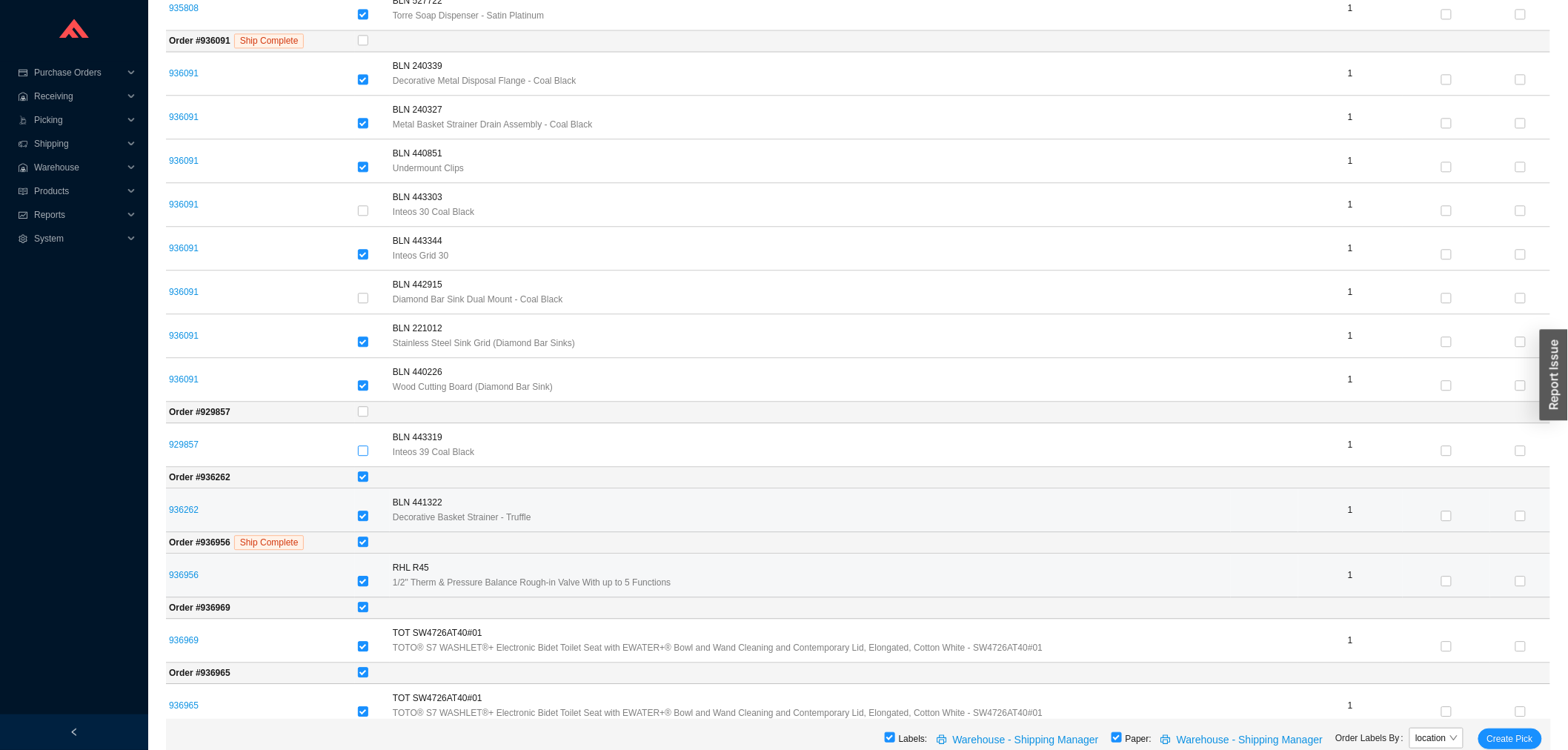
scroll to position [1402, 0]
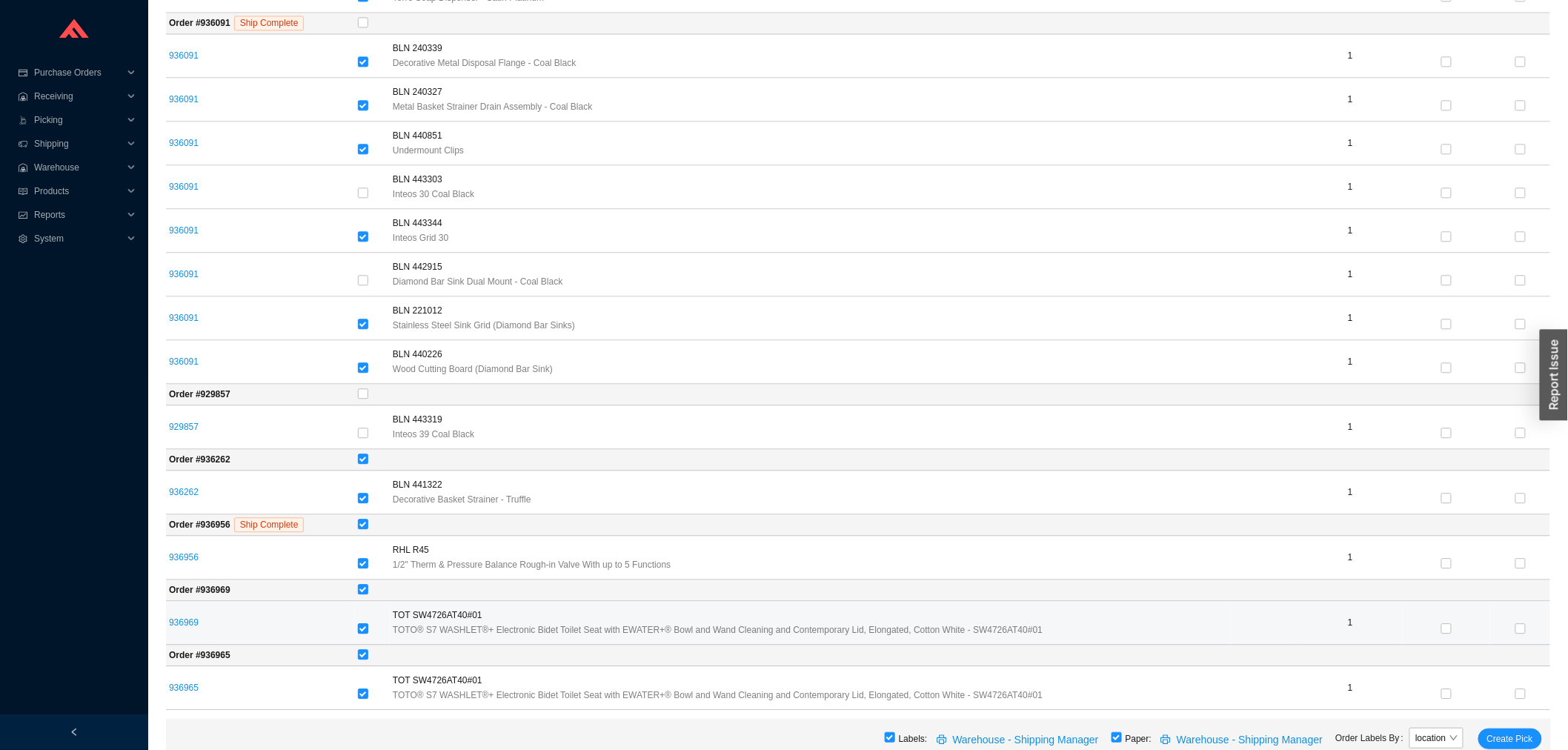
click at [367, 619] on div at bounding box center [372, 628] width 29 height 20
click at [364, 630] on input "checkbox" at bounding box center [364, 628] width 11 height 11
checkbox input "false"
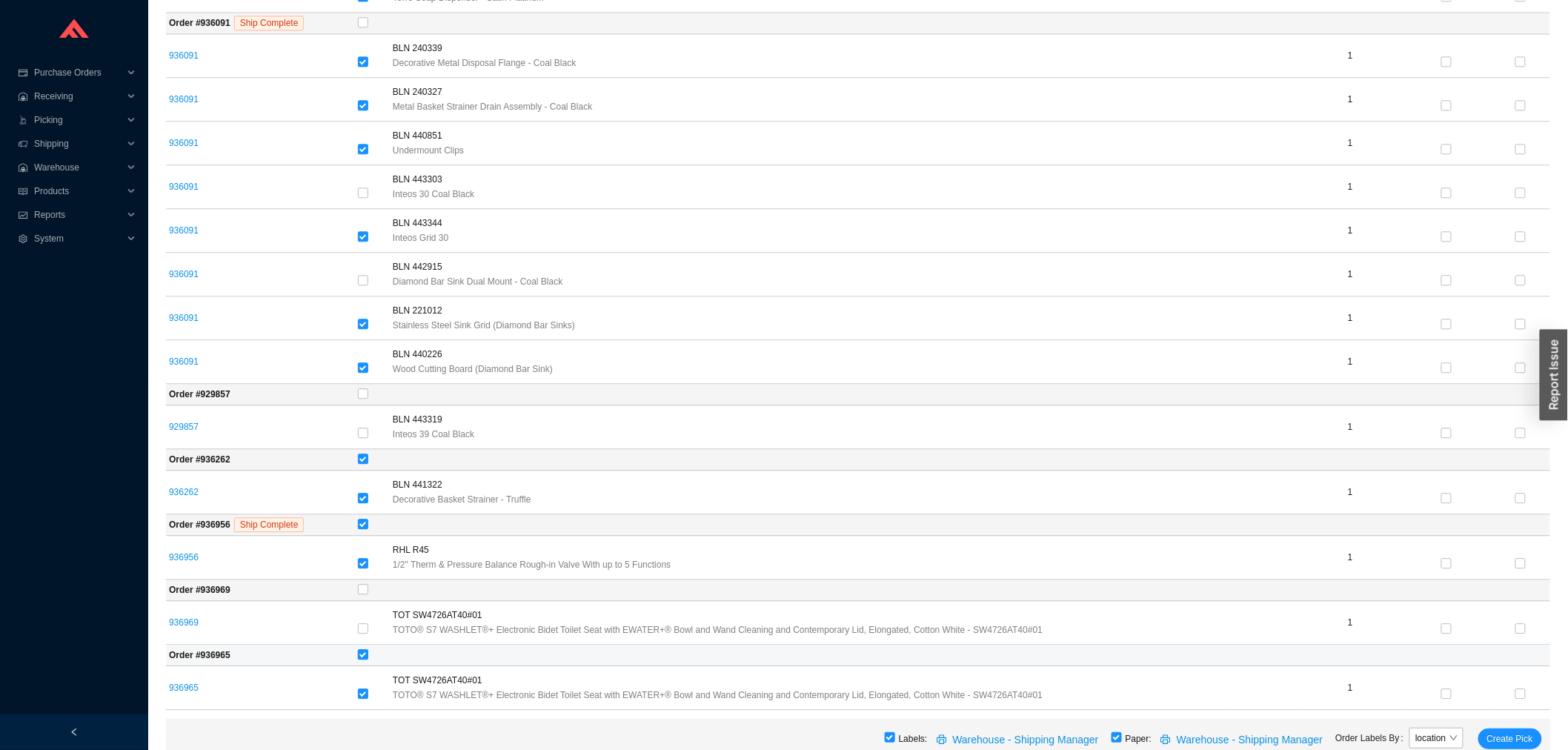
click at [367, 654] on input "checkbox" at bounding box center [364, 654] width 11 height 11
checkbox input "false"
click at [1508, 741] on span "Create Pick" at bounding box center [1510, 738] width 46 height 15
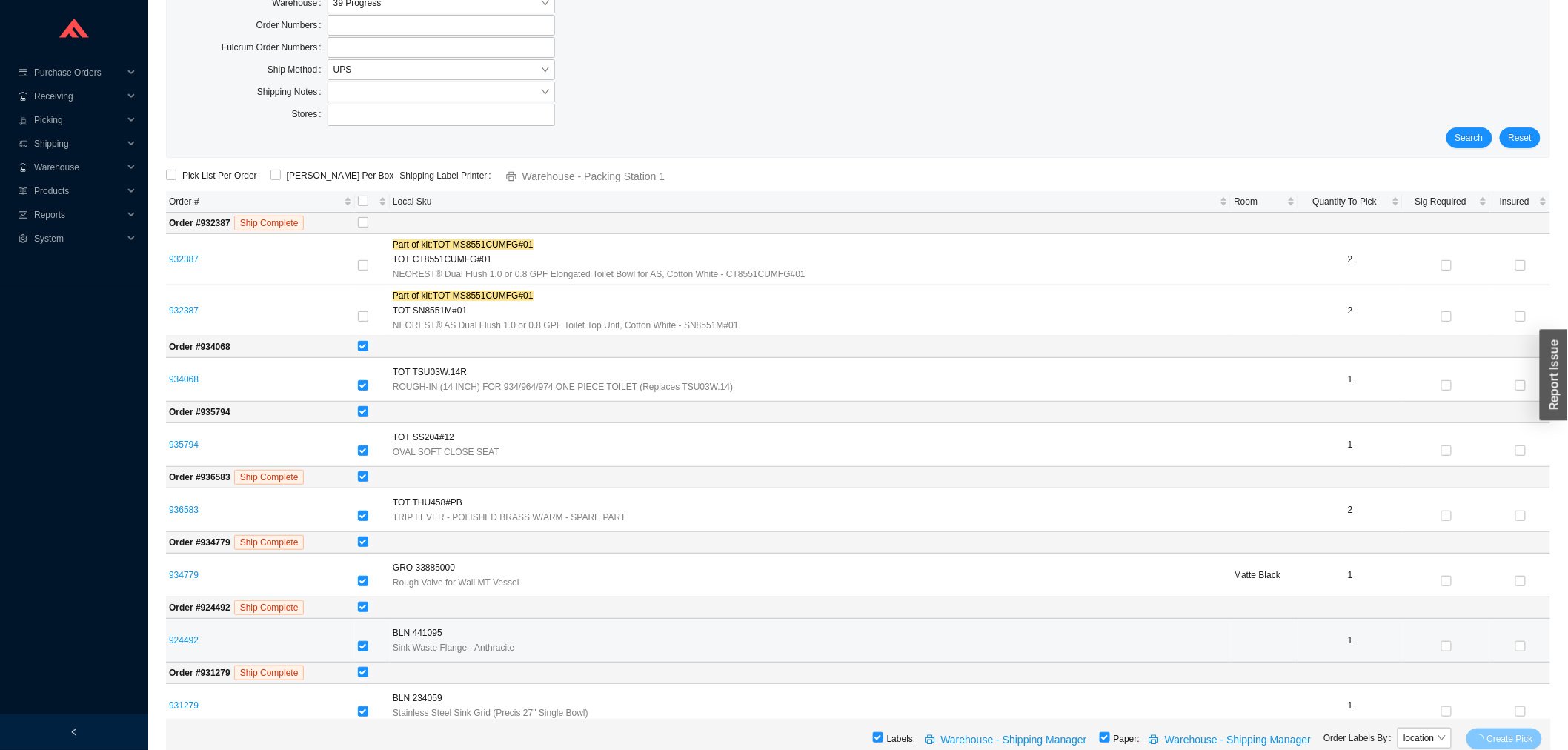
scroll to position [0, 0]
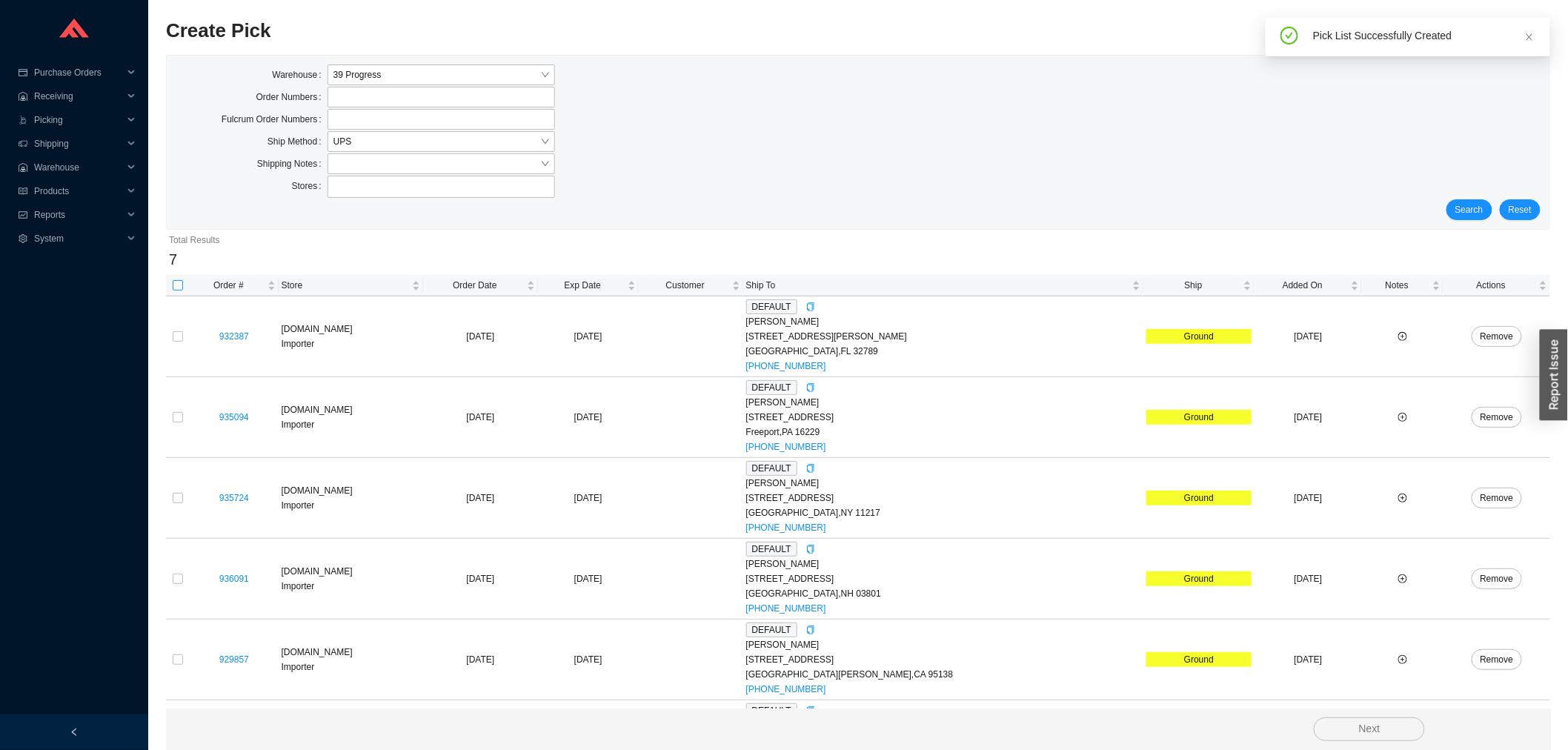
click at [178, 287] on input "checkbox" at bounding box center [178, 285] width 11 height 11
checkbox input "true"
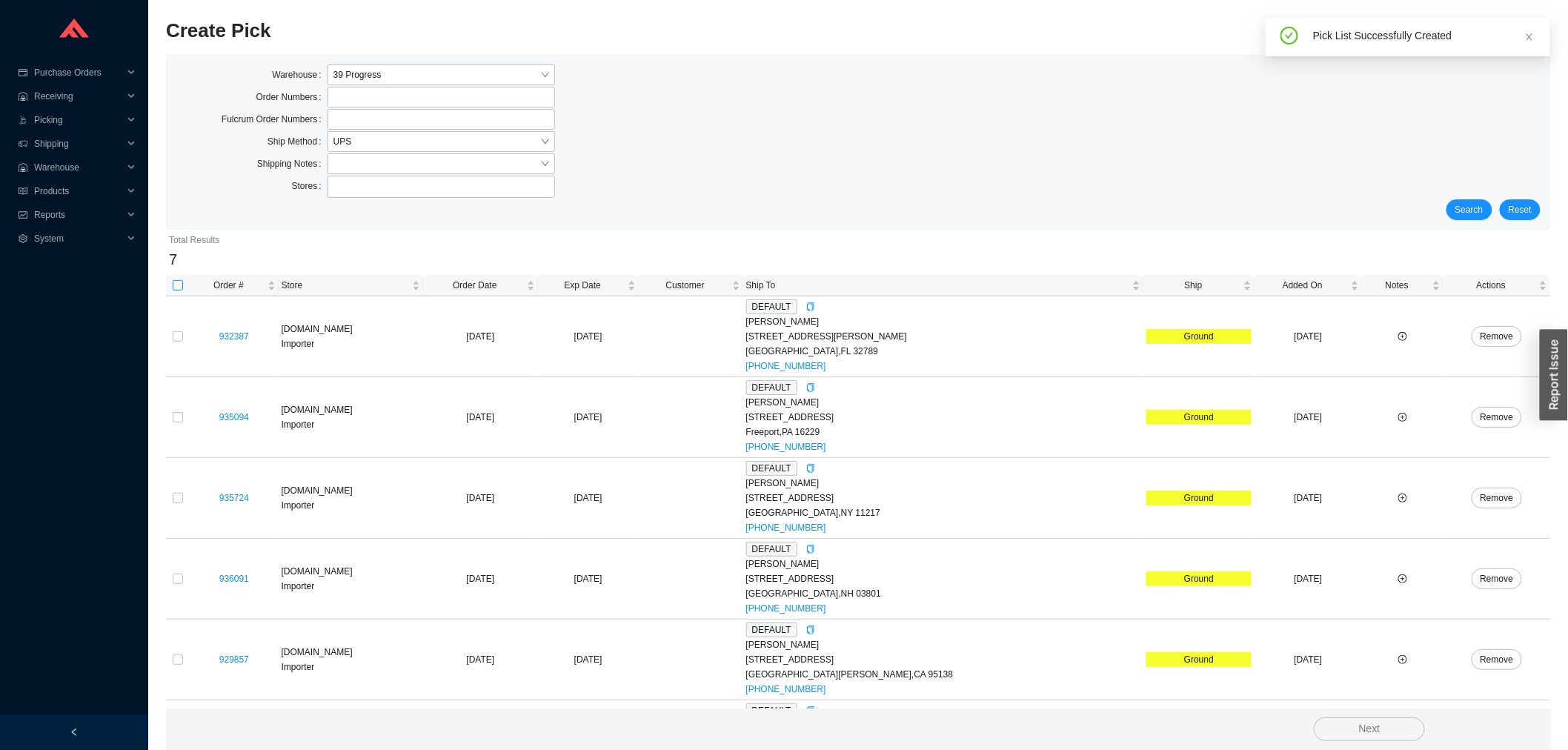
checkbox input "true"
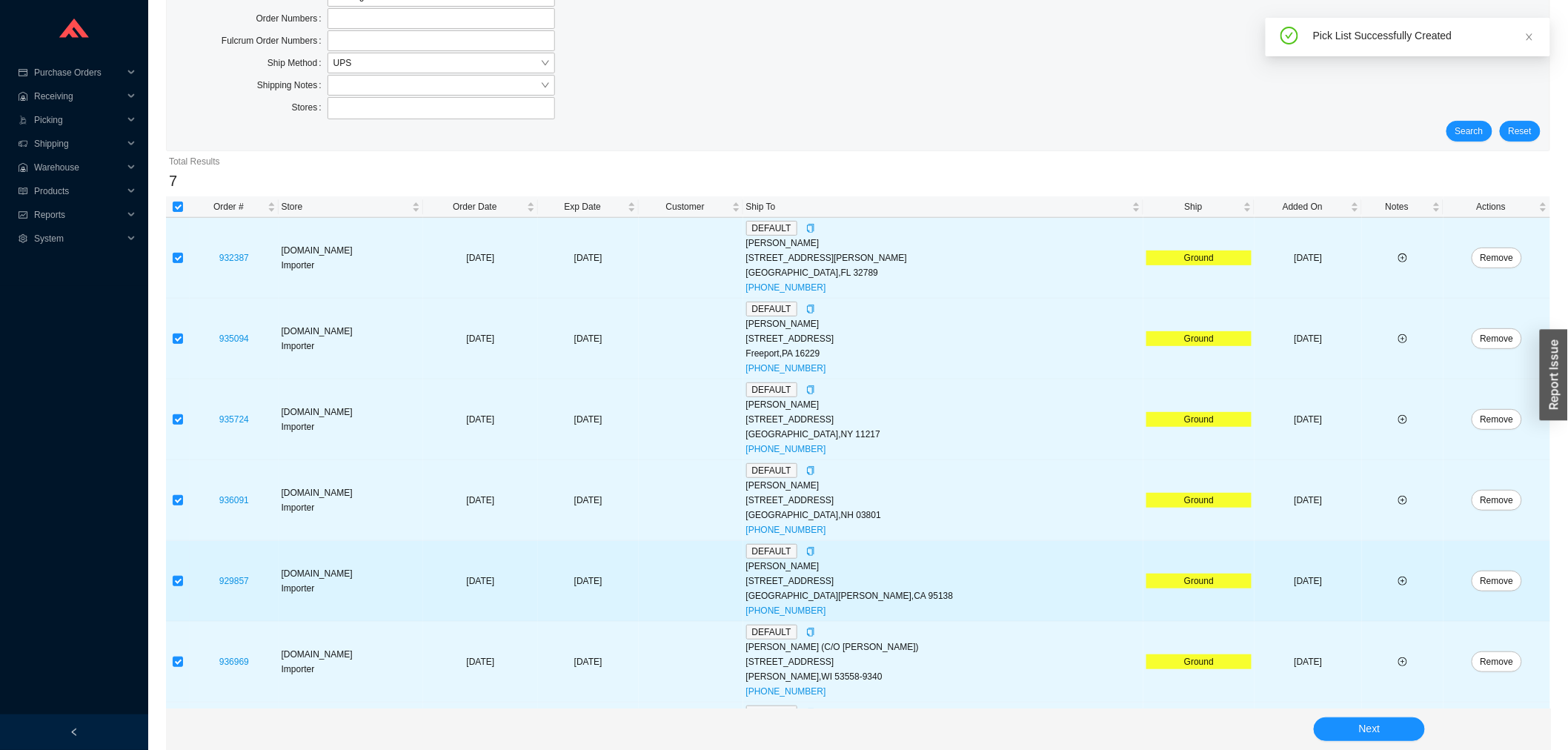
scroll to position [156, 0]
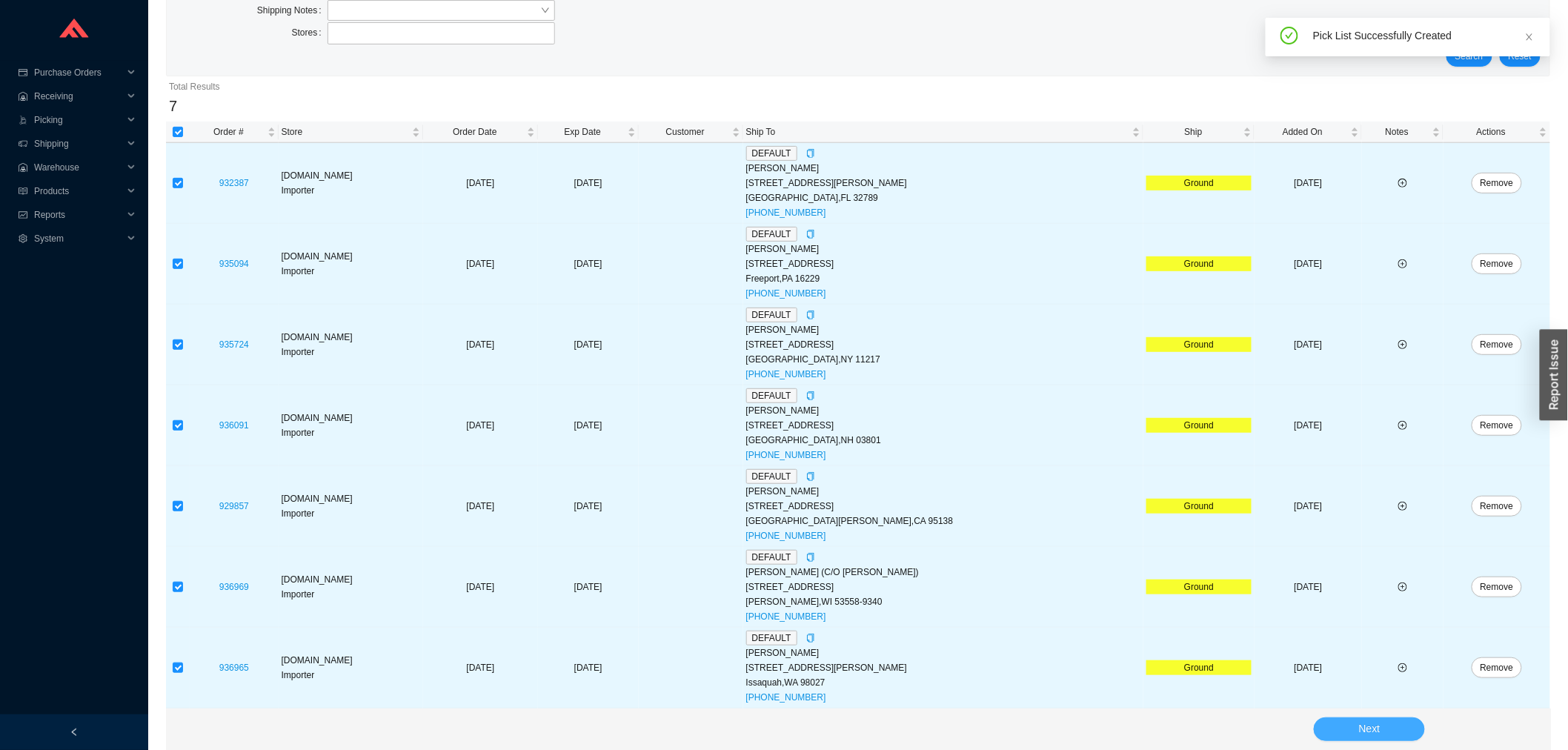
click at [1373, 720] on button "Next" at bounding box center [1369, 729] width 111 height 24
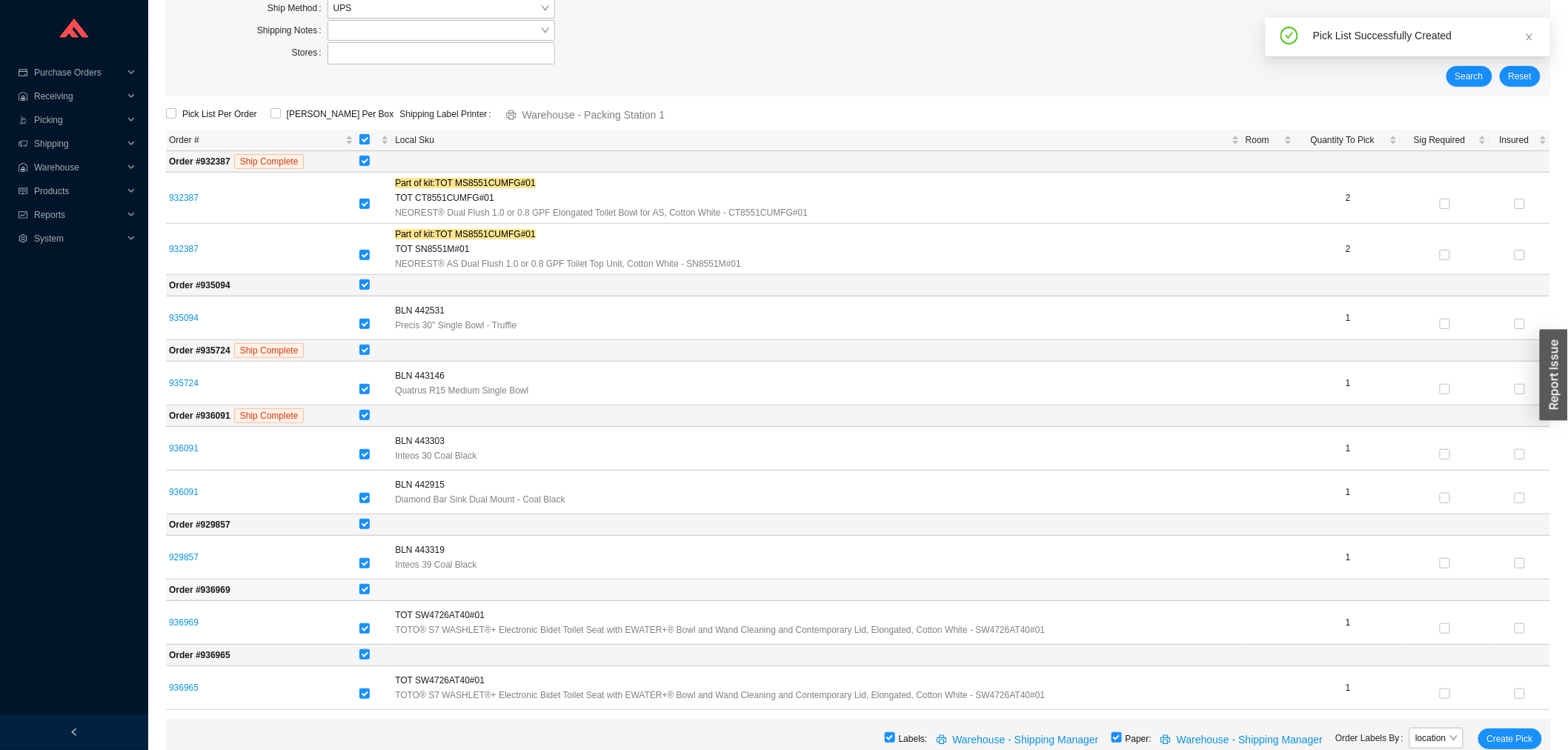
scroll to position [135, 0]
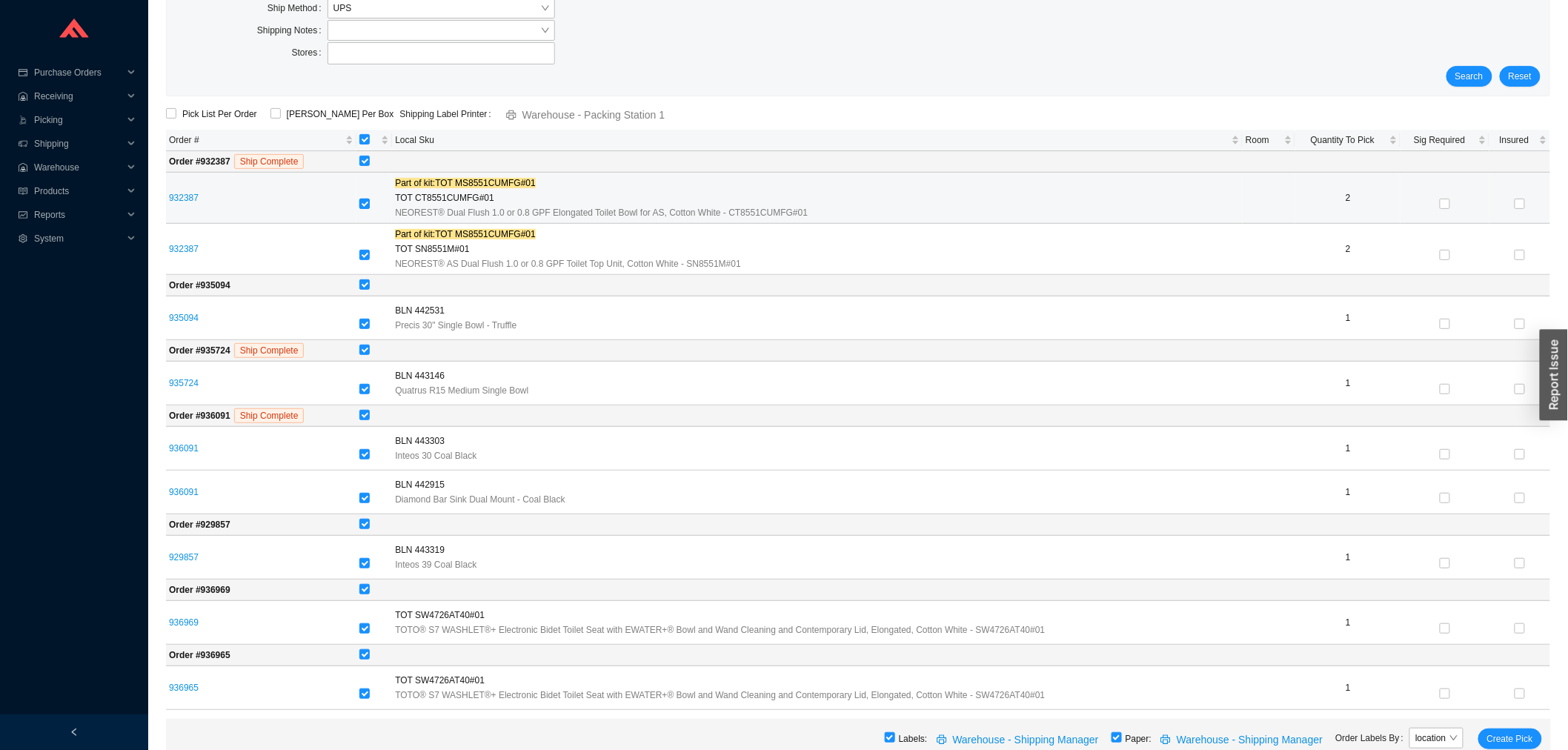
click at [363, 205] on input "checkbox" at bounding box center [364, 203] width 11 height 11
checkbox input "false"
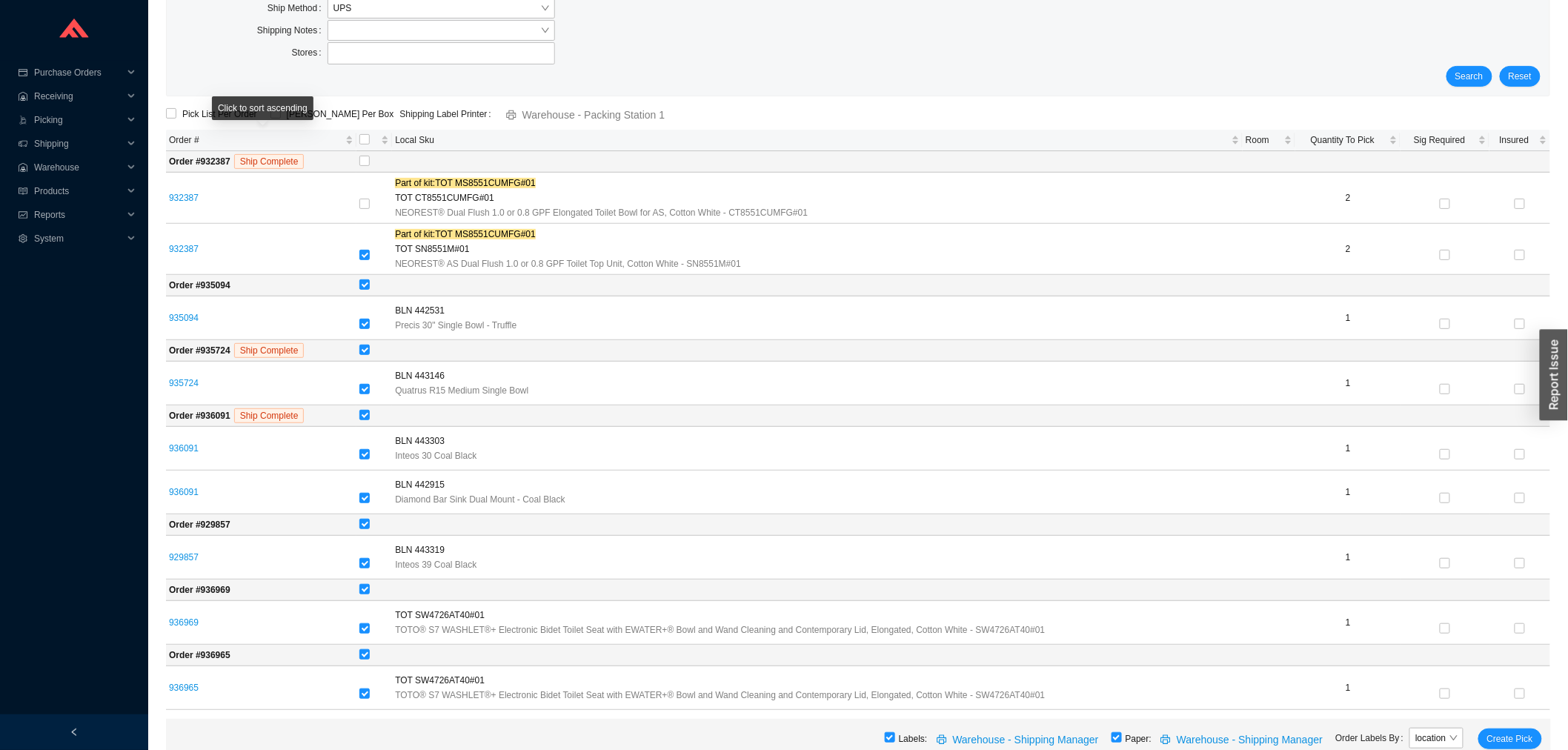
click at [287, 114] on div "Click to sort ascending" at bounding box center [262, 108] width 101 height 24
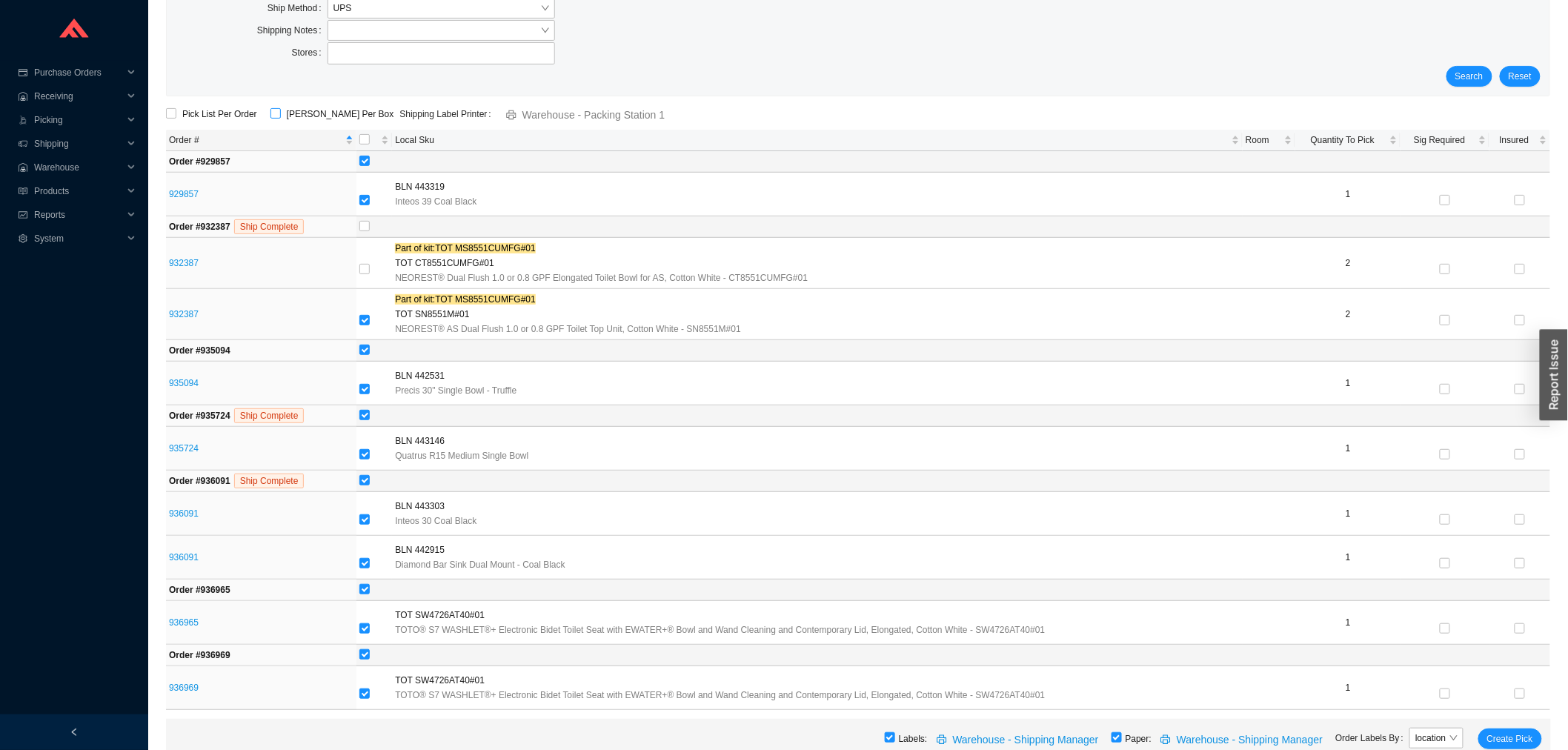
click at [327, 114] on span "[PERSON_NAME] Per Box" at bounding box center [340, 114] width 119 height 15
click at [281, 114] on input "[PERSON_NAME] Per Box" at bounding box center [276, 114] width 11 height 11
checkbox input "true"
click at [1504, 739] on span "Create Pick" at bounding box center [1510, 738] width 46 height 15
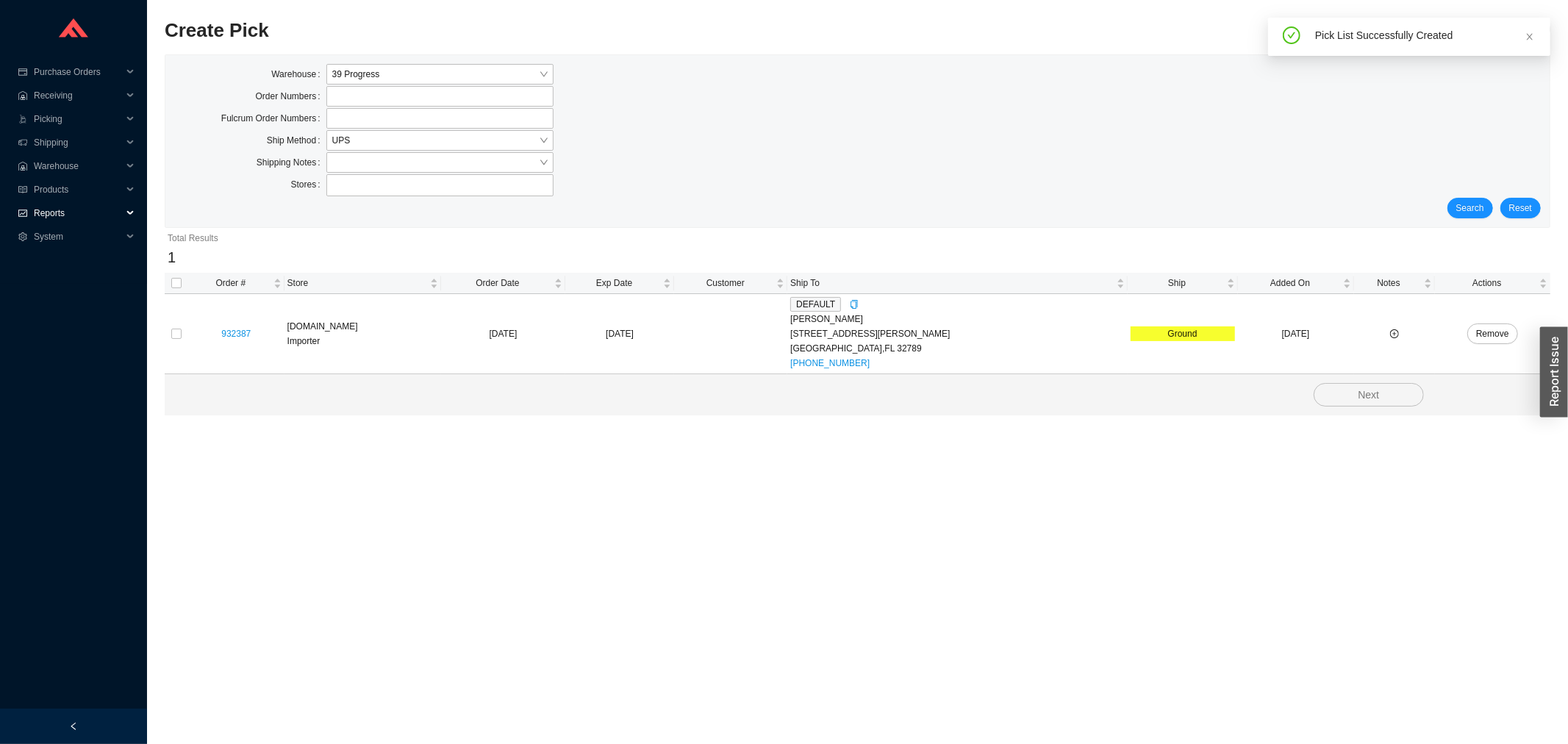
click at [63, 201] on span "Reports" at bounding box center [78, 212] width 88 height 24
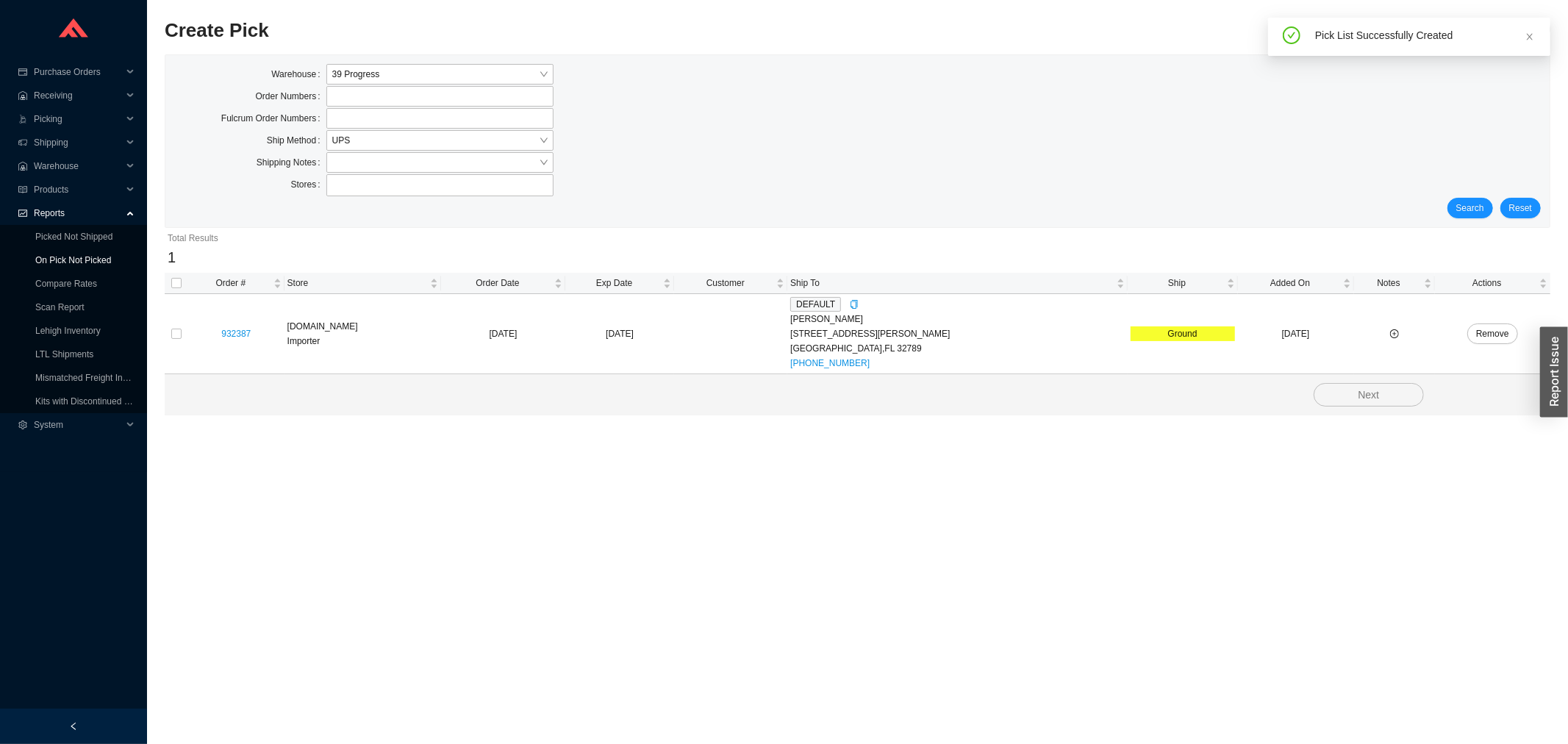
click at [66, 255] on link "On Pick Not Picked" at bounding box center [73, 260] width 76 height 11
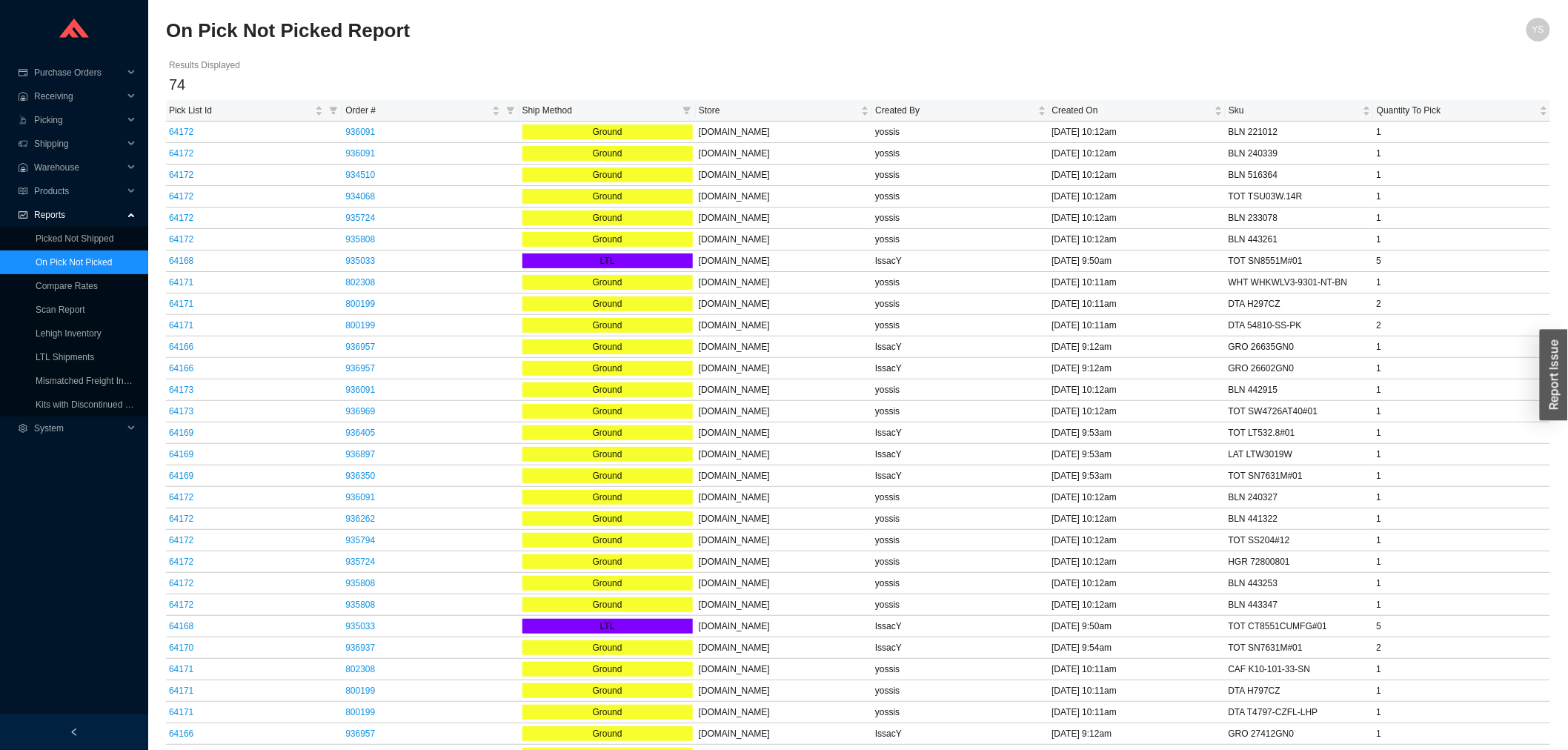
click at [292, 0] on html "Purchase Orders .warehouse_svg__a{fill:none;stroke:currentColor;stroke-linecap:…" at bounding box center [784, 375] width 1568 height 750
